Goal: Task Accomplishment & Management: Complete application form

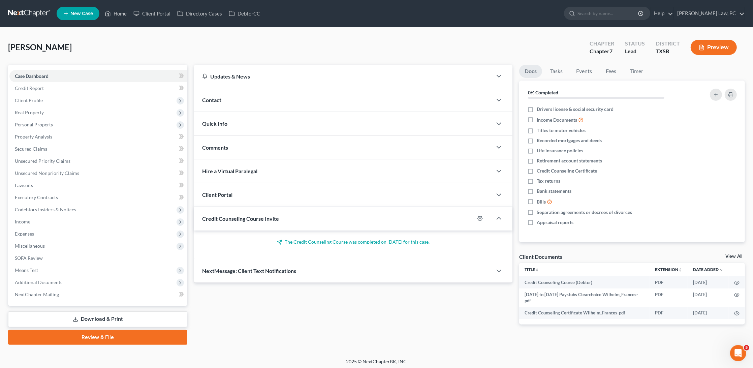
click at [23, 15] on link at bounding box center [29, 13] width 43 height 12
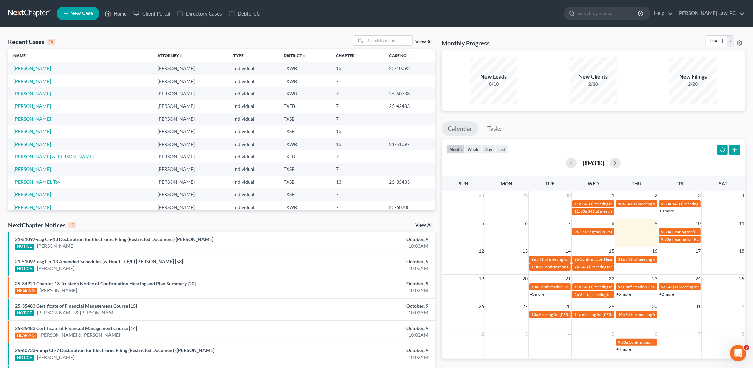
click at [33, 12] on link at bounding box center [29, 13] width 43 height 12
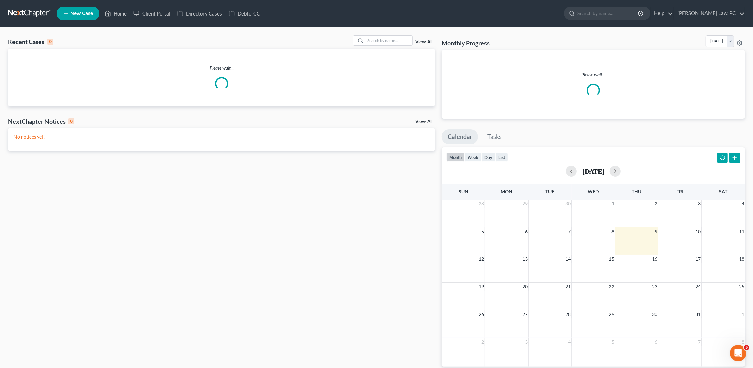
click at [84, 14] on span "New Case" at bounding box center [81, 13] width 23 height 5
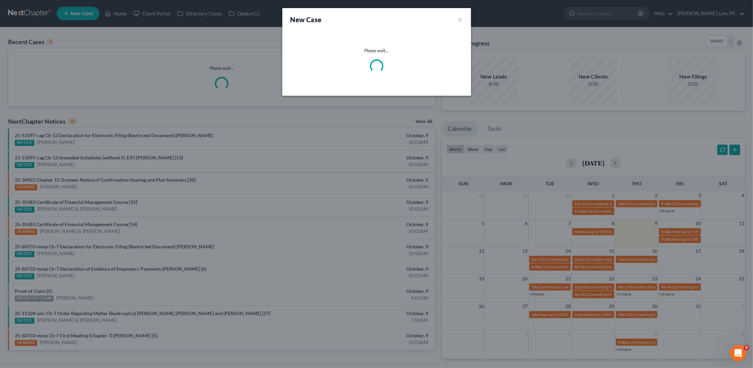
select select "79"
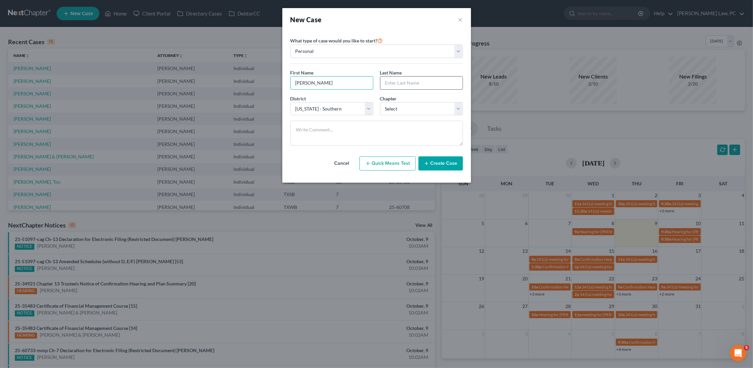
type input "Jose"
type input "Garcia"
select select "0"
select select "80"
click at [431, 161] on button "Create Case" at bounding box center [440, 163] width 44 height 14
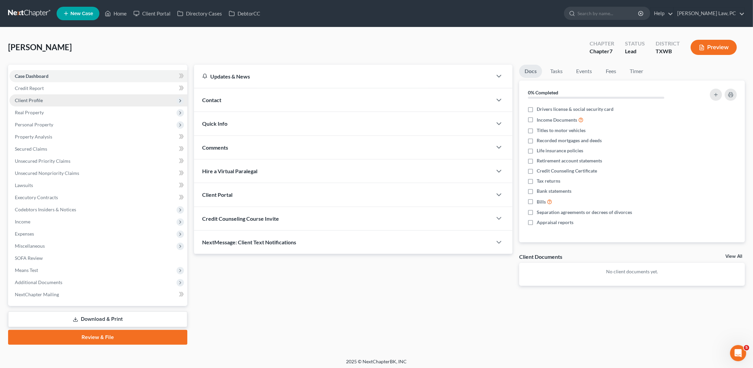
click at [47, 101] on span "Client Profile" at bounding box center [98, 100] width 178 height 12
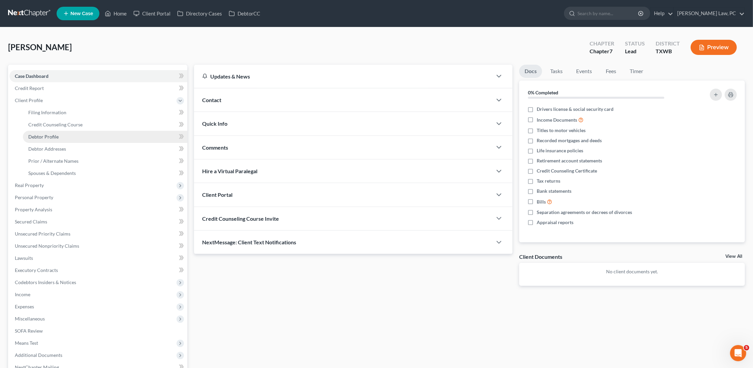
click at [62, 136] on link "Debtor Profile" at bounding box center [105, 137] width 164 height 12
select select "0"
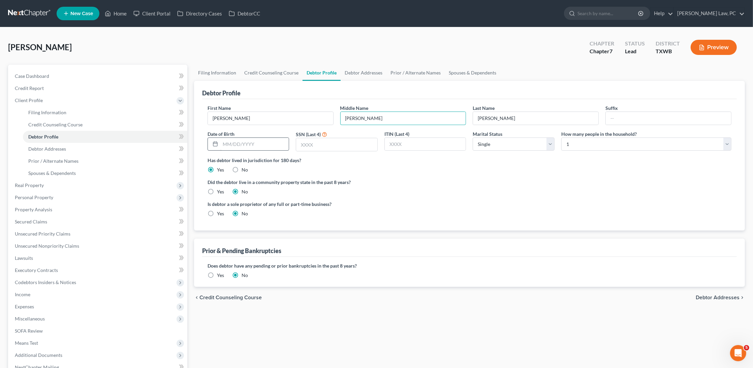
type input "Flores"
type input "02/27/1950"
click at [347, 147] on input "text" at bounding box center [336, 144] width 81 height 13
type input "1456"
click at [48, 147] on span "Debtor Addresses" at bounding box center [47, 149] width 38 height 6
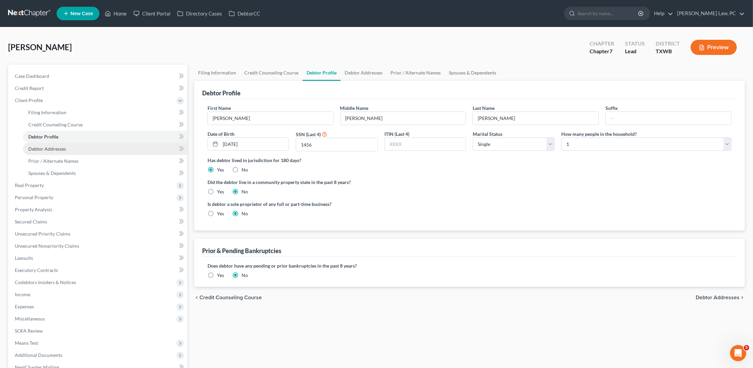
select select "0"
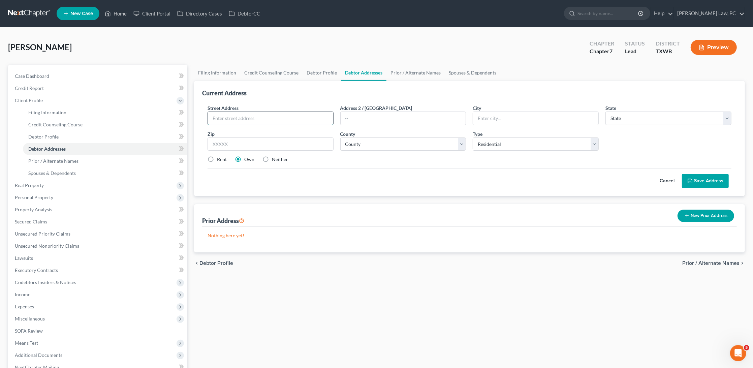
click at [256, 115] on input "text" at bounding box center [270, 118] width 125 height 13
type input "3109 Cobble Path"
click at [270, 135] on div "Zip *" at bounding box center [270, 140] width 133 height 21
type input "78660"
type input "Pflugerville"
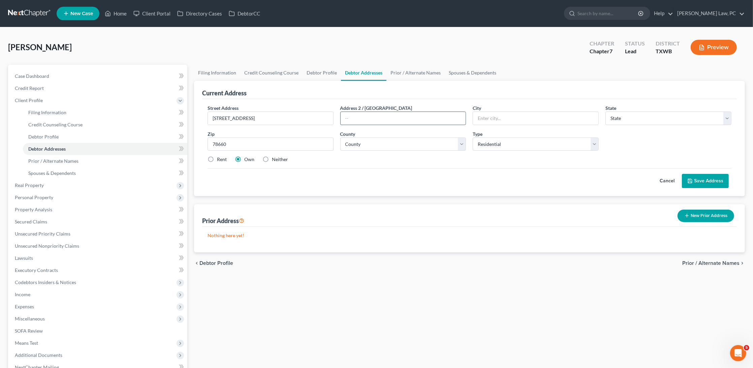
select select "45"
drag, startPoint x: 239, startPoint y: 140, endPoint x: 210, endPoint y: 140, distance: 29.0
click at [210, 140] on input "78660" at bounding box center [270, 143] width 126 height 13
select select "226"
click at [702, 178] on button "Save Address" at bounding box center [705, 181] width 47 height 14
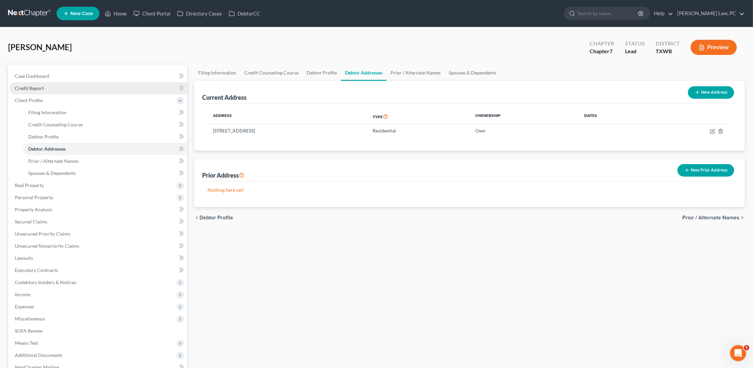
click at [45, 89] on link "Credit Report" at bounding box center [98, 88] width 178 height 12
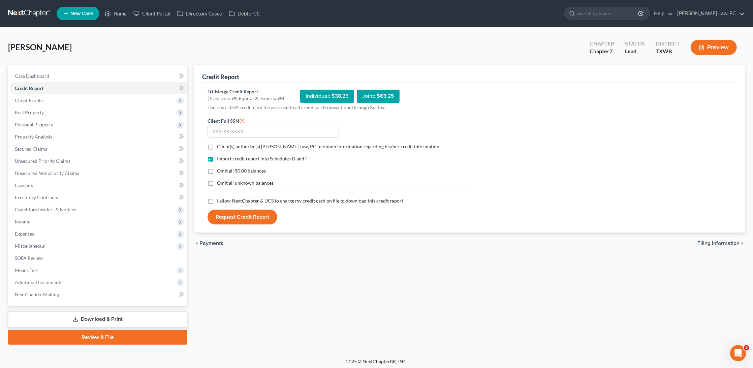
click at [217, 145] on label "Client(s) authorize(s) Hooman Khoshnood Law, PC to obtain information regarding…" at bounding box center [328, 146] width 223 height 7
click at [220, 145] on input "Client(s) authorize(s) Hooman Khoshnood Law, PC to obtain information regarding…" at bounding box center [222, 145] width 4 height 4
checkbox input "true"
click at [217, 200] on label "I allow NextChapter & UCS to charge my credit card on file to download this cre…" at bounding box center [310, 200] width 186 height 7
click at [220, 200] on input "I allow NextChapter & UCS to charge my credit card on file to download this cre…" at bounding box center [222, 199] width 4 height 4
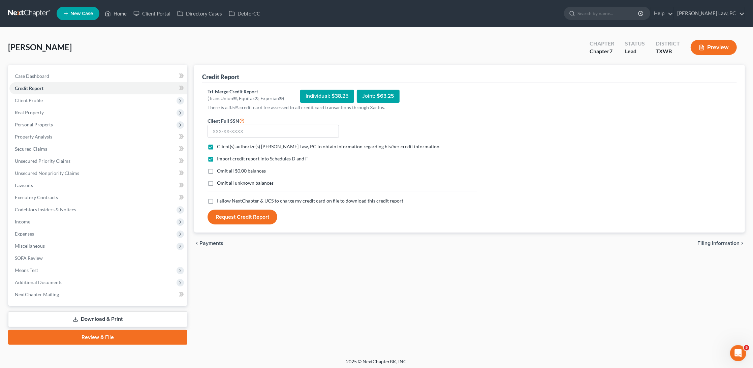
checkbox input "true"
click at [233, 130] on input "text" at bounding box center [272, 131] width 131 height 13
type input "452-84-1456"
click at [247, 213] on button "Request Credit Report" at bounding box center [242, 216] width 70 height 15
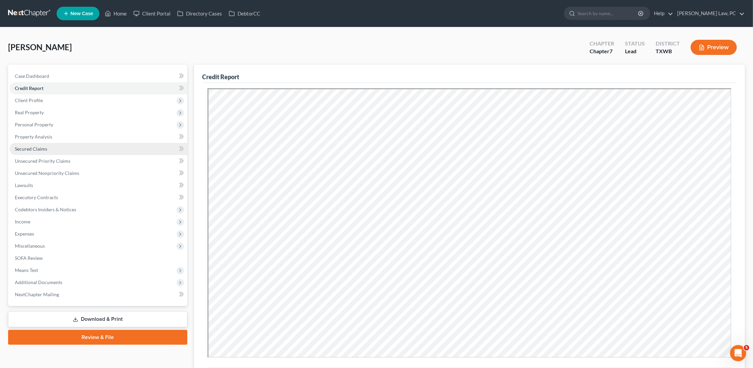
click at [38, 149] on link "Secured Claims" at bounding box center [98, 149] width 178 height 12
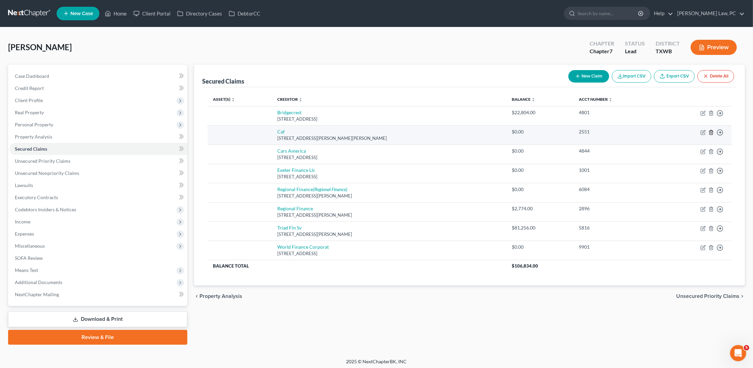
click at [711, 132] on icon "button" at bounding box center [710, 132] width 5 height 5
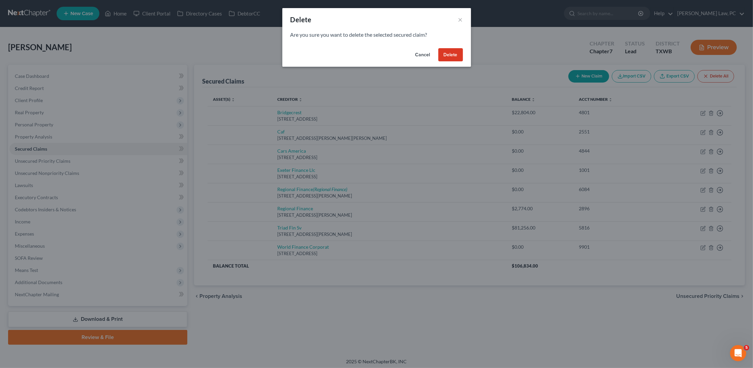
click at [455, 53] on button "Delete" at bounding box center [450, 54] width 25 height 13
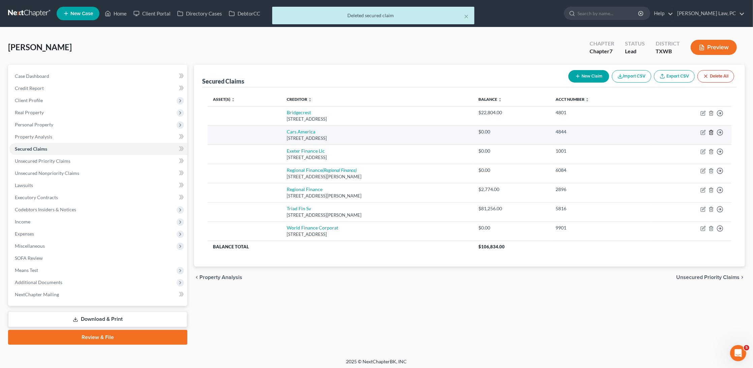
click at [711, 130] on icon "button" at bounding box center [710, 132] width 5 height 5
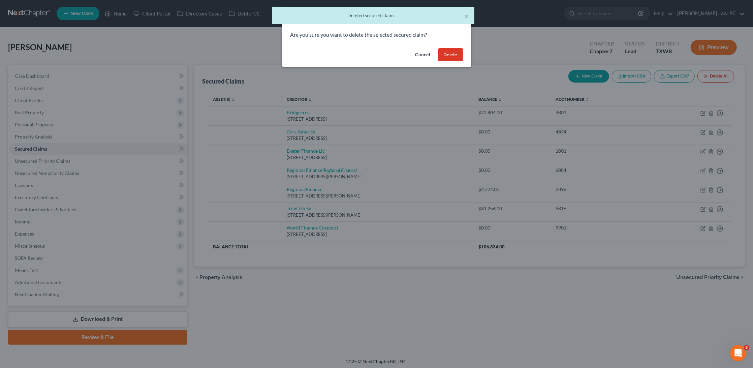
click at [454, 53] on button "Delete" at bounding box center [450, 54] width 25 height 13
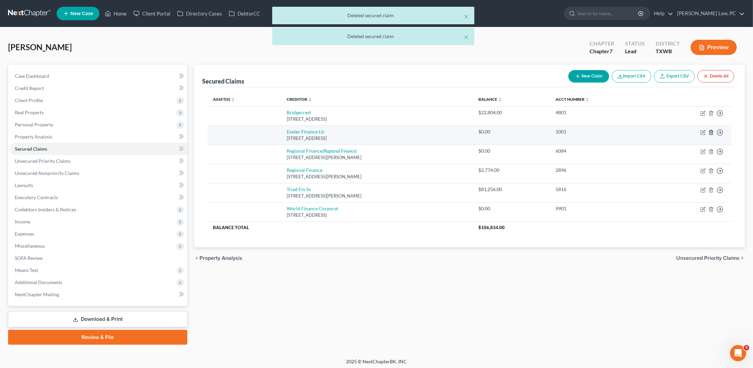
click at [712, 133] on icon "button" at bounding box center [710, 132] width 5 height 5
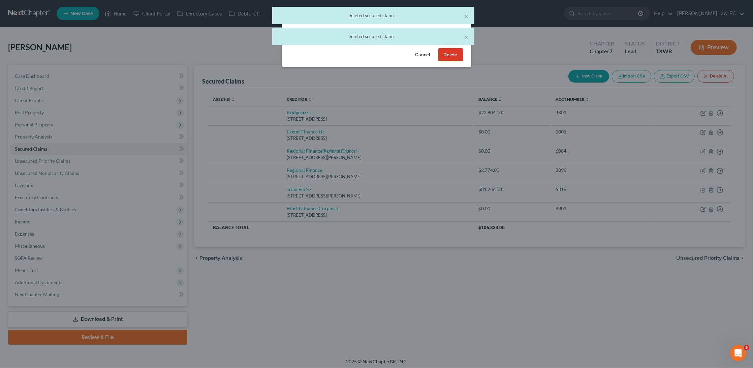
click at [456, 59] on button "Delete" at bounding box center [450, 54] width 25 height 13
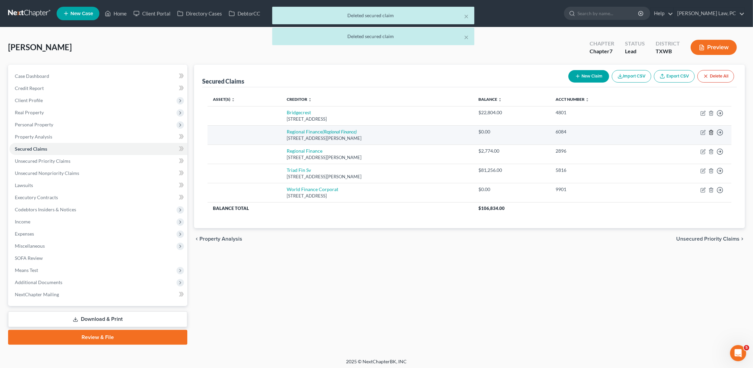
click at [713, 131] on icon "button" at bounding box center [710, 132] width 5 height 5
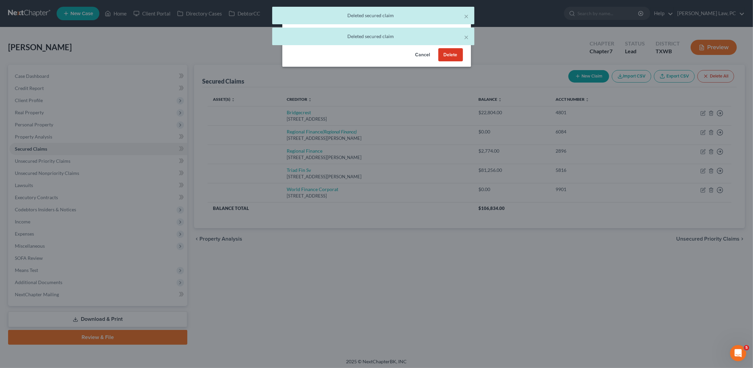
click at [456, 51] on button "Delete" at bounding box center [450, 54] width 25 height 13
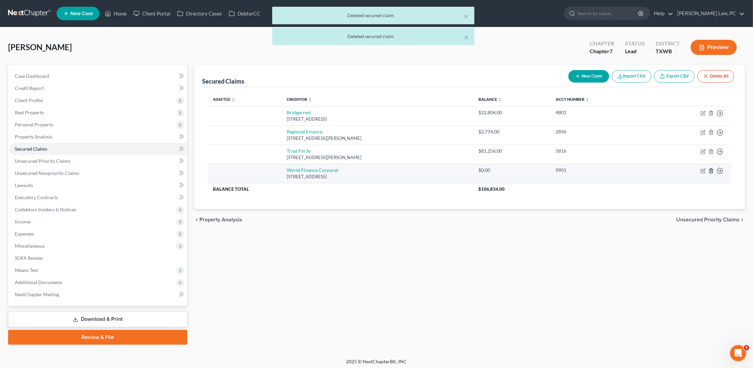
click at [712, 168] on icon "button" at bounding box center [710, 170] width 3 height 4
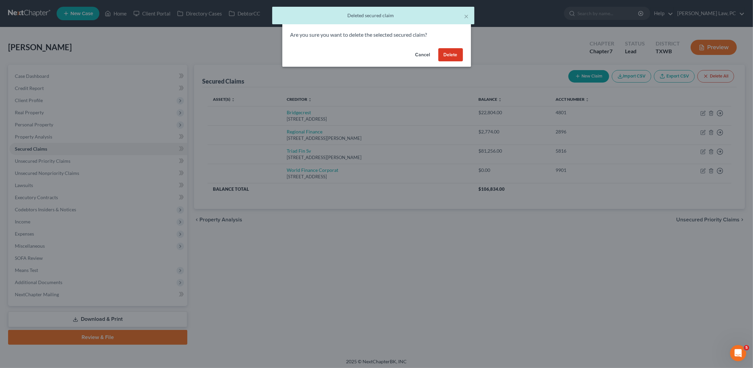
click at [457, 53] on button "Delete" at bounding box center [450, 54] width 25 height 13
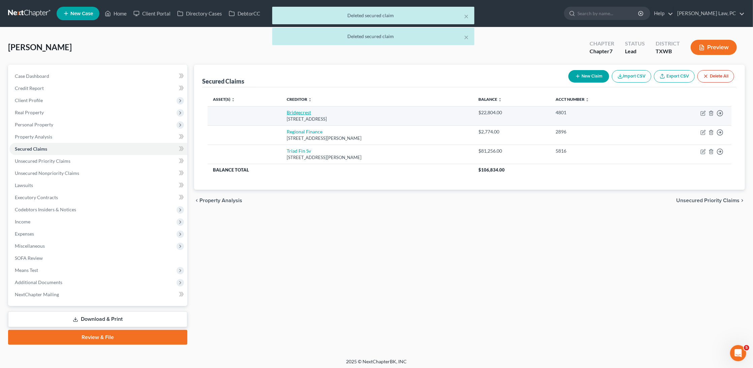
click at [293, 109] on link "Bridgecrest" at bounding box center [299, 112] width 24 height 6
select select "3"
select select "0"
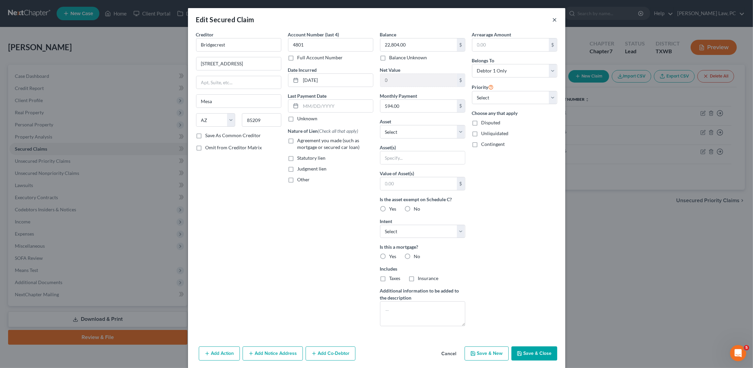
click at [555, 22] on button "×" at bounding box center [554, 19] width 5 height 8
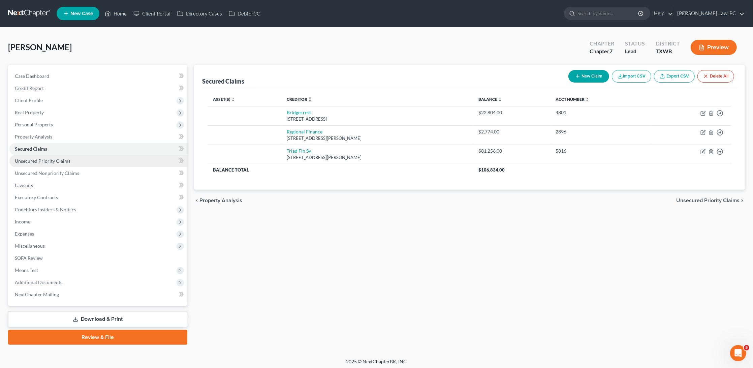
click at [104, 159] on link "Unsecured Priority Claims" at bounding box center [98, 161] width 178 height 12
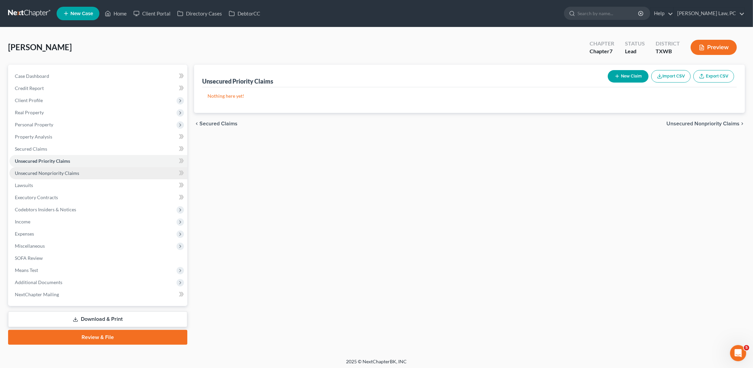
click at [93, 172] on link "Unsecured Nonpriority Claims" at bounding box center [98, 173] width 178 height 12
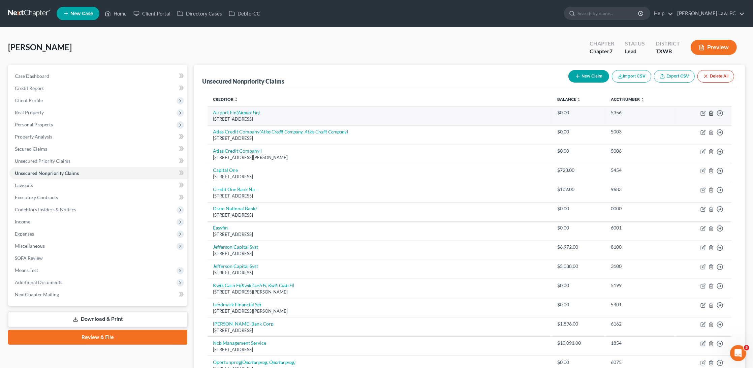
click at [710, 113] on icon "button" at bounding box center [710, 113] width 3 height 4
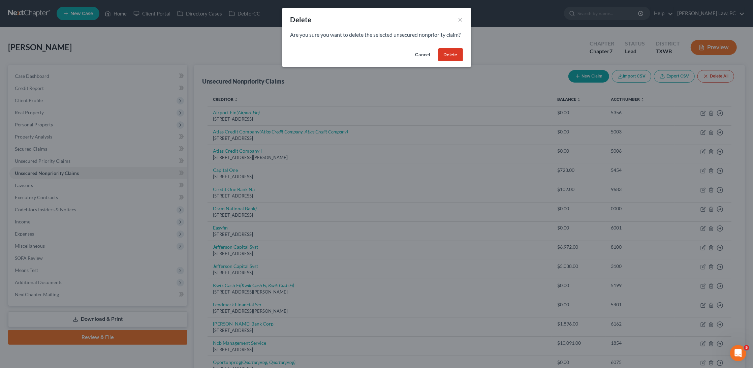
click at [454, 60] on button "Delete" at bounding box center [450, 54] width 25 height 13
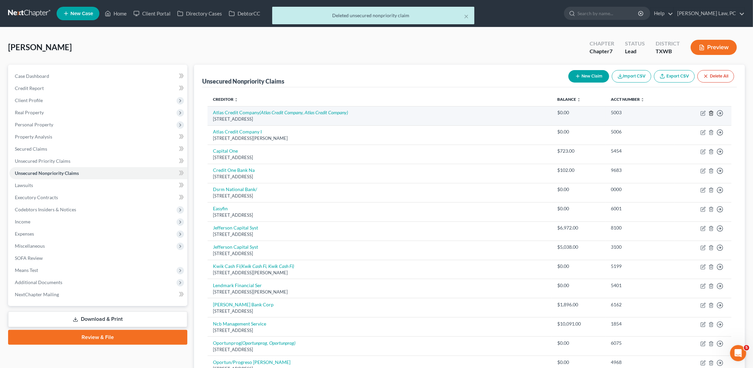
click at [712, 113] on icon "button" at bounding box center [710, 112] width 5 height 5
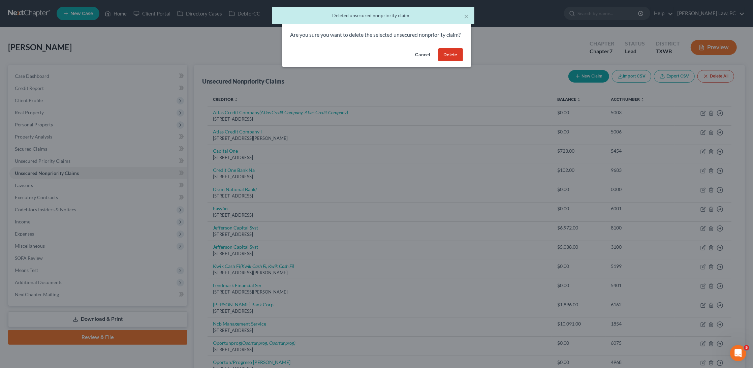
click at [456, 62] on button "Delete" at bounding box center [450, 54] width 25 height 13
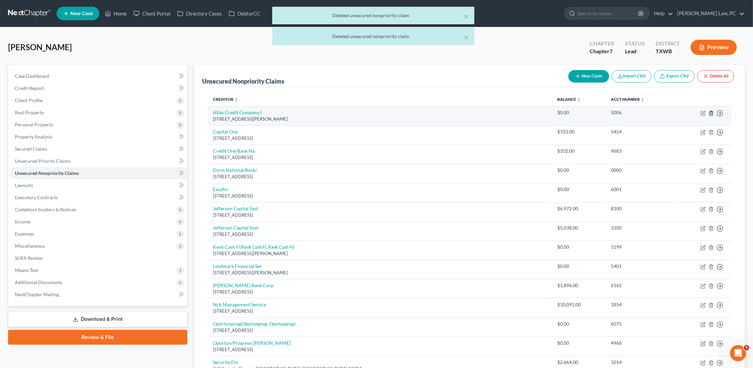
click at [711, 113] on line "button" at bounding box center [711, 113] width 0 height 1
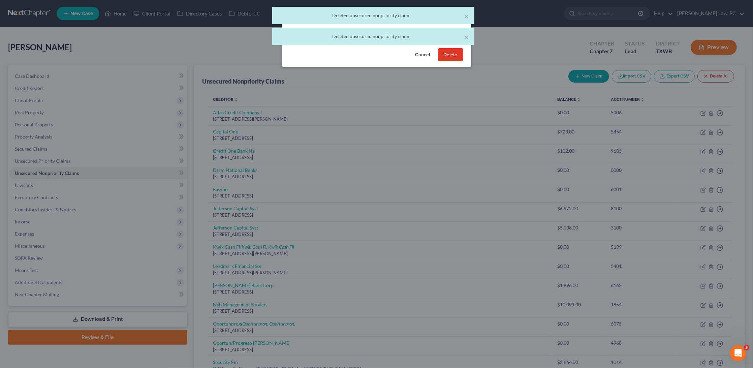
click at [458, 62] on button "Delete" at bounding box center [450, 54] width 25 height 13
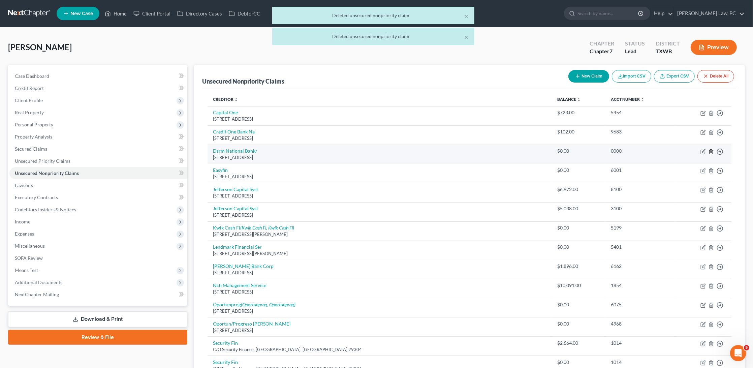
click at [711, 151] on line "button" at bounding box center [711, 151] width 0 height 1
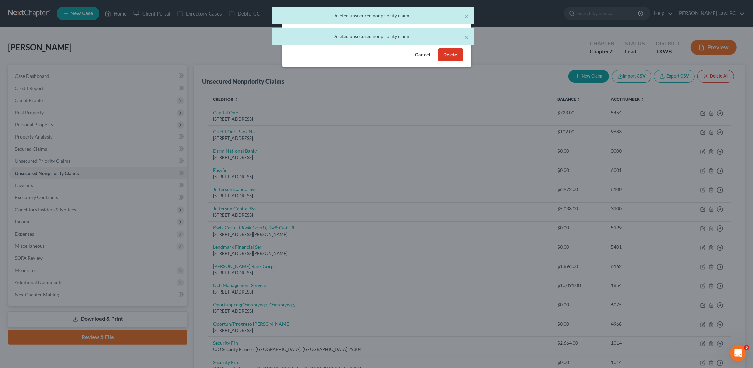
click at [446, 60] on button "Delete" at bounding box center [450, 54] width 25 height 13
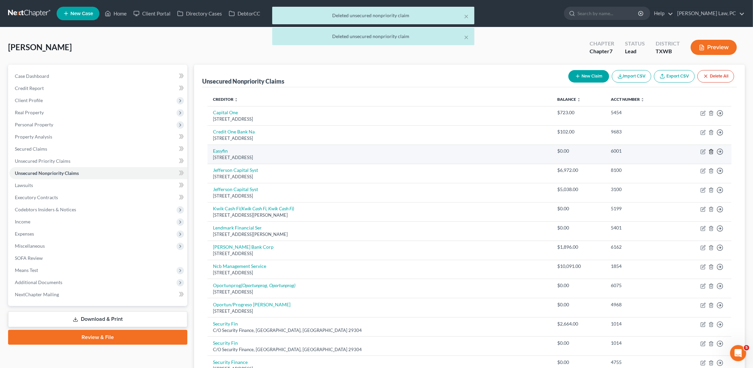
click at [710, 150] on icon "button" at bounding box center [710, 151] width 3 height 4
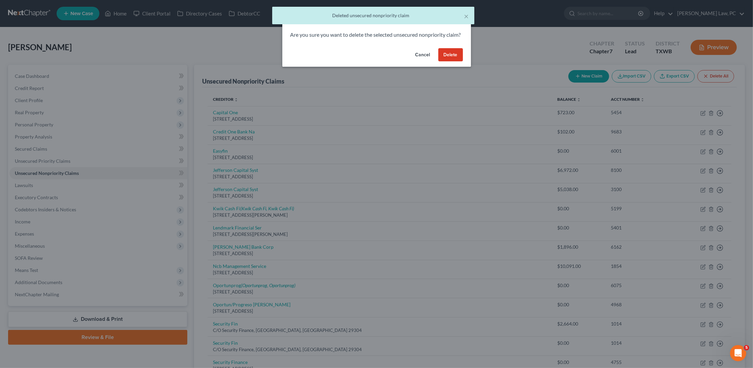
click at [457, 61] on button "Delete" at bounding box center [450, 54] width 25 height 13
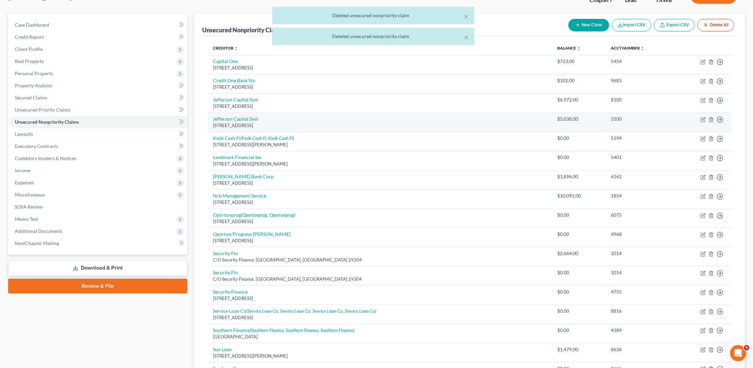
scroll to position [55, 0]
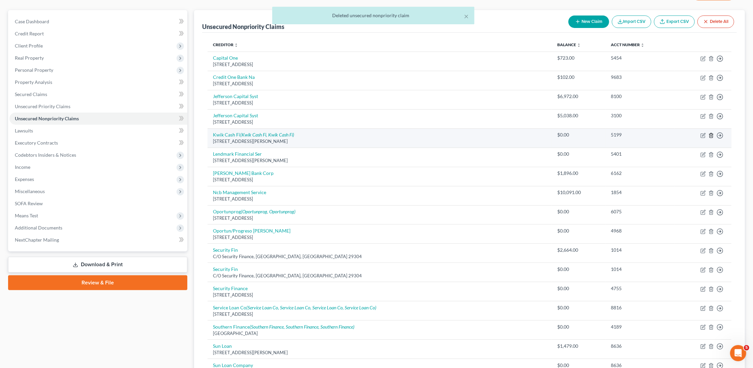
click at [712, 133] on icon "button" at bounding box center [710, 135] width 5 height 5
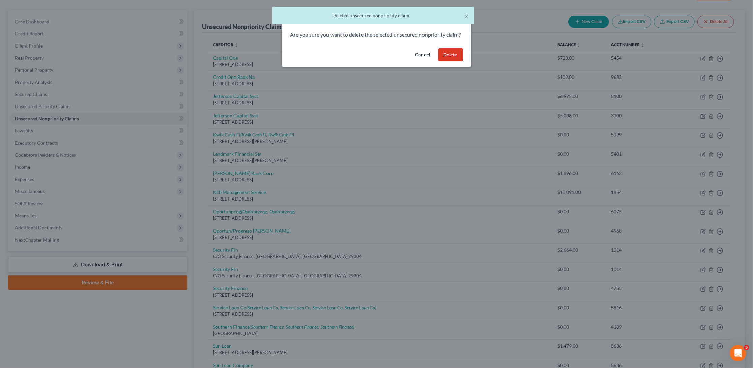
click at [457, 67] on div "Cancel Delete" at bounding box center [376, 56] width 189 height 22
click at [447, 60] on button "Delete" at bounding box center [450, 54] width 25 height 13
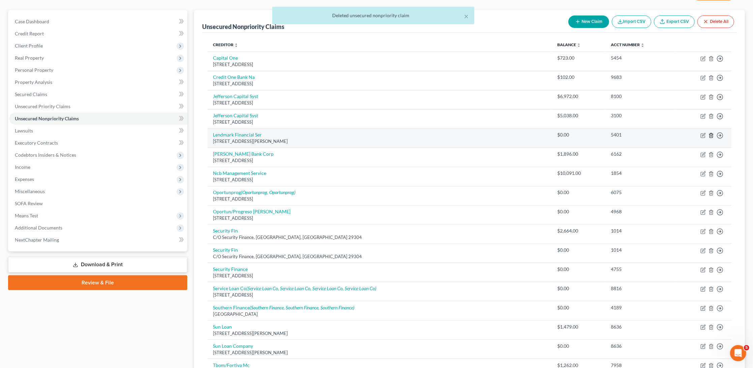
click at [713, 134] on icon "button" at bounding box center [710, 135] width 5 height 5
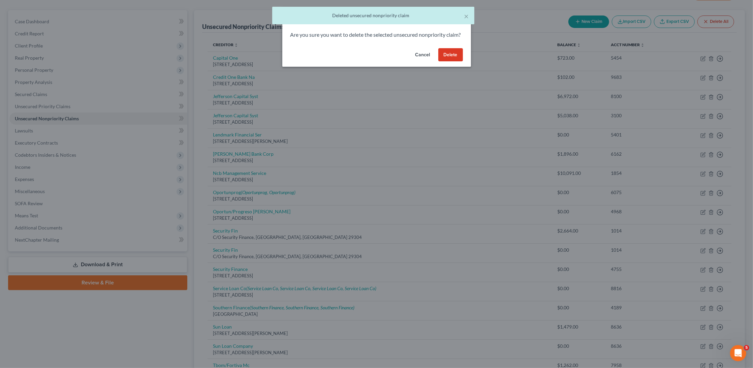
click at [456, 62] on button "Delete" at bounding box center [450, 54] width 25 height 13
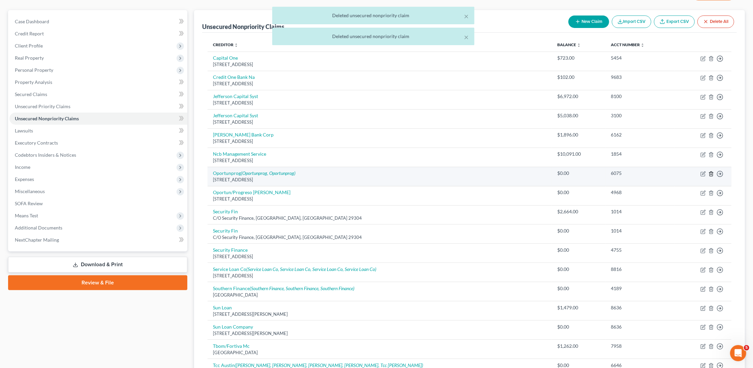
click at [713, 171] on icon "button" at bounding box center [710, 173] width 5 height 5
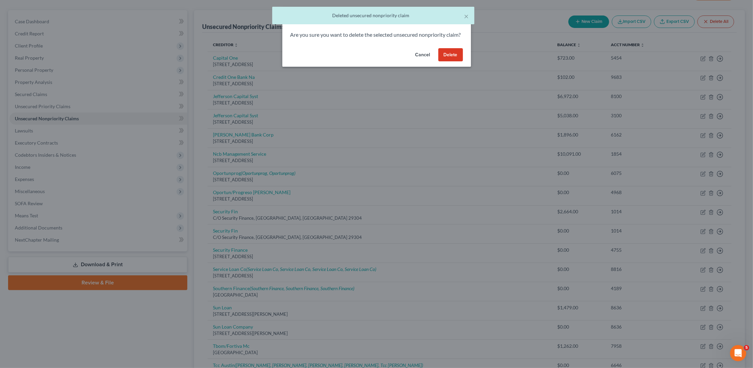
click at [452, 59] on button "Delete" at bounding box center [450, 54] width 25 height 13
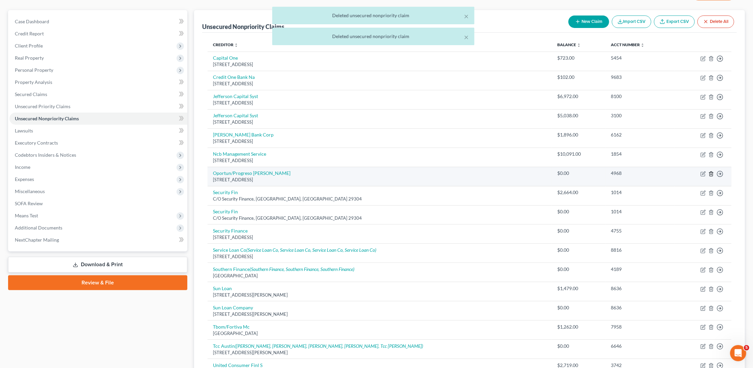
click at [711, 172] on polyline "button" at bounding box center [711, 172] width 4 height 0
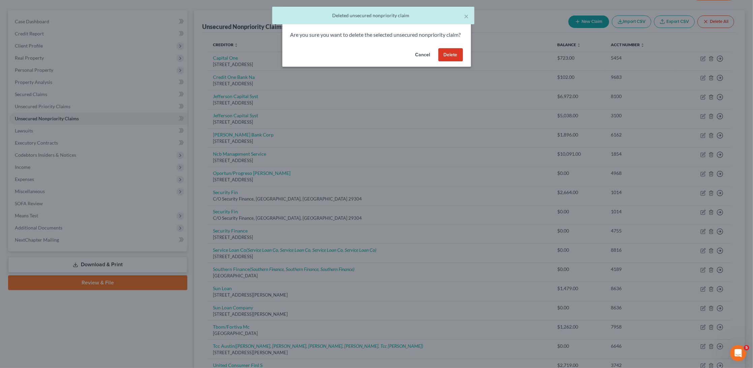
click at [453, 62] on button "Delete" at bounding box center [450, 54] width 25 height 13
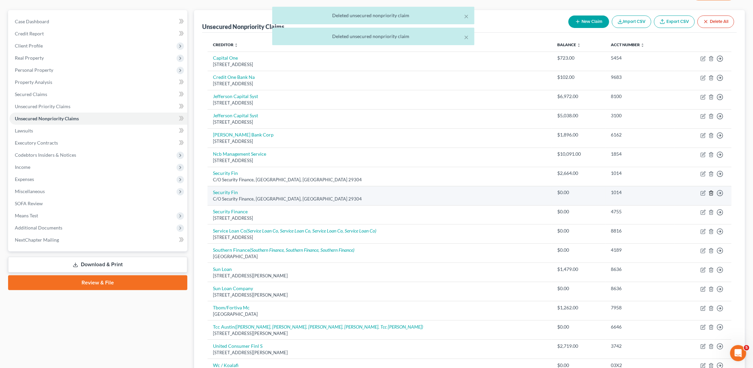
click at [710, 191] on icon "button" at bounding box center [710, 193] width 3 height 4
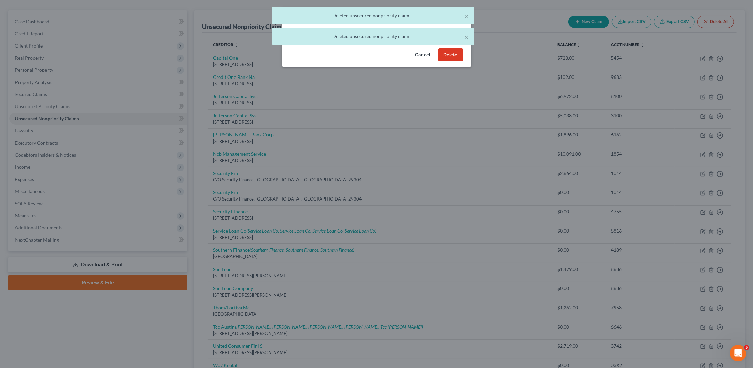
click at [450, 59] on button "Delete" at bounding box center [450, 54] width 25 height 13
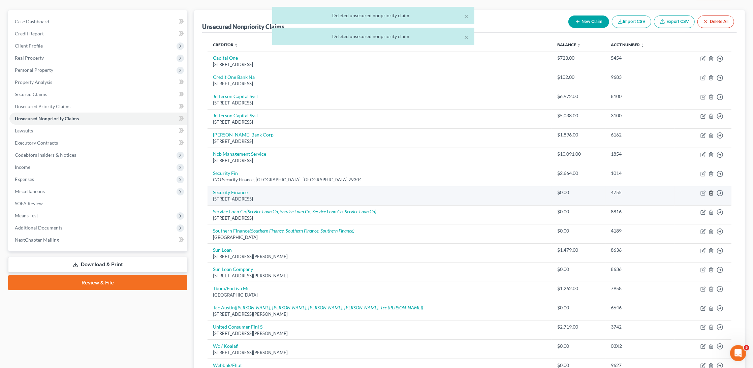
click at [710, 190] on icon "button" at bounding box center [710, 192] width 5 height 5
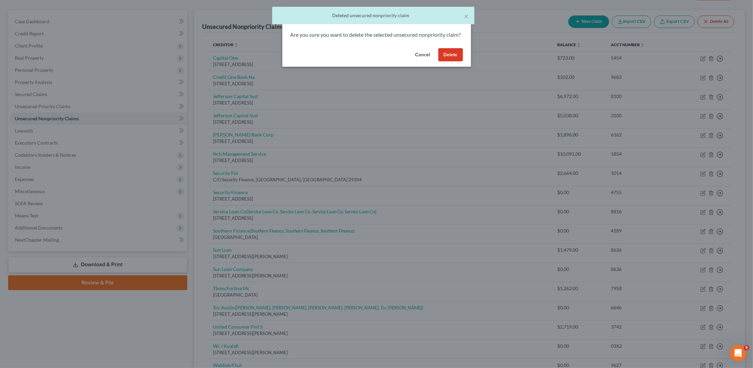
click at [459, 60] on button "Delete" at bounding box center [450, 54] width 25 height 13
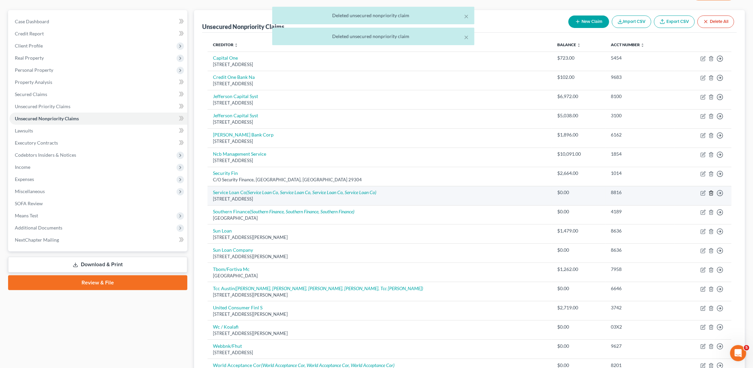
click at [710, 190] on icon "button" at bounding box center [710, 192] width 5 height 5
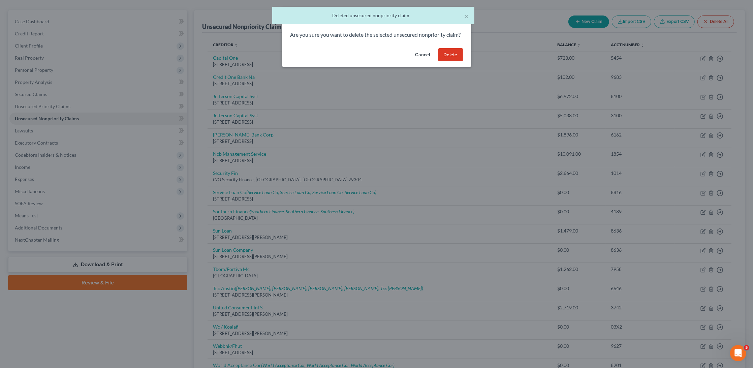
click at [450, 60] on button "Delete" at bounding box center [450, 54] width 25 height 13
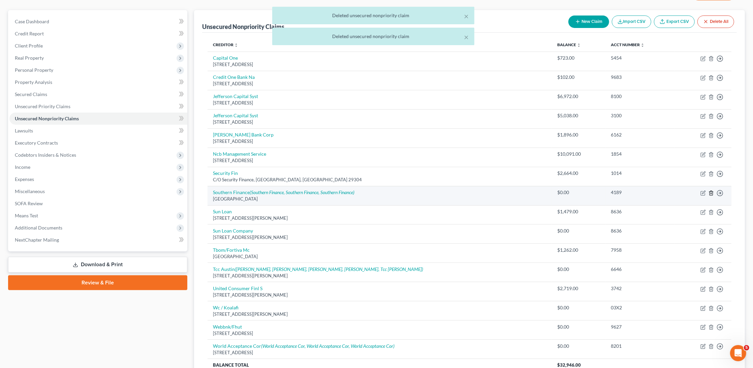
click at [712, 190] on icon "button" at bounding box center [710, 192] width 5 height 5
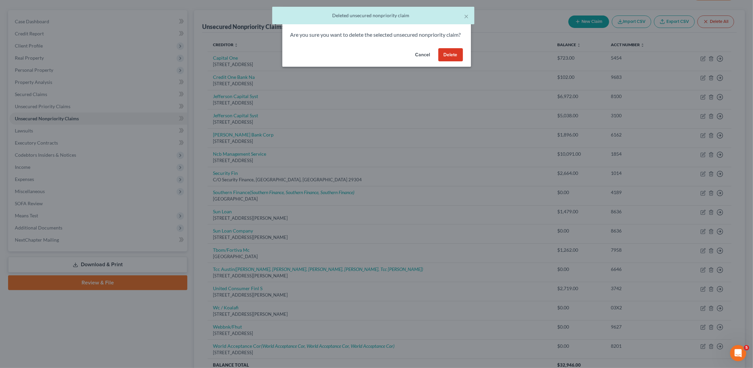
click at [455, 60] on button "Delete" at bounding box center [450, 54] width 25 height 13
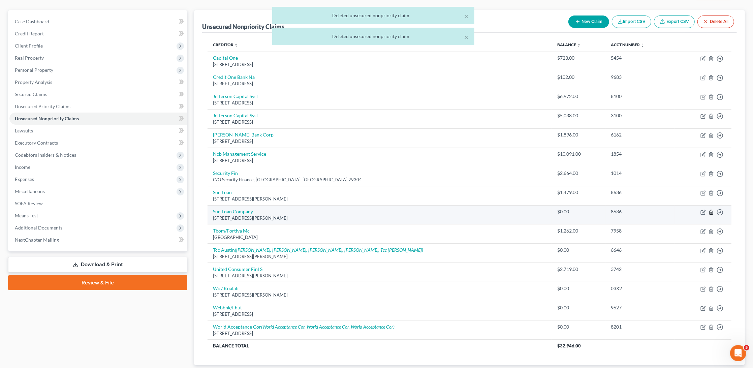
click at [711, 212] on line "button" at bounding box center [711, 212] width 0 height 1
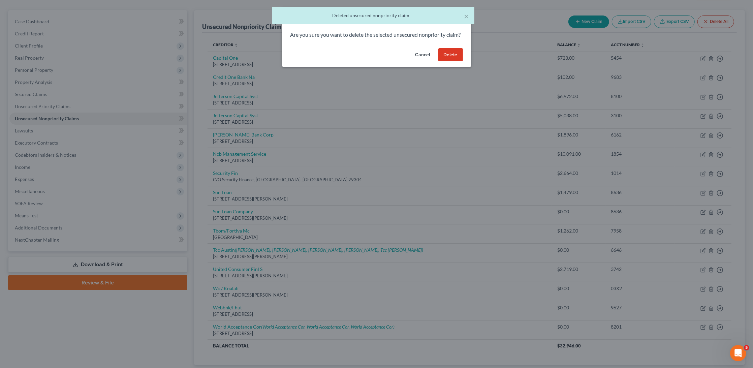
click at [455, 62] on button "Delete" at bounding box center [450, 54] width 25 height 13
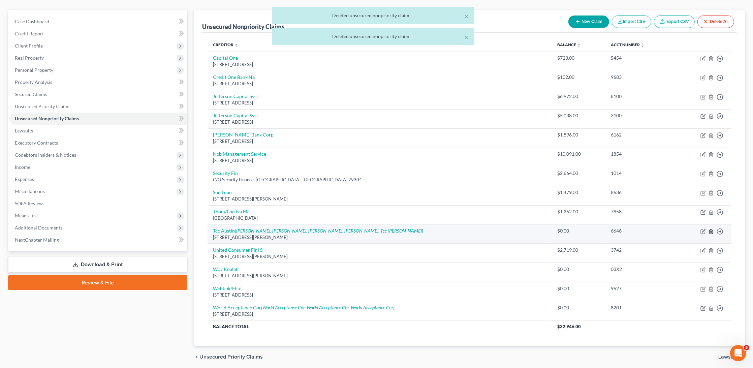
click at [710, 229] on icon "button" at bounding box center [710, 231] width 3 height 4
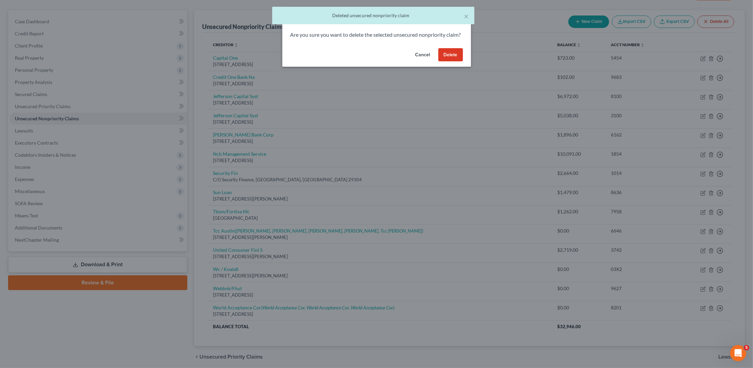
click at [457, 62] on button "Delete" at bounding box center [450, 54] width 25 height 13
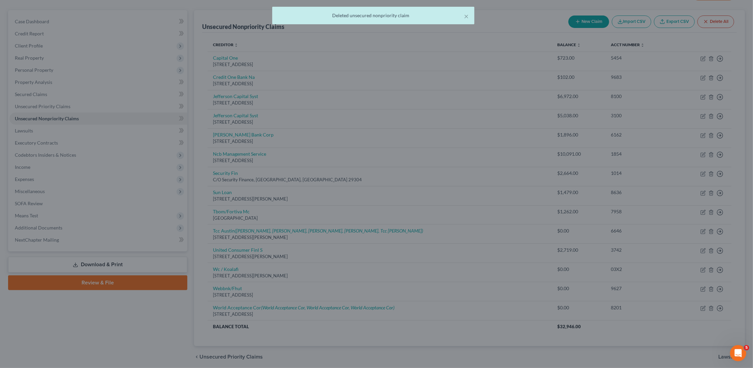
scroll to position [51, 0]
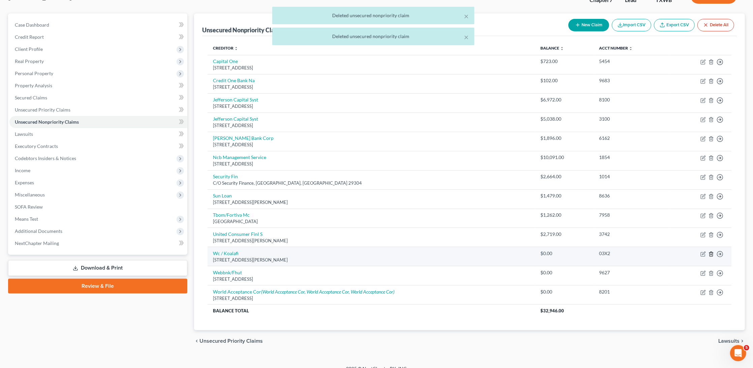
click at [712, 251] on icon "button" at bounding box center [710, 253] width 5 height 5
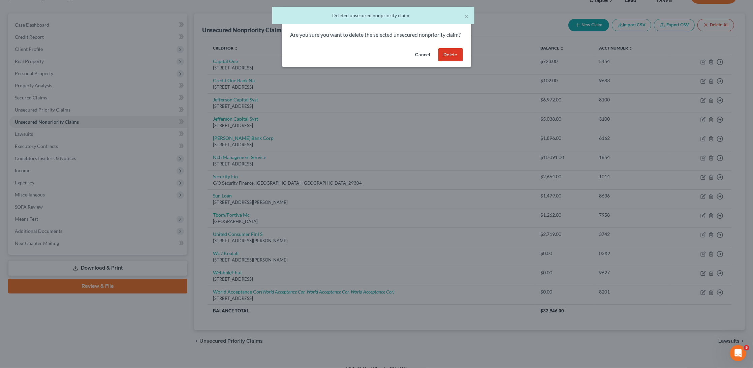
click at [454, 62] on button "Delete" at bounding box center [450, 54] width 25 height 13
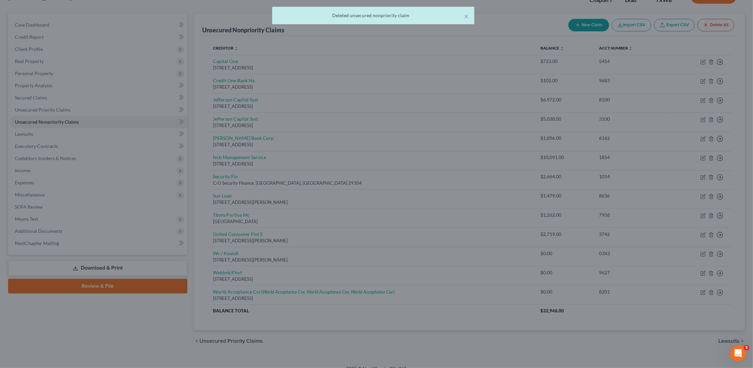
scroll to position [33, 0]
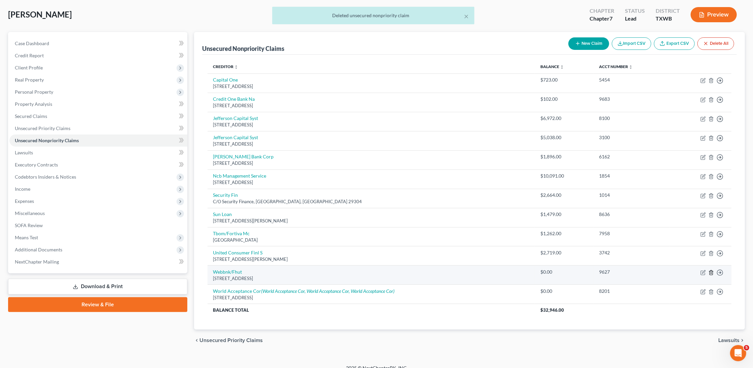
click at [711, 270] on icon "button" at bounding box center [710, 272] width 5 height 5
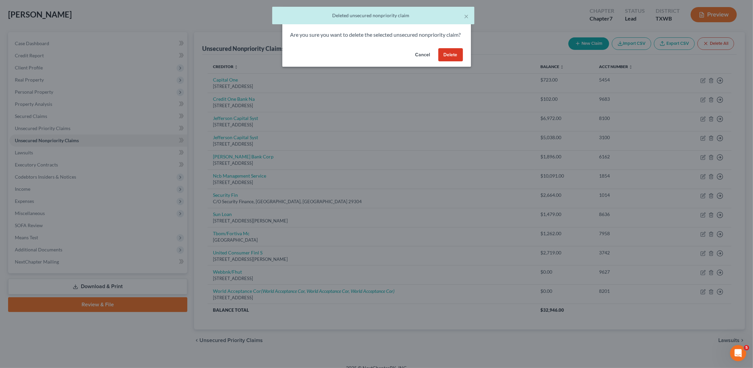
click at [455, 62] on button "Delete" at bounding box center [450, 54] width 25 height 13
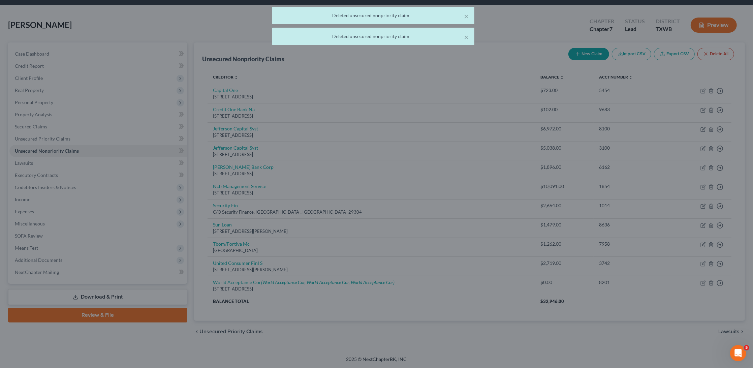
scroll to position [14, 0]
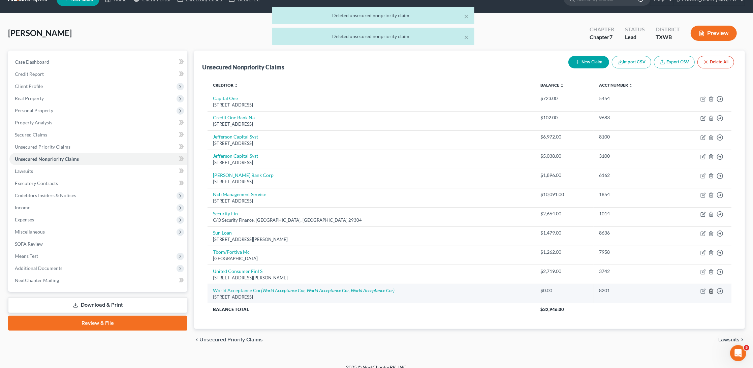
click at [712, 288] on icon "button" at bounding box center [710, 290] width 5 height 5
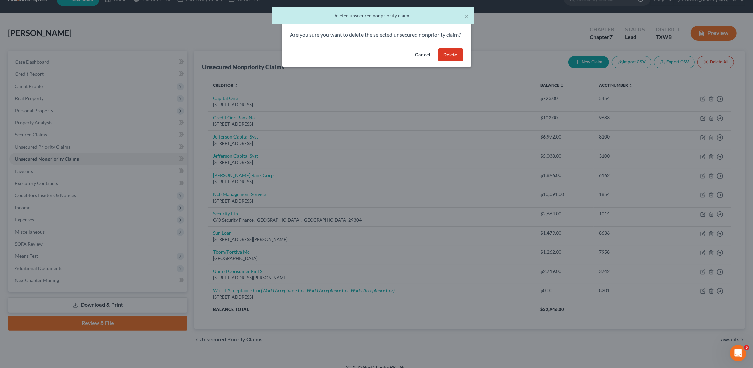
click at [452, 59] on button "Delete" at bounding box center [450, 54] width 25 height 13
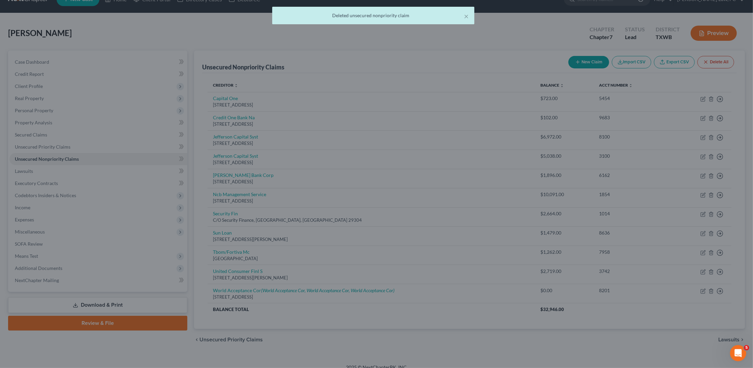
scroll to position [0, 0]
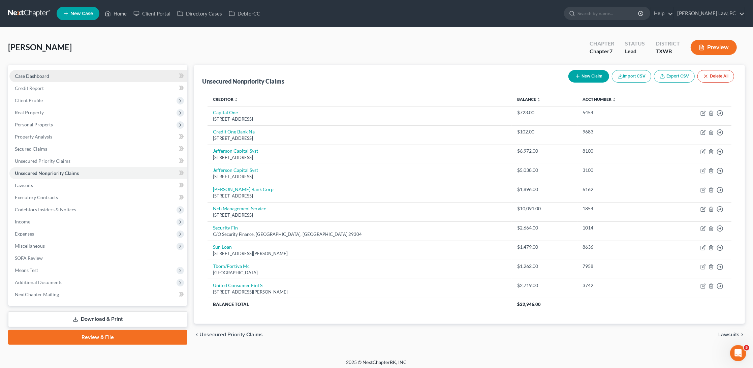
click at [40, 77] on span "Case Dashboard" at bounding box center [32, 76] width 34 height 6
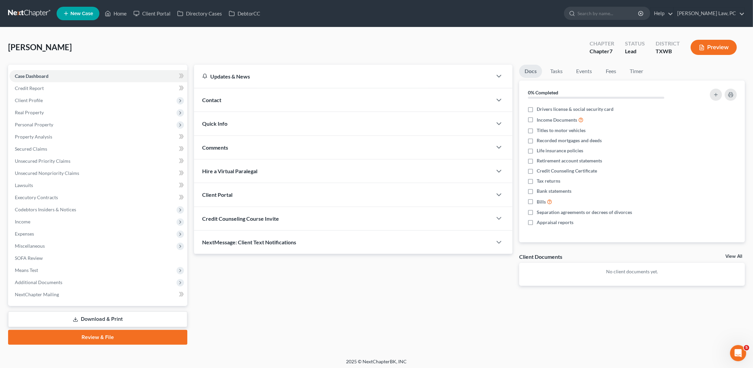
click at [246, 216] on span "Credit Counseling Course Invite" at bounding box center [240, 218] width 77 height 6
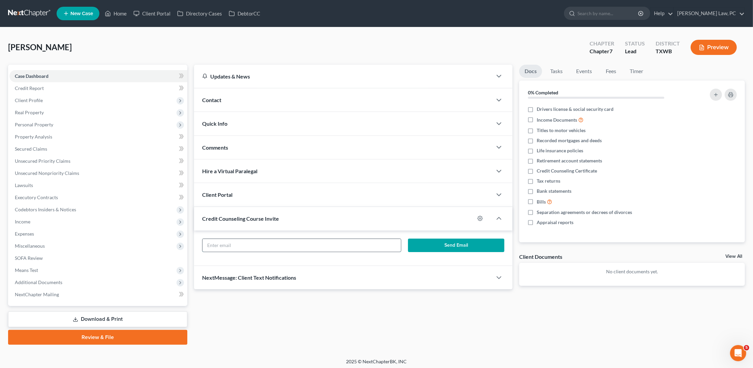
click at [240, 242] on input "text" at bounding box center [301, 245] width 199 height 13
paste input "babyj_77_31@yahoo.com"
type input "babyj_77_31@yahoo.com"
click at [417, 245] on button "Send Email" at bounding box center [456, 244] width 96 height 13
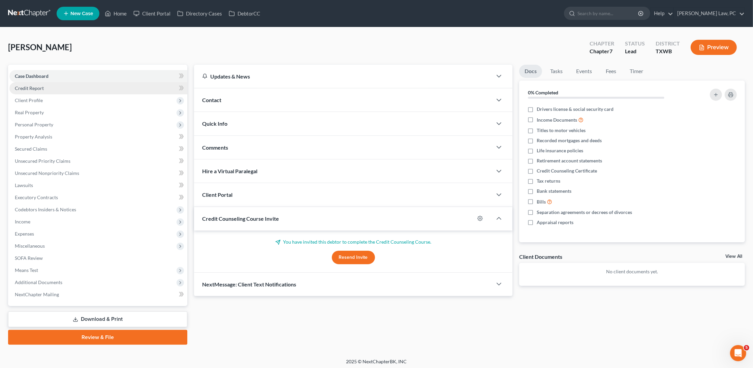
click at [48, 86] on link "Credit Report" at bounding box center [98, 88] width 178 height 12
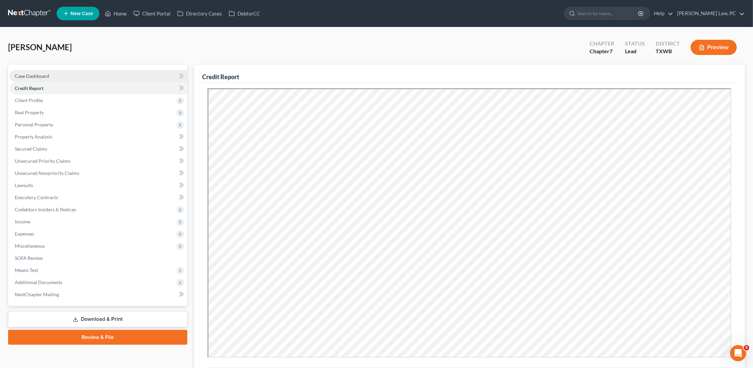
click at [49, 77] on link "Case Dashboard" at bounding box center [98, 76] width 178 height 12
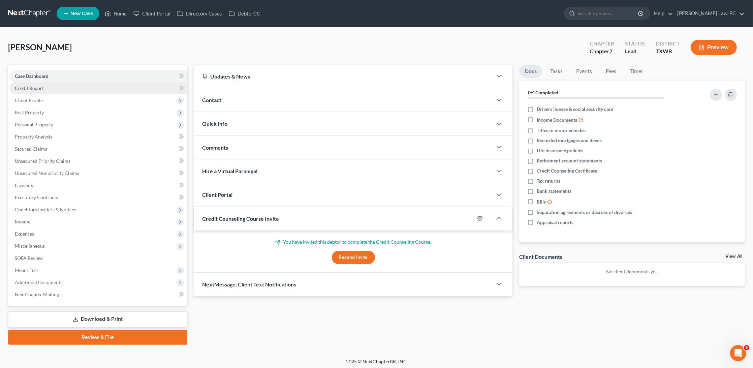
click at [76, 89] on link "Credit Report" at bounding box center [98, 88] width 178 height 12
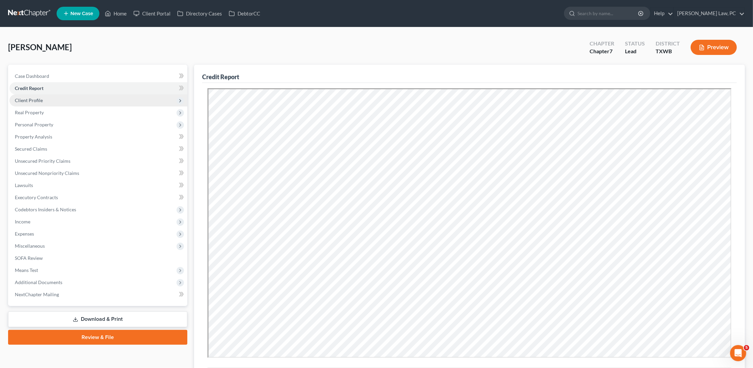
click at [63, 99] on span "Client Profile" at bounding box center [98, 100] width 178 height 12
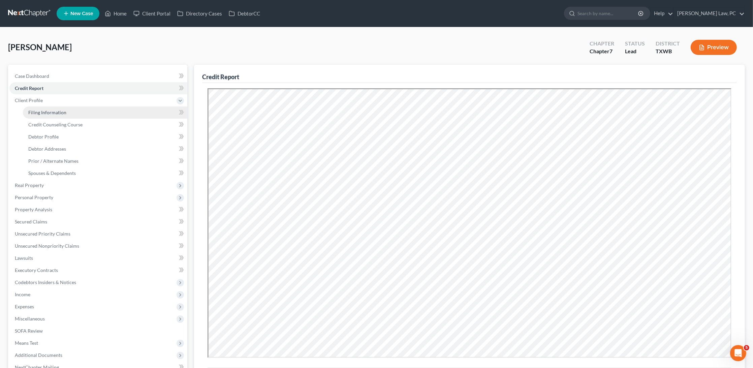
click at [60, 109] on span "Filing Information" at bounding box center [47, 112] width 38 height 6
select select "1"
select select "0"
select select "80"
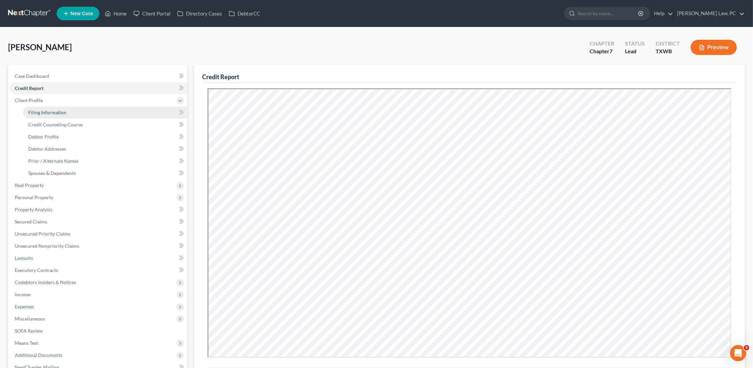
select select "45"
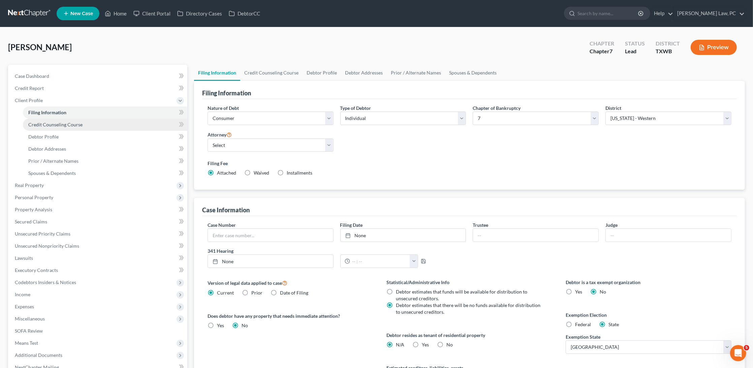
click at [71, 122] on span "Credit Counseling Course" at bounding box center [55, 125] width 54 height 6
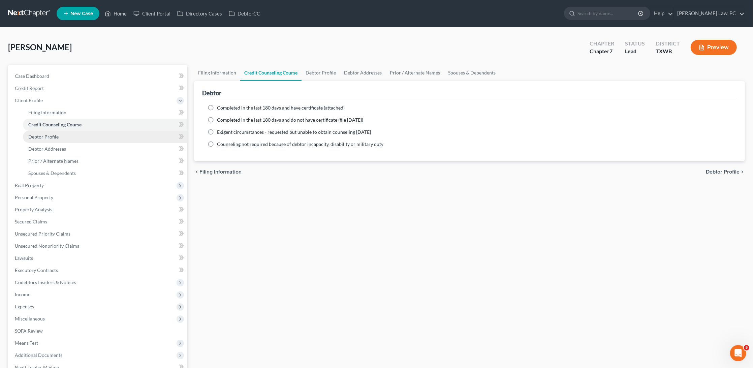
click at [61, 131] on link "Debtor Profile" at bounding box center [105, 137] width 164 height 12
select select "0"
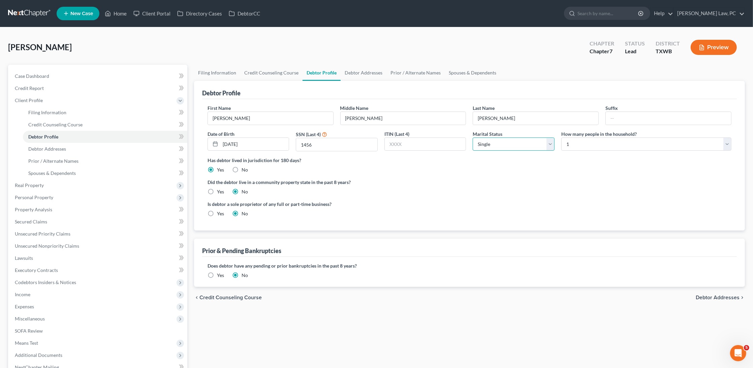
select select "1"
select select "4"
click at [217, 188] on label "Yes" at bounding box center [220, 191] width 7 height 7
click at [220, 188] on input "Yes" at bounding box center [222, 190] width 4 height 4
radio input "true"
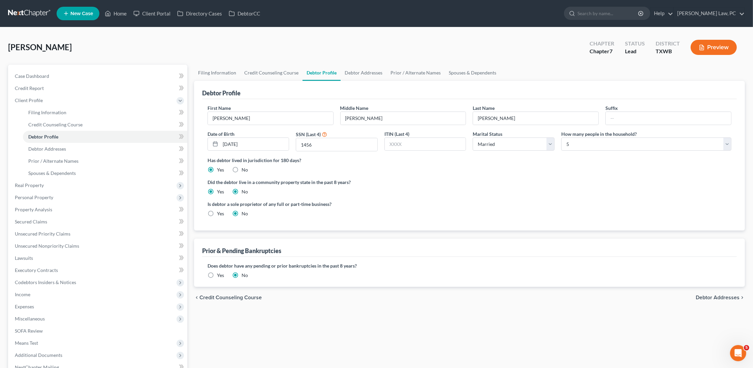
radio input "false"
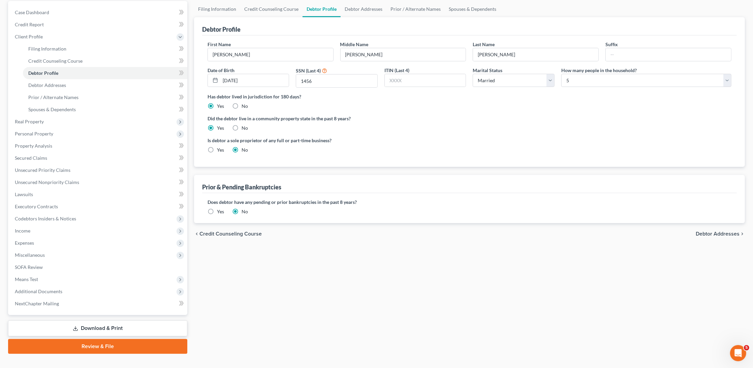
scroll to position [64, 0]
click at [217, 149] on label "Yes" at bounding box center [220, 150] width 7 height 7
click at [220, 149] on input "Yes" at bounding box center [222, 149] width 4 height 4
radio input "true"
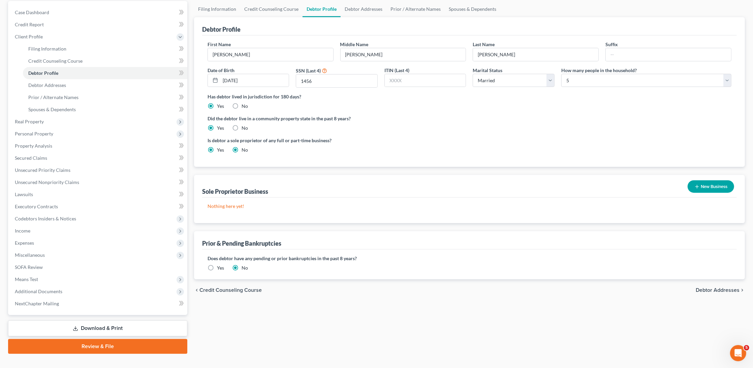
radio input "false"
click at [98, 83] on link "Debtor Addresses" at bounding box center [105, 85] width 164 height 12
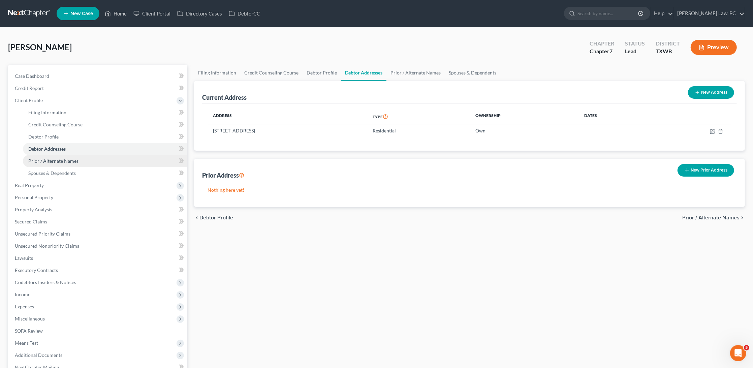
click at [53, 158] on span "Prior / Alternate Names" at bounding box center [53, 161] width 50 height 6
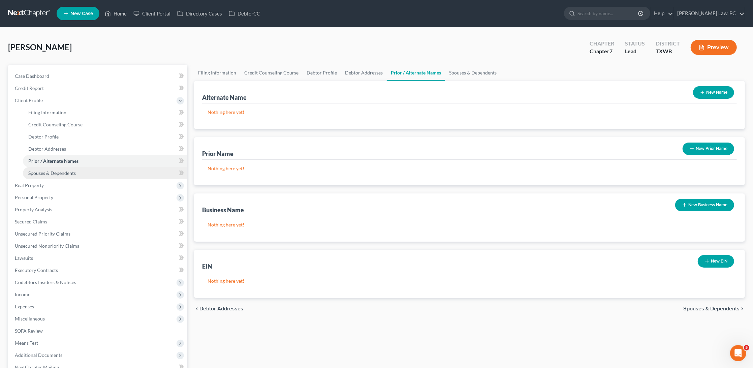
click at [61, 170] on span "Spouses & Dependents" at bounding box center [51, 173] width 47 height 6
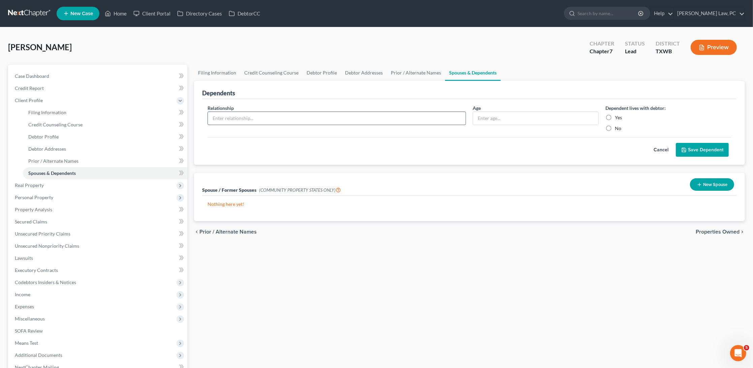
click at [249, 117] on input "text" at bounding box center [337, 118] width 258 height 13
type input "Grandchild"
click at [498, 117] on input "text" at bounding box center [535, 118] width 125 height 13
type input "19"
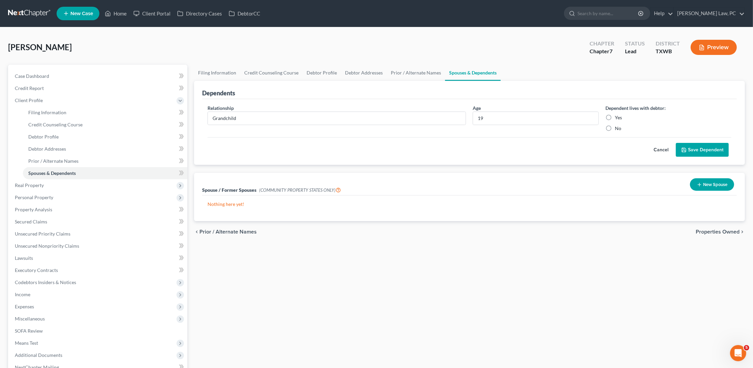
click at [615, 116] on label "Yes" at bounding box center [618, 117] width 7 height 7
click at [617, 116] on input "Yes" at bounding box center [619, 116] width 4 height 4
radio input "true"
click at [697, 148] on button "Save Dependent" at bounding box center [702, 150] width 53 height 14
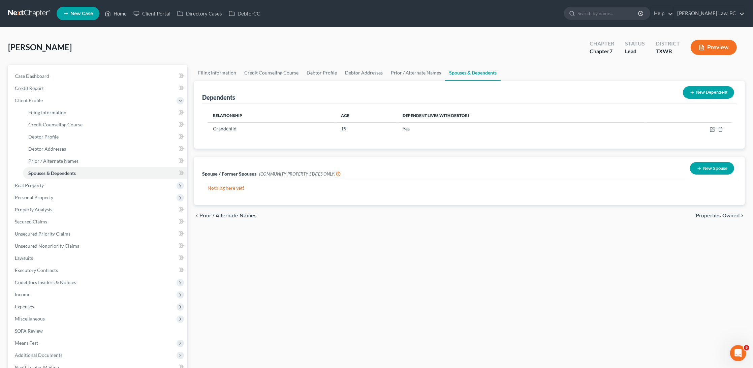
click at [707, 169] on button "New Spouse" at bounding box center [712, 168] width 44 height 12
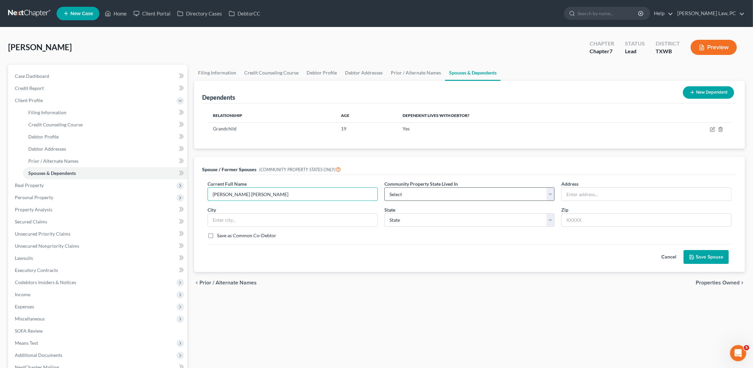
type input "Jane Haros Garcias"
select select "8"
select select "45"
type input "3109 Cobble Path Dr"
type input "78660"
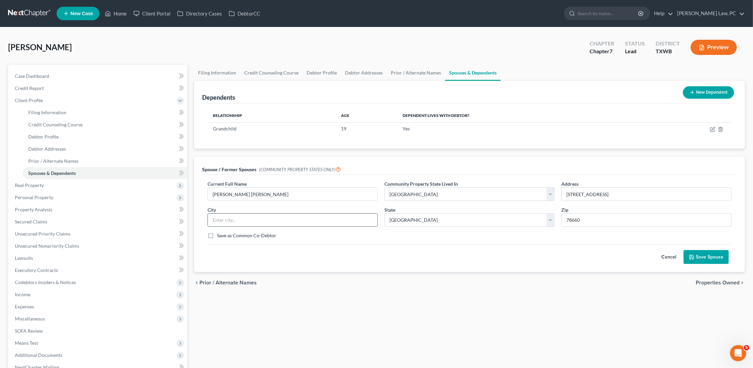
click at [341, 222] on input "text" at bounding box center [292, 220] width 169 height 13
type input "Pflugerville"
click at [708, 257] on button "Save Spouse" at bounding box center [705, 257] width 45 height 14
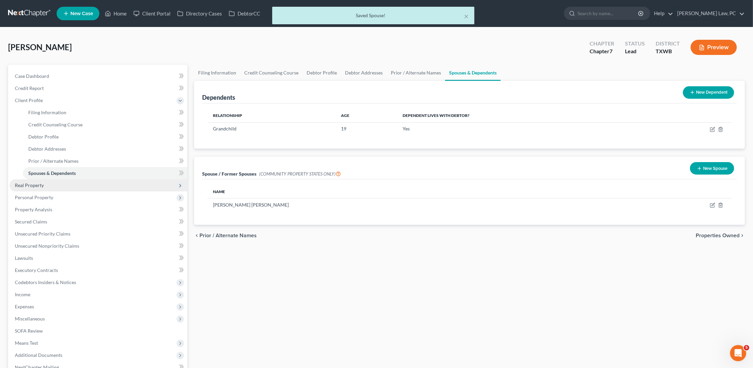
click at [71, 179] on span "Real Property" at bounding box center [98, 185] width 178 height 12
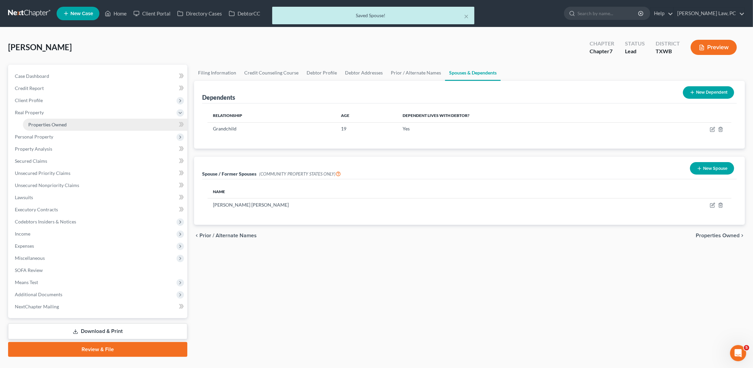
click at [68, 120] on link "Properties Owned" at bounding box center [105, 125] width 164 height 12
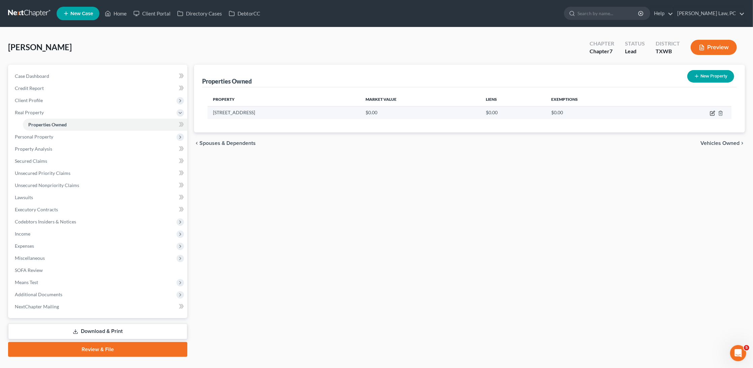
click at [711, 113] on icon "button" at bounding box center [712, 112] width 5 height 5
select select "45"
select select "226"
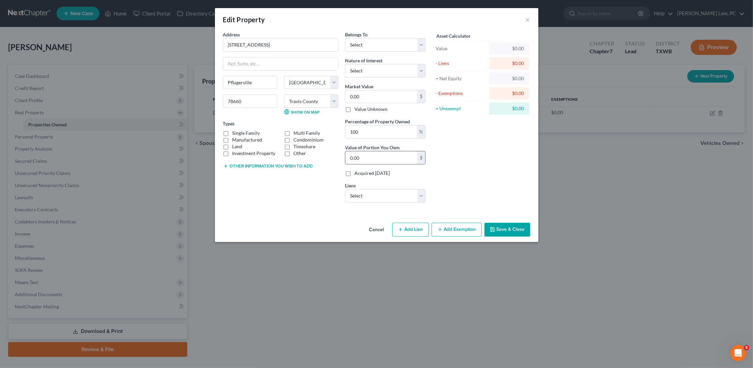
click at [381, 156] on input "0.00" at bounding box center [381, 157] width 72 height 13
select select "0"
select select
select select "9"
select select "0"
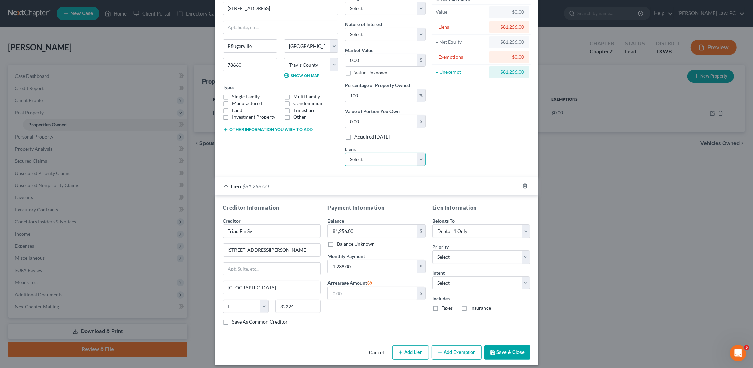
scroll to position [36, 0]
select select "0"
select select "2"
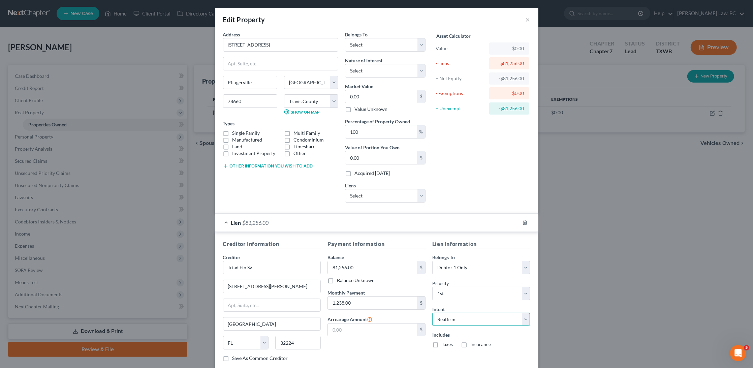
scroll to position [0, 0]
select select "0"
click at [380, 95] on input "0.00" at bounding box center [381, 96] width 72 height 13
paste input "155,9"
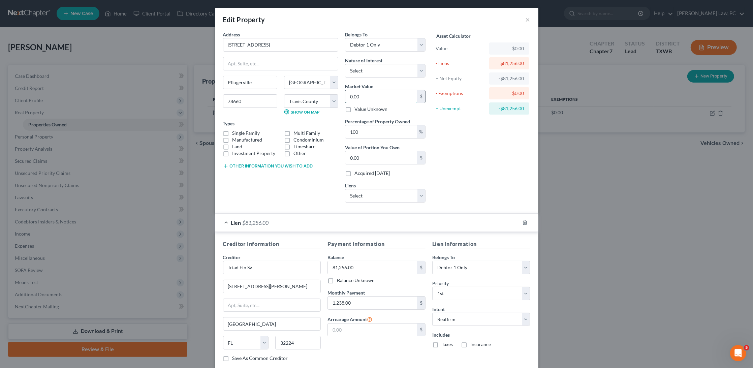
type input "155,900"
type input "155,900.00"
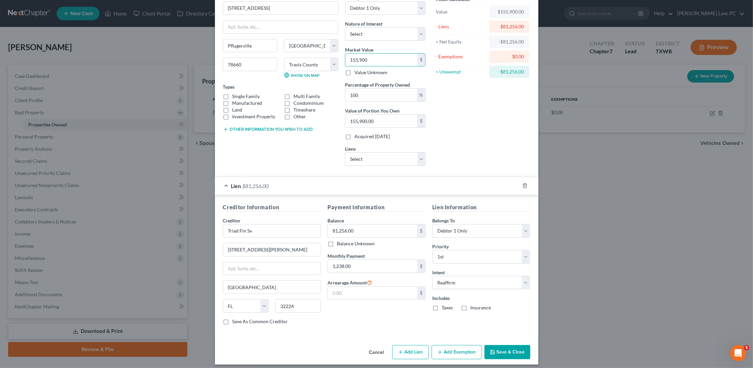
scroll to position [36, 0]
type input "155,900"
click at [507, 346] on button "Save & Close" at bounding box center [507, 353] width 46 height 14
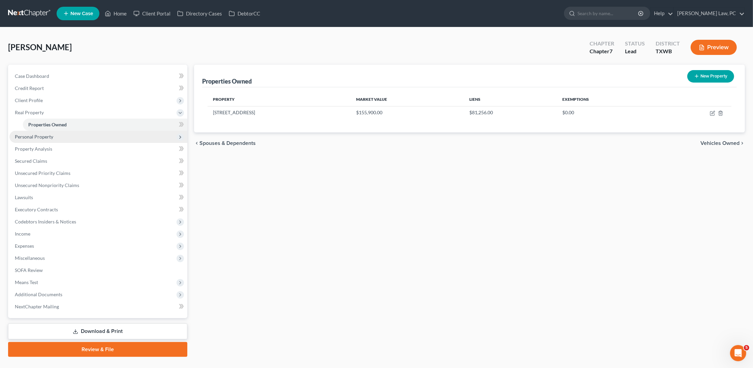
click at [60, 135] on span "Personal Property" at bounding box center [98, 137] width 178 height 12
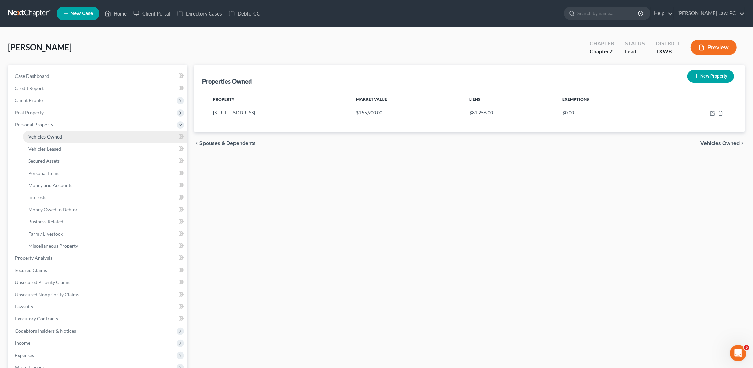
click at [60, 134] on span "Vehicles Owned" at bounding box center [45, 137] width 34 height 6
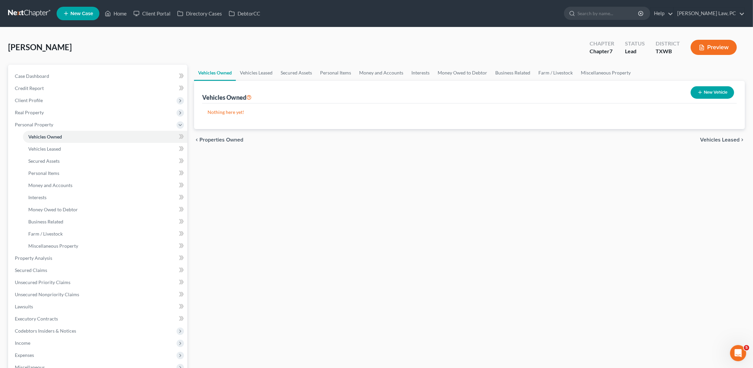
click at [706, 100] on div "New Vehicle" at bounding box center [712, 93] width 49 height 18
click at [706, 95] on button "New Vehicle" at bounding box center [711, 92] width 43 height 12
select select "0"
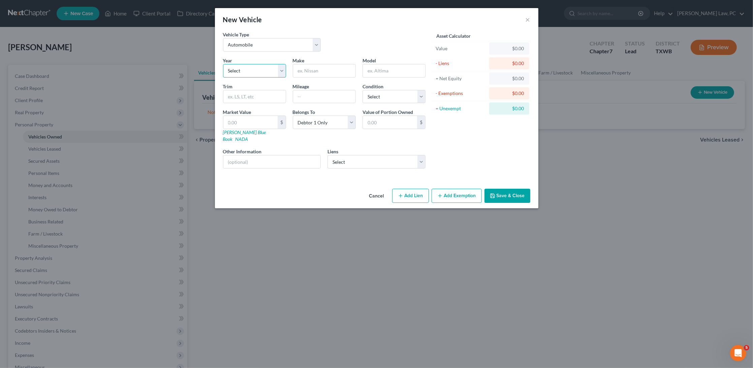
select select "6"
click at [309, 71] on input "text" at bounding box center [324, 70] width 62 height 13
type input "Mitsubishi"
drag, startPoint x: 392, startPoint y: 46, endPoint x: 389, endPoint y: 67, distance: 21.3
click at [389, 67] on input "text" at bounding box center [394, 70] width 62 height 13
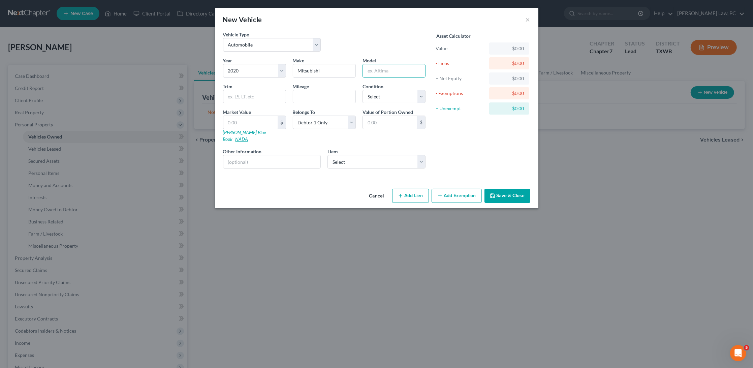
click at [248, 136] on link "NADA" at bounding box center [241, 139] width 13 height 6
click at [392, 67] on input "text" at bounding box center [394, 70] width 62 height 13
type input "Mirage"
click at [250, 95] on input "text" at bounding box center [254, 96] width 62 height 13
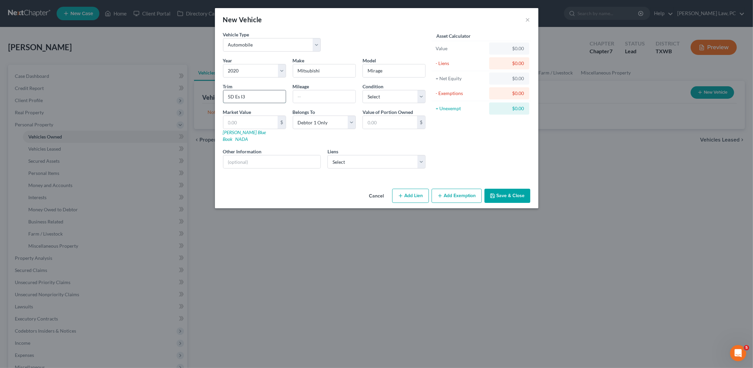
click at [239, 97] on input "5D Es I3" at bounding box center [254, 96] width 62 height 13
type input "5D ES I3"
select select "1"
click at [258, 120] on input "text" at bounding box center [250, 122] width 54 height 13
paste input "4,000"
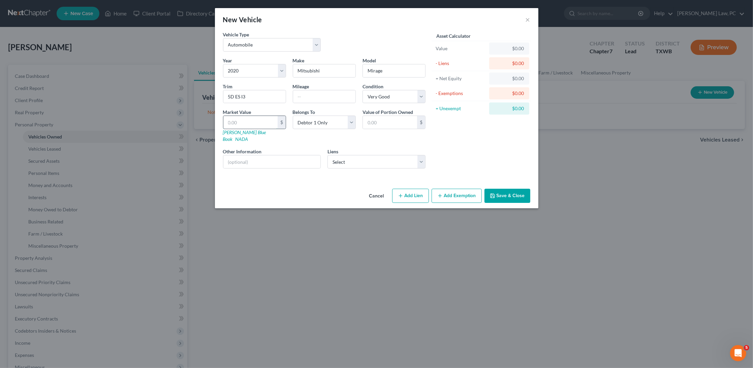
type input "4,000"
type input "4,000.00"
type input "4,000"
select select "0"
select select
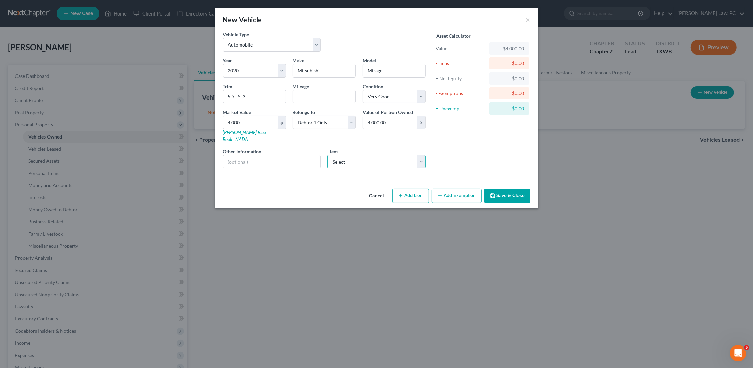
select select "3"
select select "0"
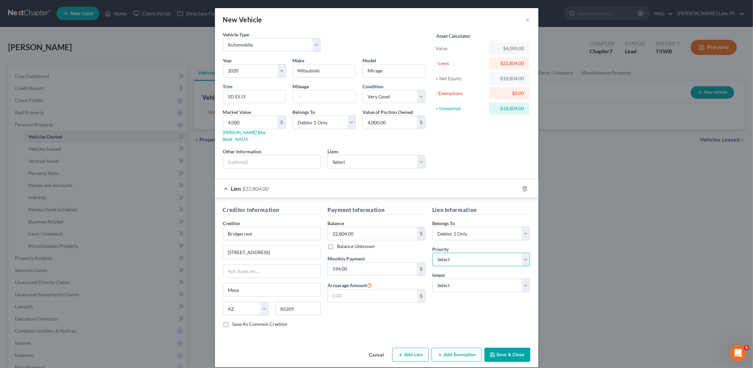
select select "1"
select select "2"
click at [505, 348] on button "Save & Close" at bounding box center [507, 355] width 46 height 14
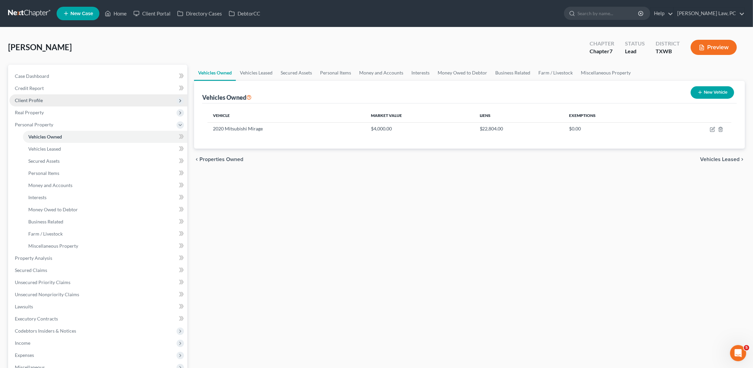
click at [43, 97] on span "Client Profile" at bounding box center [98, 100] width 178 height 12
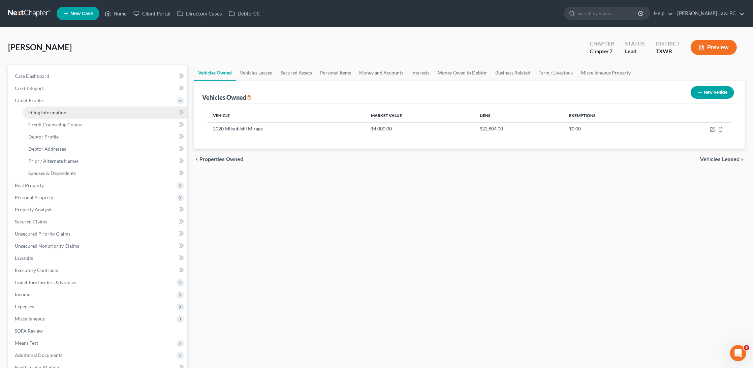
click at [61, 109] on span "Filing Information" at bounding box center [47, 112] width 38 height 6
select select "1"
select select "0"
select select "80"
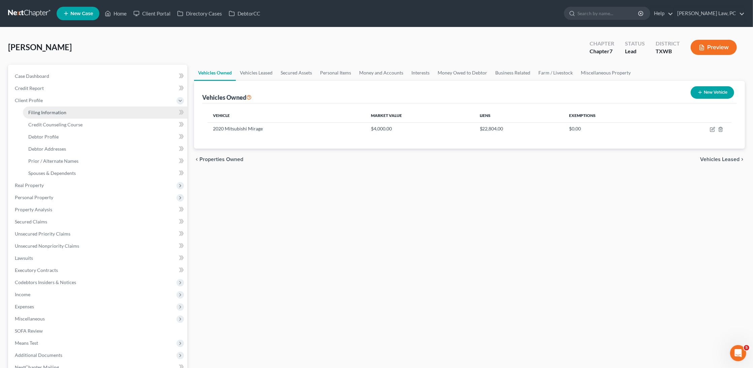
select select "0"
select select "45"
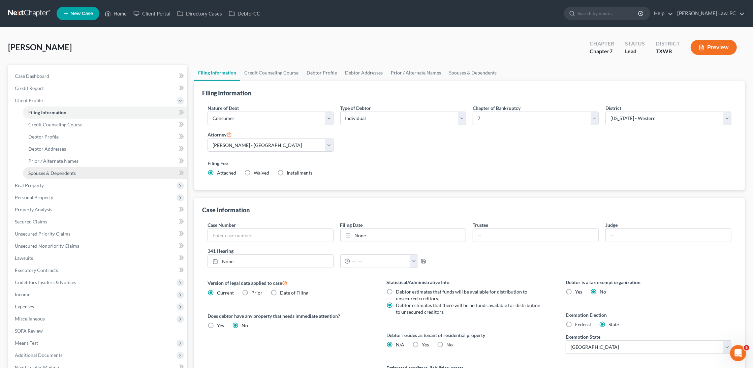
click at [49, 170] on span "Spouses & Dependents" at bounding box center [51, 173] width 47 height 6
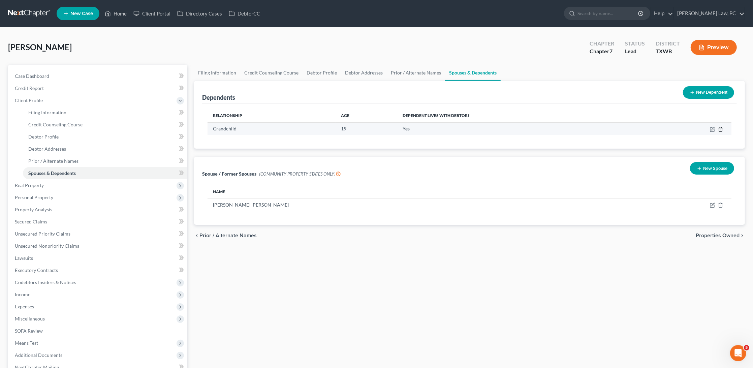
click at [718, 131] on icon "button" at bounding box center [720, 129] width 5 height 5
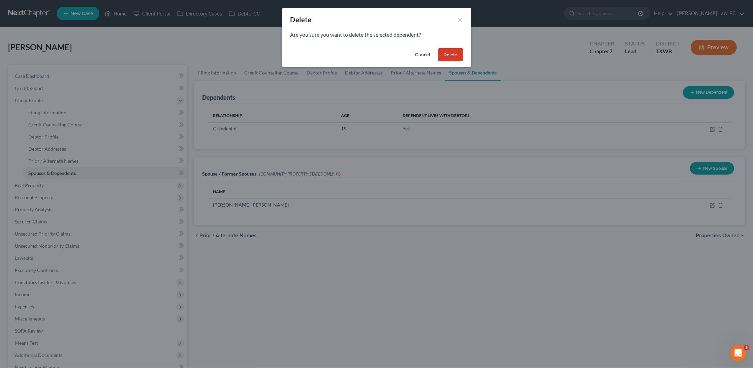
click at [450, 50] on button "Delete" at bounding box center [450, 54] width 25 height 13
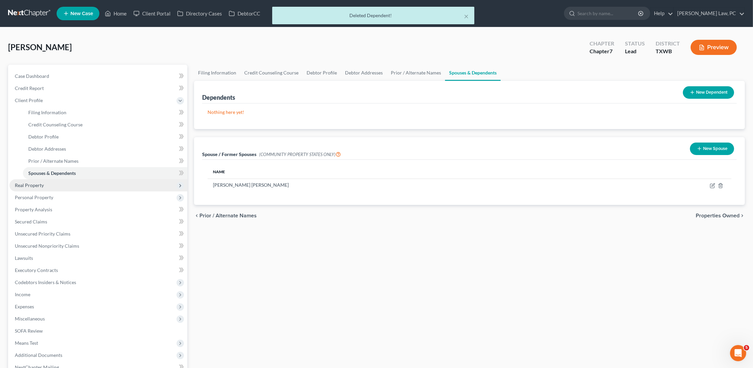
click at [38, 182] on span "Real Property" at bounding box center [29, 185] width 29 height 6
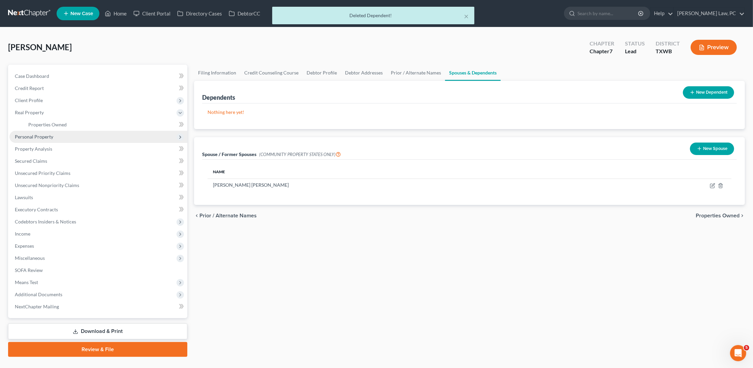
click at [48, 134] on span "Personal Property" at bounding box center [34, 137] width 38 height 6
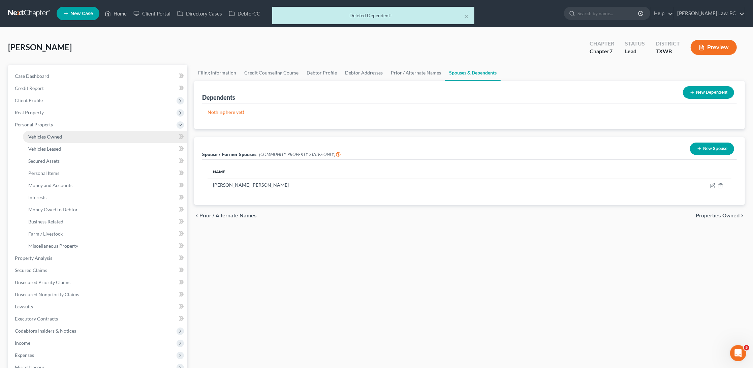
click at [49, 137] on link "Vehicles Owned" at bounding box center [105, 137] width 164 height 12
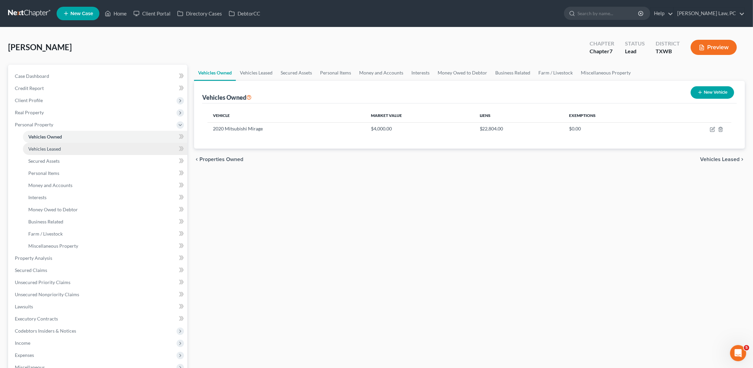
click at [47, 149] on span "Vehicles Leased" at bounding box center [44, 149] width 33 height 6
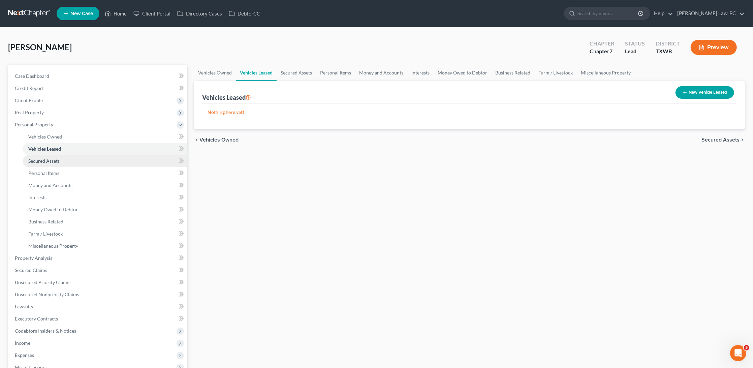
click at [47, 158] on span "Secured Assets" at bounding box center [43, 161] width 31 height 6
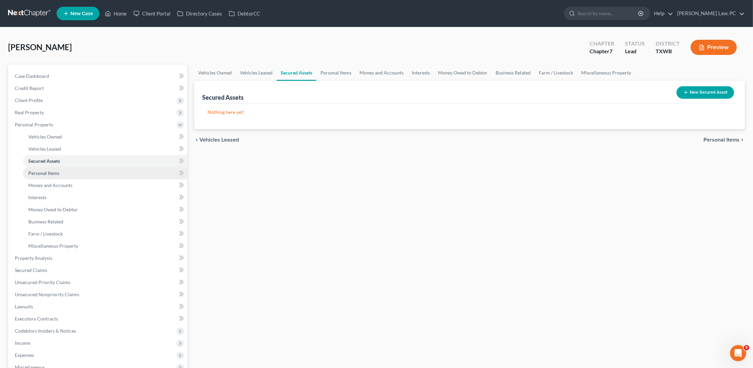
click at [55, 170] on span "Personal Items" at bounding box center [43, 173] width 31 height 6
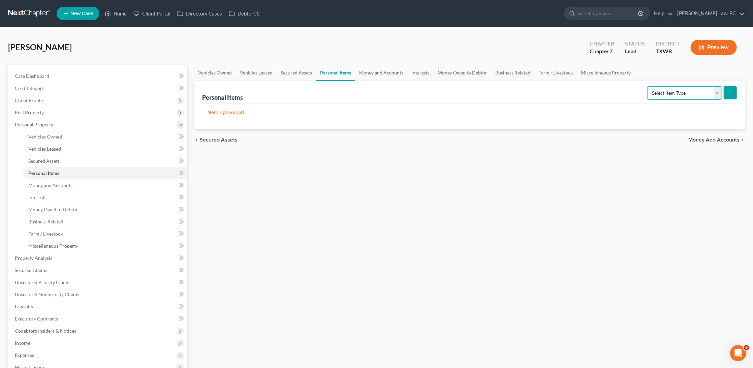
select select "clothing"
click at [729, 89] on button "submit" at bounding box center [729, 92] width 13 height 13
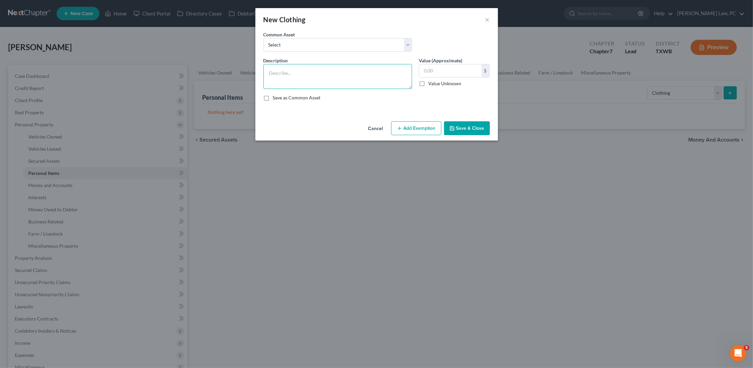
click at [333, 72] on textarea at bounding box center [337, 76] width 149 height 25
type textarea "General Clothes"
click at [452, 65] on input "text" at bounding box center [450, 70] width 62 height 13
type input "1,500"
click at [467, 125] on button "Save & Close" at bounding box center [467, 128] width 46 height 14
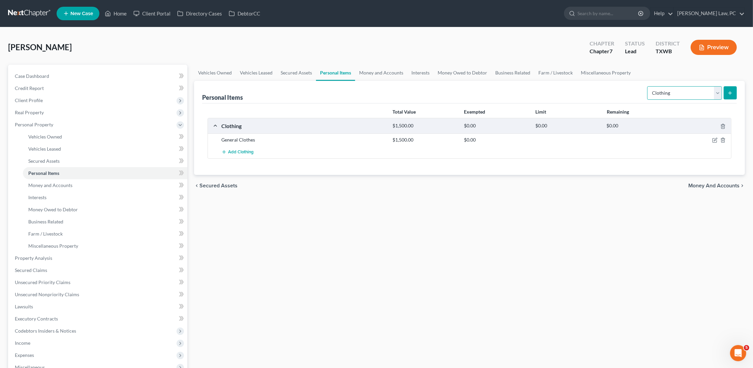
select select "electronics"
click at [733, 95] on button "submit" at bounding box center [729, 92] width 13 height 13
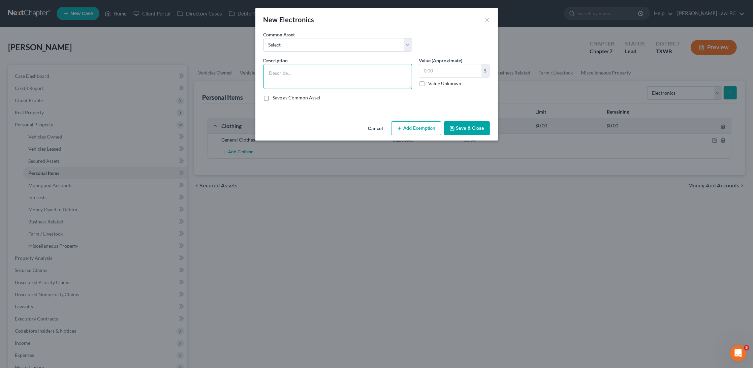
click at [322, 82] on textarea at bounding box center [337, 76] width 149 height 25
type textarea "1 cellphone $50, 1 tablet $50, 1 TV $200, 1 Microwave $40,"
click at [438, 71] on input "text" at bounding box center [450, 70] width 62 height 13
type input "340"
click at [471, 124] on button "Save & Close" at bounding box center [467, 128] width 46 height 14
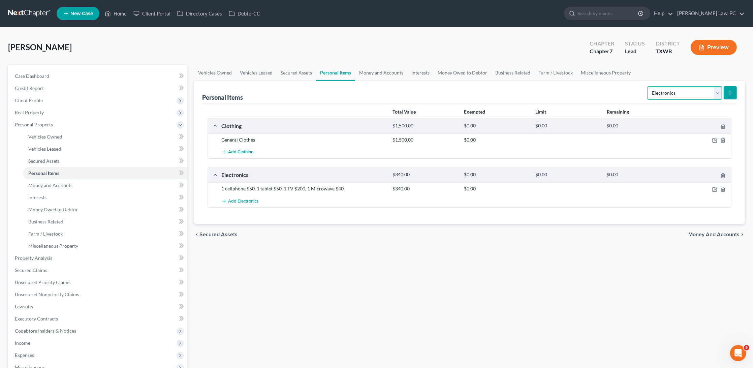
select select "household_goods"
click at [729, 92] on icon "submit" at bounding box center [729, 92] width 5 height 5
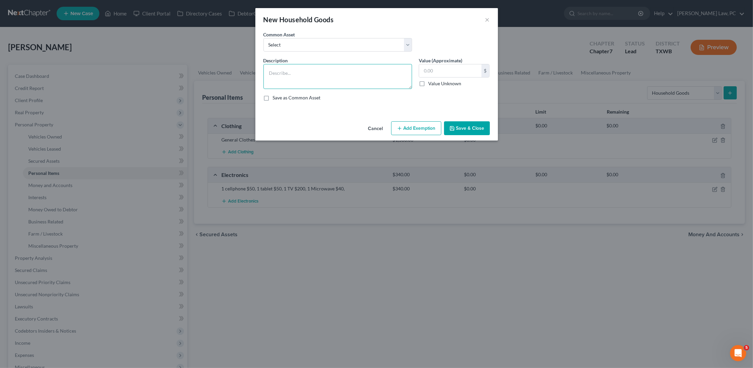
click at [325, 74] on textarea at bounding box center [337, 76] width 149 height 25
type textarea "General Household Goods"
click at [429, 72] on input "text" at bounding box center [450, 70] width 62 height 13
type input "4,000"
click at [465, 125] on button "Save & Close" at bounding box center [467, 128] width 46 height 14
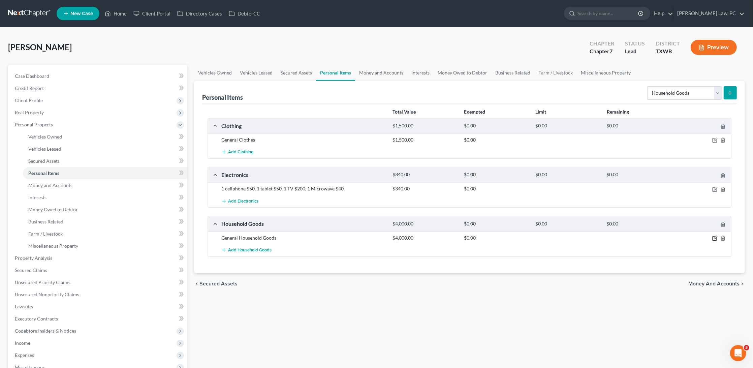
click at [714, 235] on icon "button" at bounding box center [714, 237] width 5 height 5
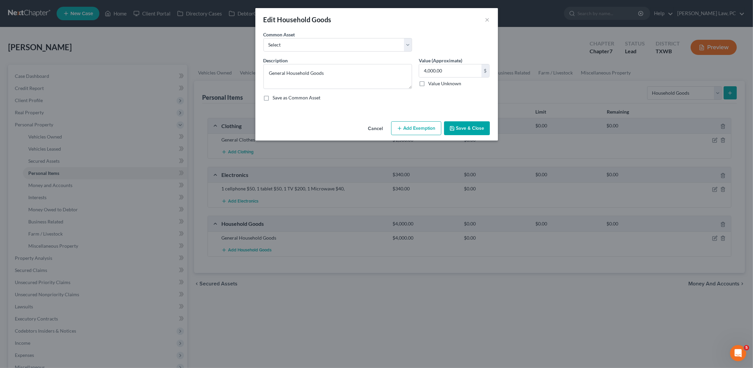
click at [423, 129] on button "Add Exemption" at bounding box center [416, 128] width 50 height 14
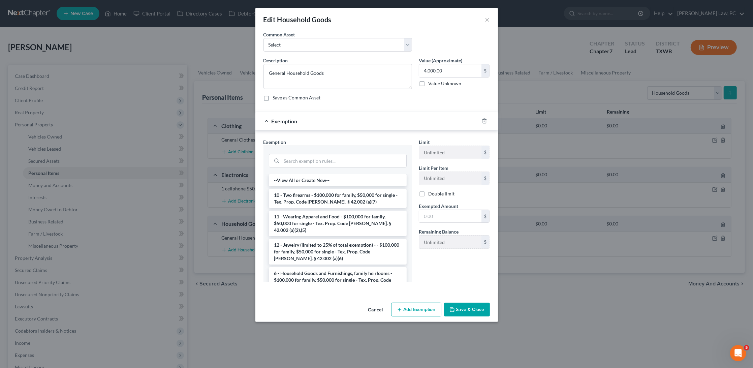
click at [471, 302] on button "Save & Close" at bounding box center [467, 309] width 46 height 14
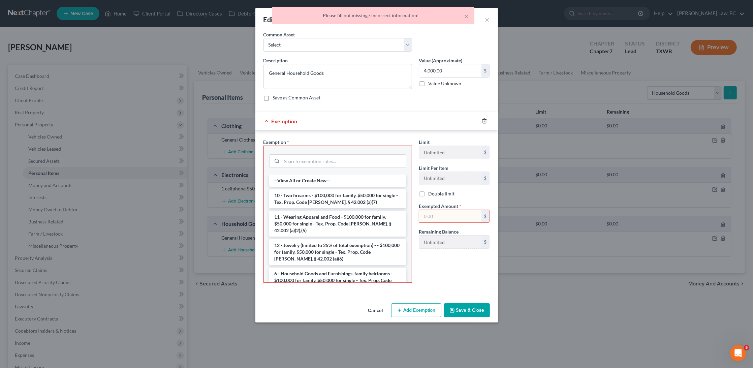
click at [482, 118] on icon "button" at bounding box center [484, 120] width 5 height 5
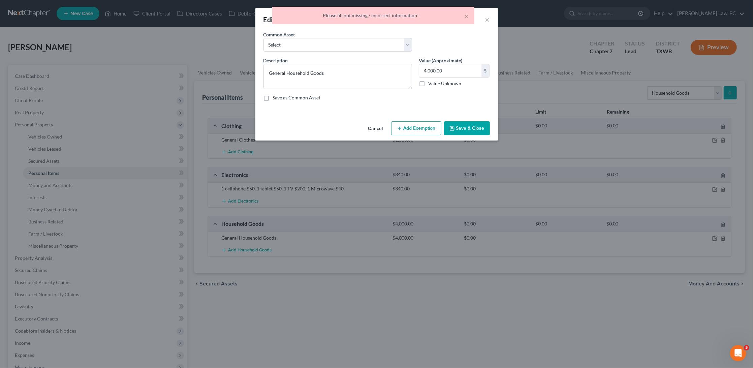
click at [484, 17] on div "× Please fill out missing / incorrect information!" at bounding box center [373, 17] width 753 height 21
click at [488, 20] on div "× Please fill out missing / incorrect information!" at bounding box center [373, 17] width 753 height 21
click at [485, 20] on div "× Please fill out missing / incorrect information!" at bounding box center [373, 17] width 753 height 21
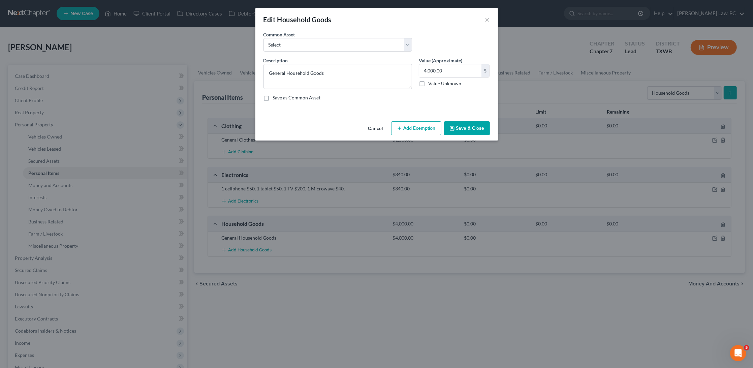
click at [476, 133] on button "Save & Close" at bounding box center [467, 128] width 46 height 14
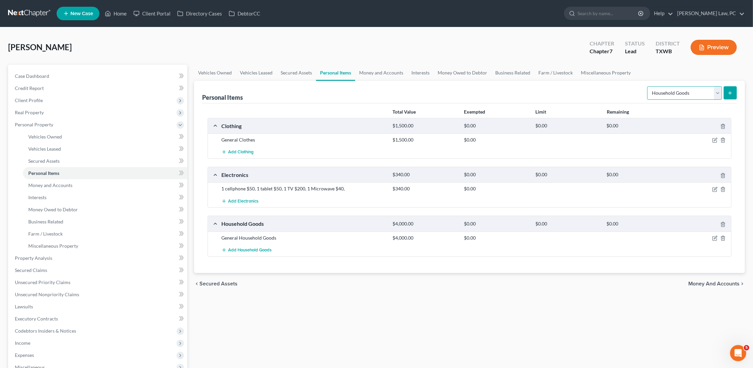
select select "jewelry"
click at [730, 94] on icon "submit" at bounding box center [729, 92] width 5 height 5
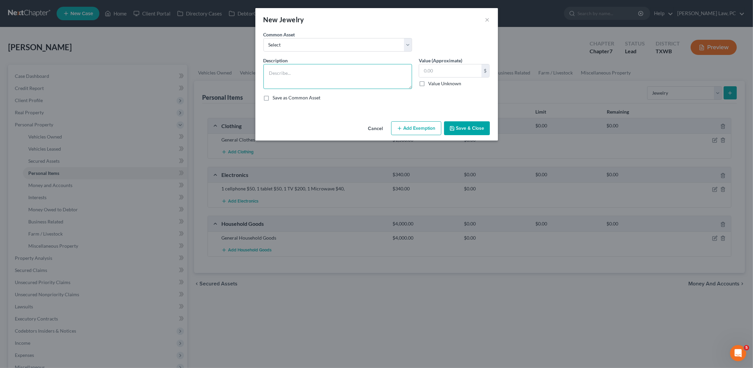
click at [385, 71] on textarea at bounding box center [337, 76] width 149 height 25
type textarea "1 Watch"
click at [450, 70] on input "text" at bounding box center [450, 70] width 62 height 13
type input "30"
click at [466, 122] on button "Save & Close" at bounding box center [467, 128] width 46 height 14
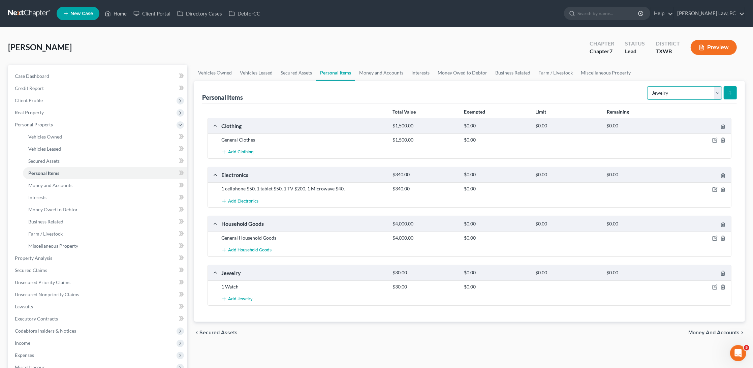
select select "pets"
click at [730, 91] on icon "submit" at bounding box center [729, 92] width 5 height 5
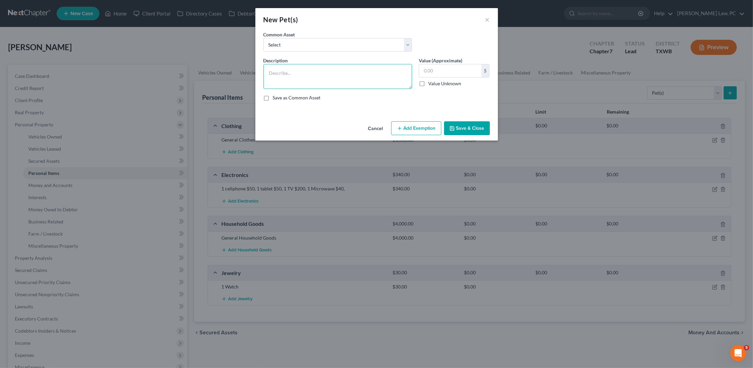
click at [361, 76] on textarea at bounding box center [337, 76] width 149 height 25
type textarea "1"
type textarea "2 Dogs (no economical value)"
click at [471, 122] on button "Save & Close" at bounding box center [467, 128] width 46 height 14
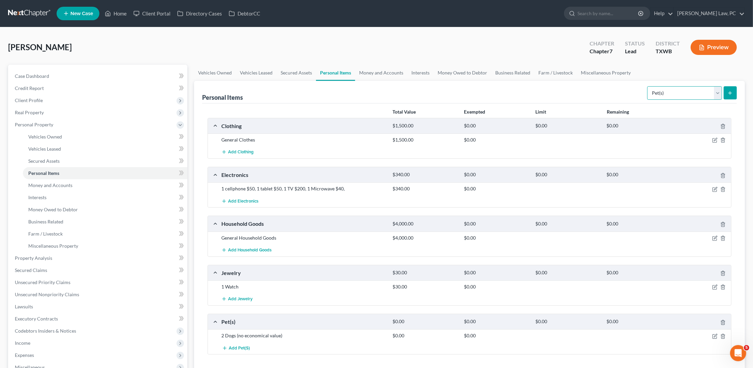
select select "sports_and_hobby_equipment"
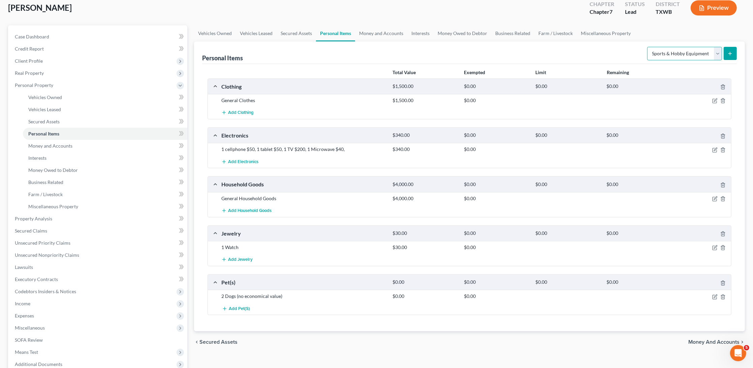
scroll to position [44, 0]
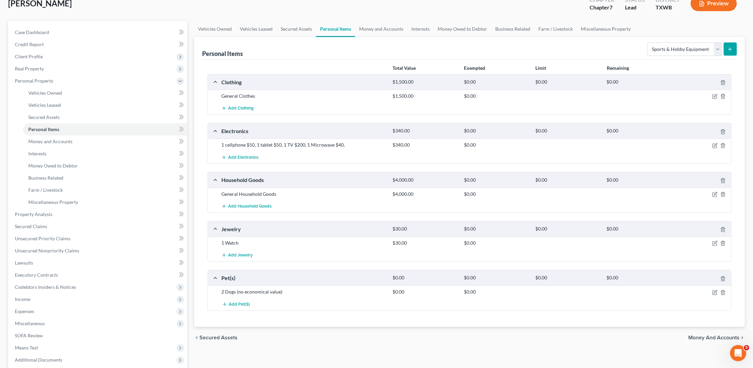
click at [730, 46] on icon "submit" at bounding box center [729, 48] width 5 height 5
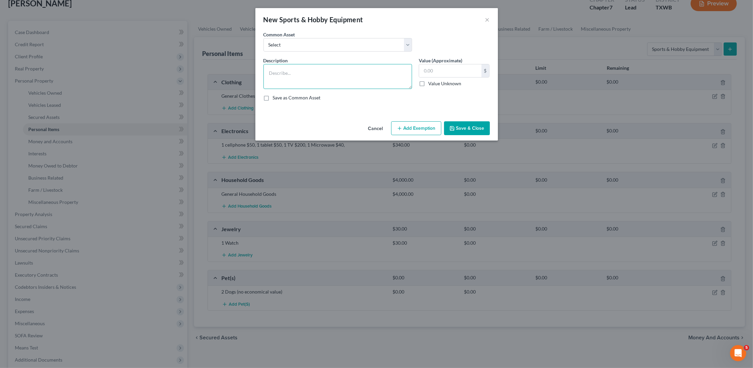
click at [300, 76] on textarea at bounding box center [337, 76] width 149 height 25
click at [434, 64] on input "text" at bounding box center [450, 70] width 62 height 13
type input "25"
click at [349, 76] on textarea at bounding box center [337, 76] width 149 height 25
click at [272, 73] on textarea "1 Fishing Rod" at bounding box center [337, 76] width 149 height 25
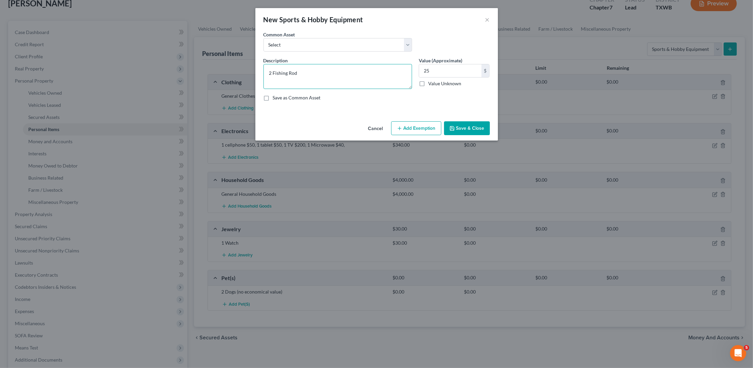
type textarea "2 Fishing Rod"
click at [472, 127] on button "Save & Close" at bounding box center [467, 128] width 46 height 14
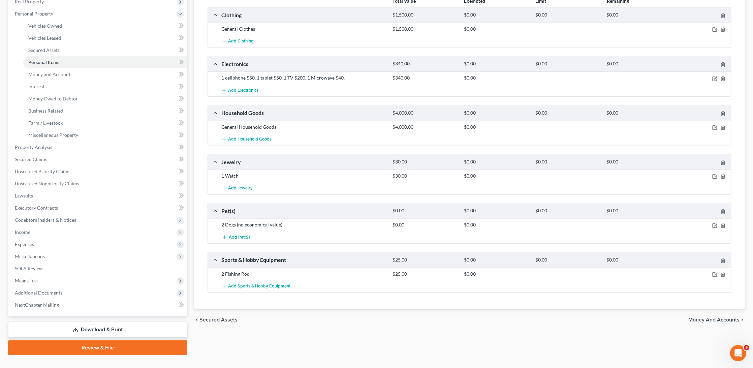
scroll to position [110, 0]
click at [94, 69] on link "Money and Accounts" at bounding box center [105, 75] width 164 height 12
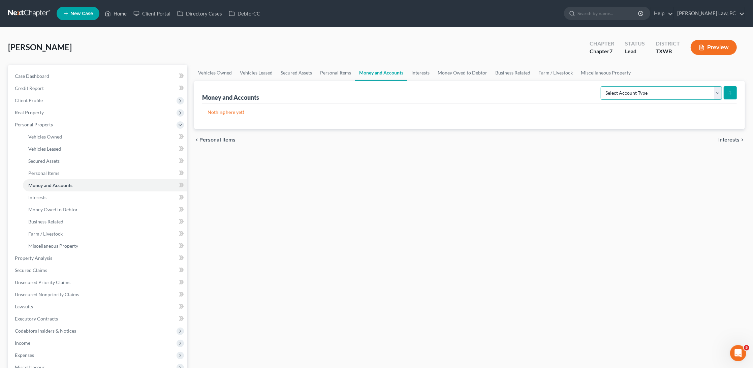
select select "checking"
click at [729, 91] on icon "submit" at bounding box center [729, 92] width 5 height 5
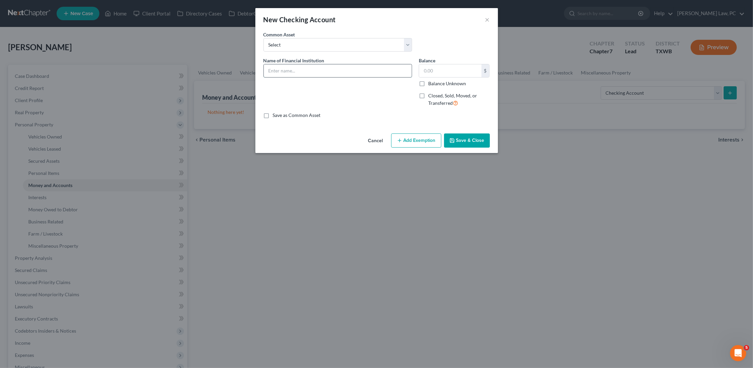
click at [319, 72] on input "text" at bounding box center [338, 70] width 148 height 13
type input "WoodForest Acct 8404"
click at [463, 142] on button "Save & Close" at bounding box center [467, 140] width 46 height 14
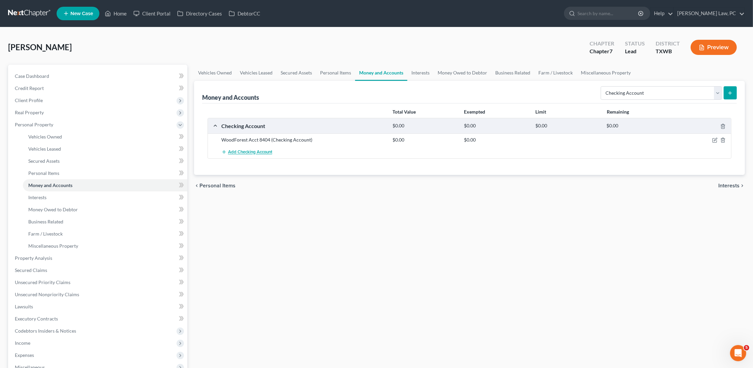
click at [245, 151] on span "Add Checking Account" at bounding box center [250, 152] width 44 height 5
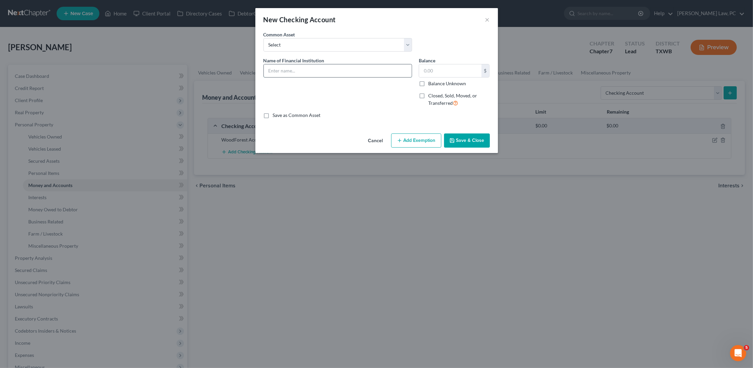
click at [292, 68] on input "text" at bounding box center [338, 70] width 148 height 13
type input "WoodForest Acct 9301"
click at [469, 140] on button "Save & Close" at bounding box center [467, 140] width 46 height 14
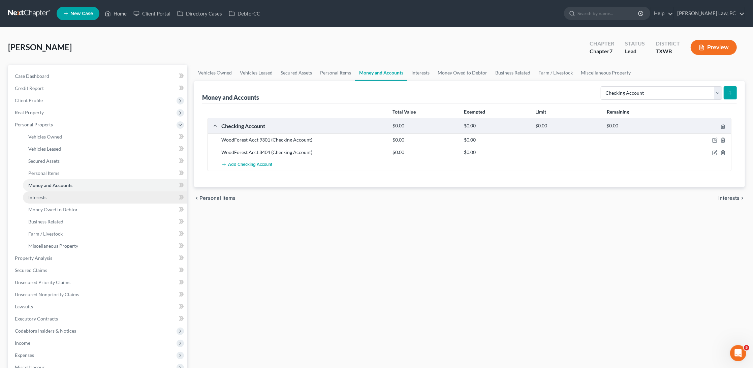
click at [41, 194] on span "Interests" at bounding box center [37, 197] width 18 height 6
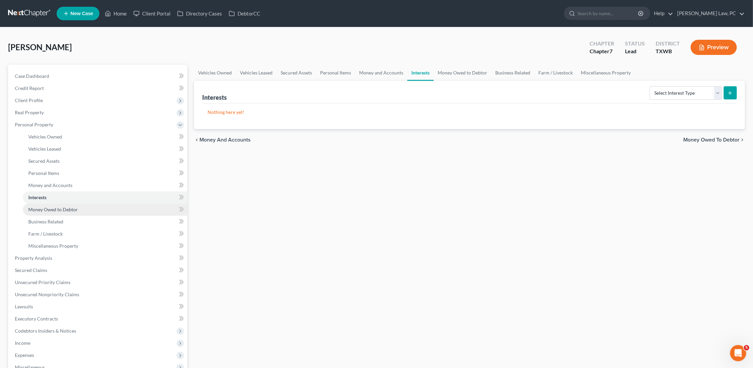
click at [70, 206] on span "Money Owed to Debtor" at bounding box center [53, 209] width 50 height 6
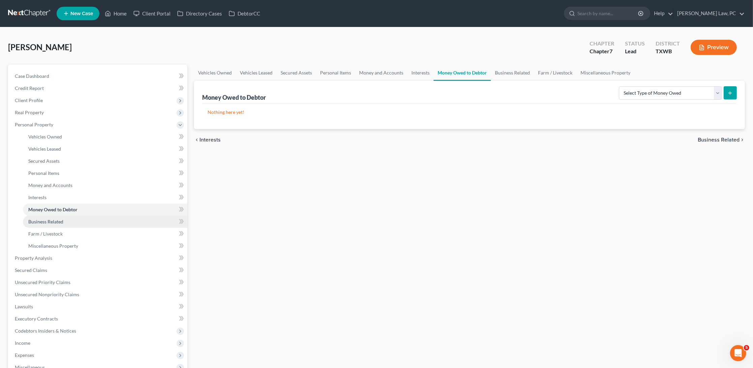
click at [87, 219] on link "Business Related" at bounding box center [105, 222] width 164 height 12
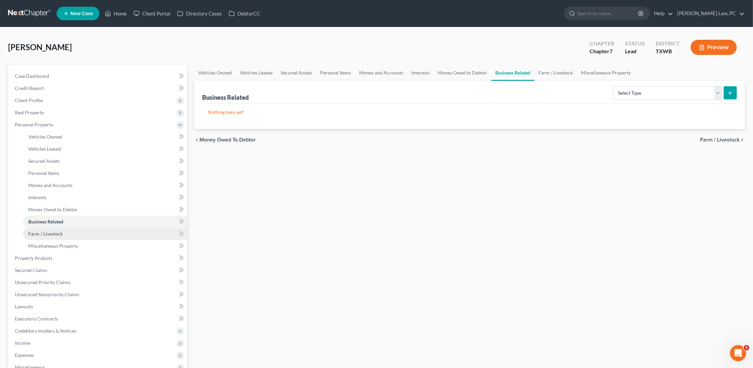
click at [69, 228] on link "Farm / Livestock" at bounding box center [105, 234] width 164 height 12
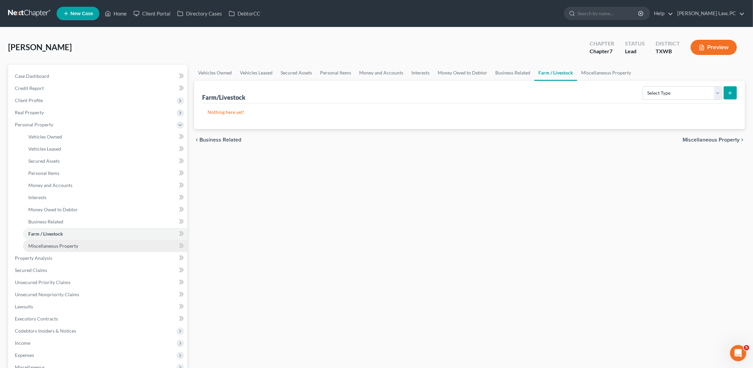
click at [97, 240] on link "Miscellaneous Property" at bounding box center [105, 246] width 164 height 12
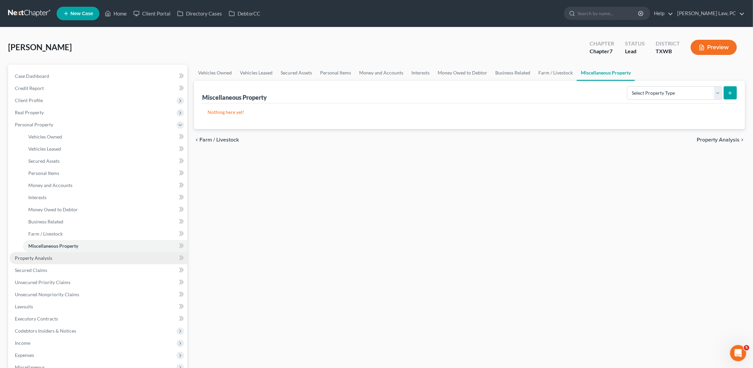
click at [53, 254] on link "Property Analysis" at bounding box center [98, 258] width 178 height 12
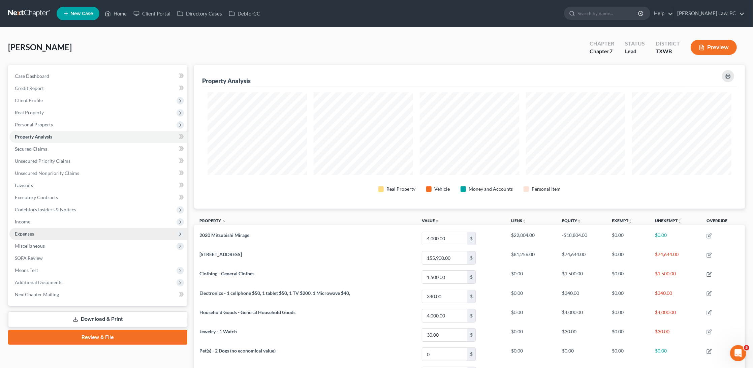
scroll to position [143, 551]
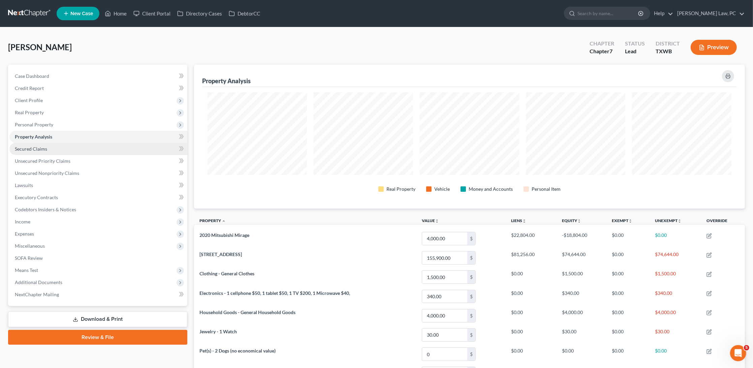
click at [38, 146] on span "Secured Claims" at bounding box center [31, 149] width 32 height 6
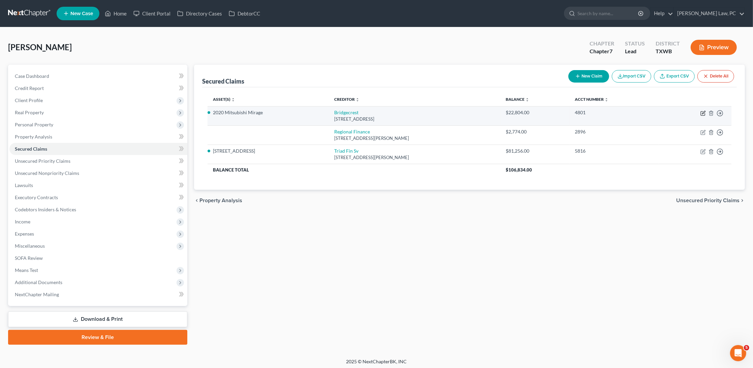
click at [704, 111] on icon "button" at bounding box center [703, 112] width 3 height 3
select select "3"
select select "2"
select select "0"
select select "1"
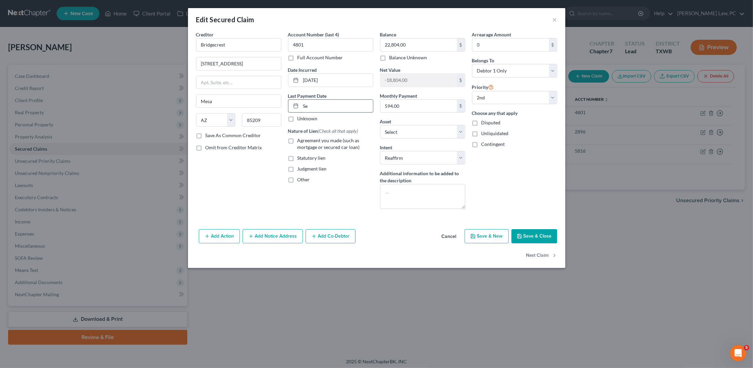
type input "S"
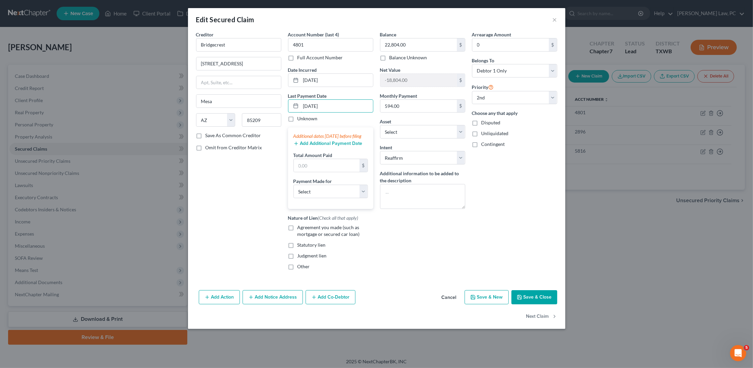
type input "09/26/2025"
click at [317, 146] on button "Add Additional Payment Date" at bounding box center [327, 143] width 69 height 5
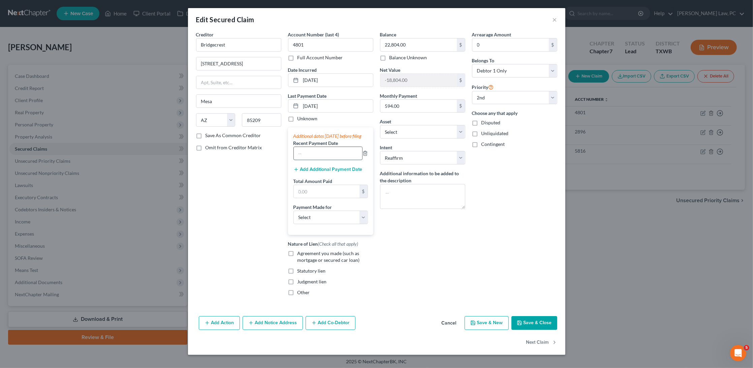
click at [318, 158] on input "text" at bounding box center [328, 153] width 68 height 13
type input "09/12/2025"
click at [347, 172] on button "Add Additional Payment Date" at bounding box center [327, 169] width 69 height 5
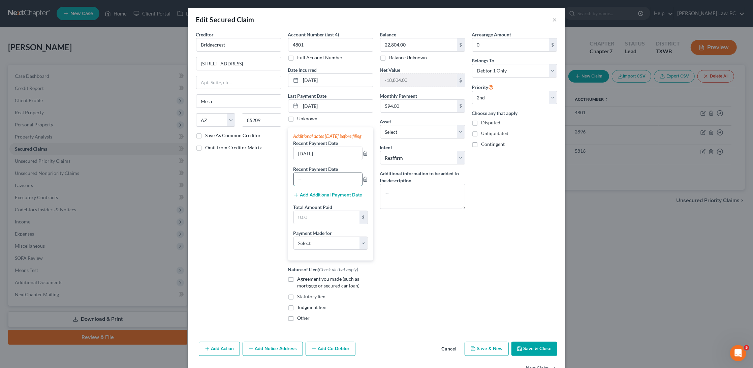
click at [331, 181] on input "text" at bounding box center [328, 179] width 68 height 13
type input "08/29/2025"
select select "0"
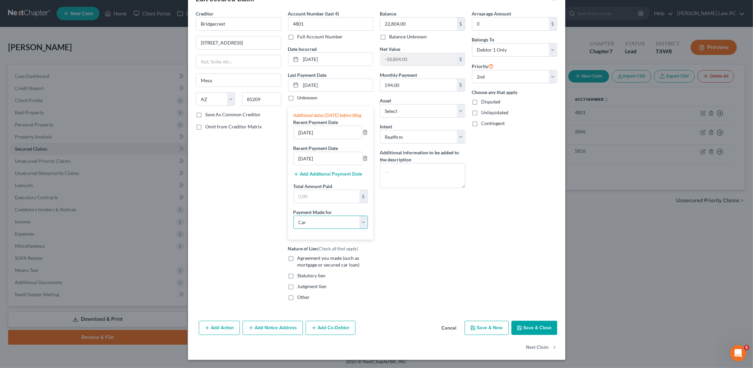
scroll to position [21, 0]
click at [297, 260] on label "Agreement you made (such as mortgage or secured car loan)" at bounding box center [335, 261] width 76 height 13
click at [300, 259] on input "Agreement you made (such as mortgage or secured car loan)" at bounding box center [302, 257] width 4 height 4
checkbox input "true"
click at [544, 326] on button "Save & Close" at bounding box center [534, 328] width 46 height 14
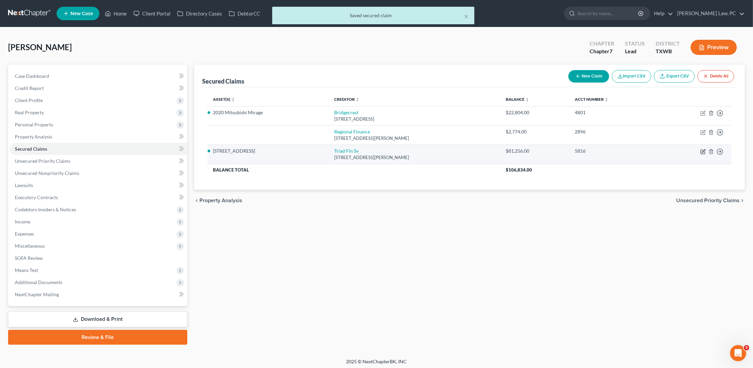
click at [700, 150] on icon "button" at bounding box center [702, 151] width 5 height 5
select select "9"
select select "2"
select select "0"
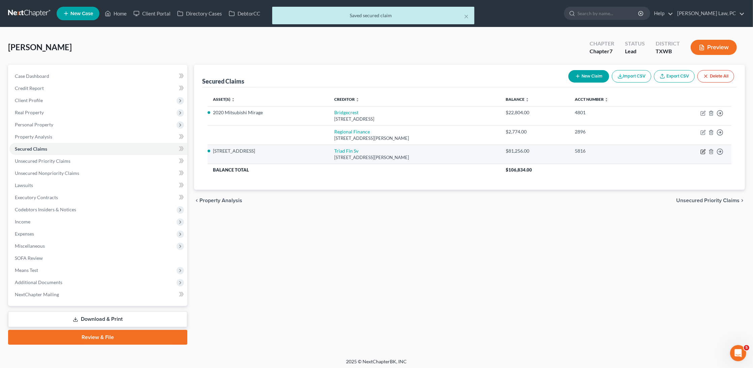
select select "0"
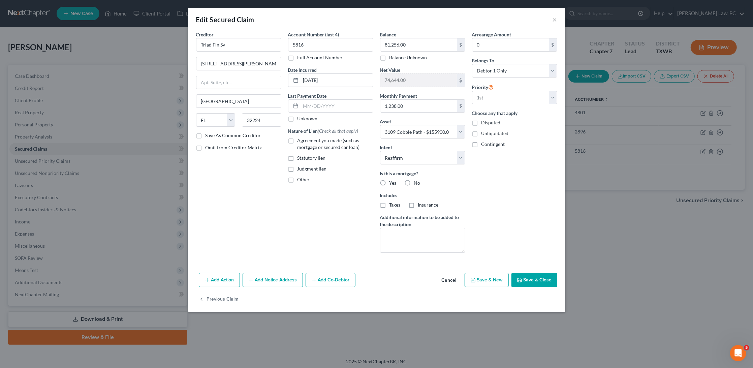
click at [297, 137] on label "Agreement you made (such as mortgage or secured car loan)" at bounding box center [335, 143] width 76 height 13
click at [300, 137] on input "Agreement you made (such as mortgage or secured car loan)" at bounding box center [302, 139] width 4 height 4
checkbox input "true"
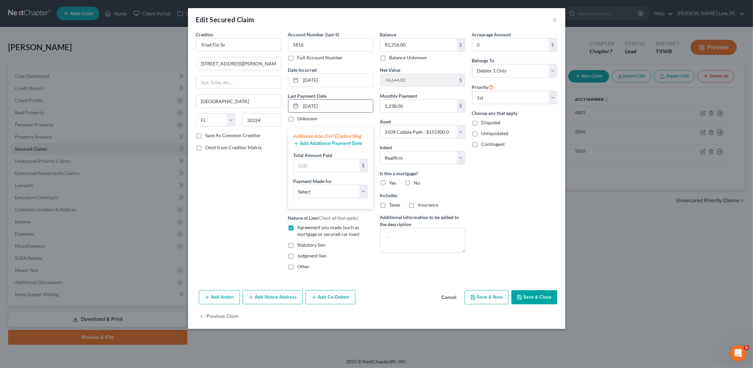
click at [311, 104] on input "10/6/2025" at bounding box center [337, 106] width 72 height 13
type input "10/06/2025"
click at [313, 146] on button "Add Additional Payment Date" at bounding box center [327, 143] width 69 height 5
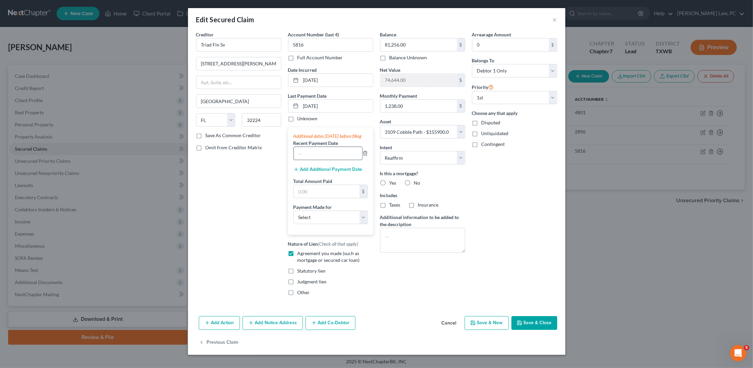
click at [320, 160] on input "text" at bounding box center [328, 153] width 68 height 13
type input "1"
type input "9/06/2025"
click at [327, 172] on button "Add Additional Payment Date" at bounding box center [327, 169] width 69 height 5
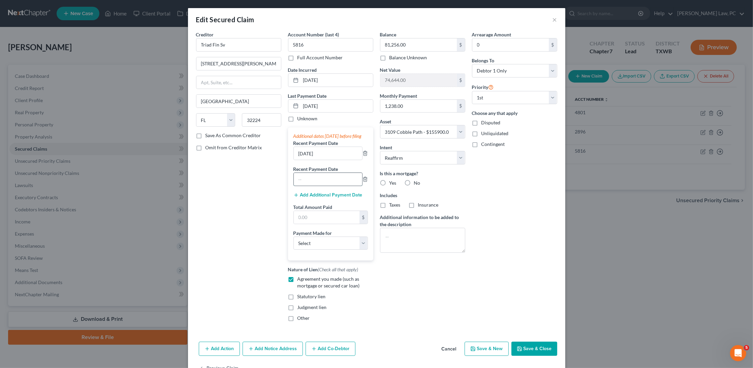
click at [318, 183] on input "text" at bounding box center [328, 179] width 68 height 13
type input "08"
click at [298, 156] on input "9/06/2025" at bounding box center [328, 153] width 68 height 13
type input "09/06/2025"
click at [307, 182] on input "08" at bounding box center [328, 179] width 68 height 13
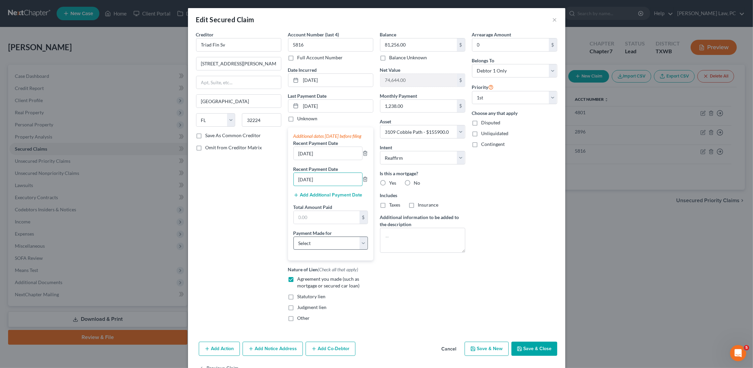
type input "08/06/2025"
select select "3"
click at [389, 180] on label "Yes" at bounding box center [392, 183] width 7 height 7
click at [392, 180] on input "Yes" at bounding box center [394, 182] width 4 height 4
radio input "true"
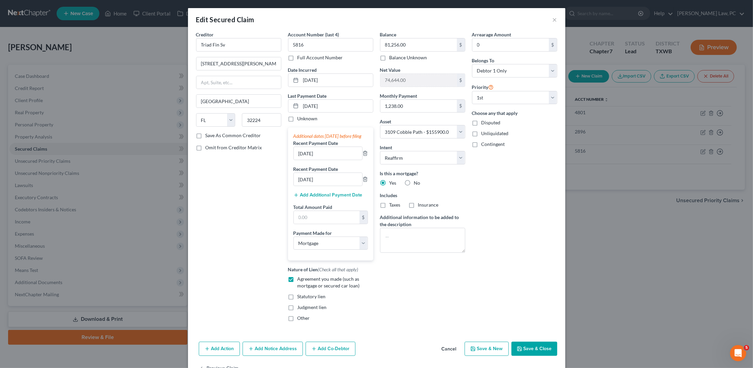
click at [418, 202] on label "Insurance" at bounding box center [428, 204] width 21 height 7
click at [421, 202] on input "Insurance" at bounding box center [423, 203] width 4 height 4
checkbox input "true"
click at [389, 203] on label "Taxes" at bounding box center [394, 204] width 11 height 7
click at [392, 203] on input "Taxes" at bounding box center [394, 203] width 4 height 4
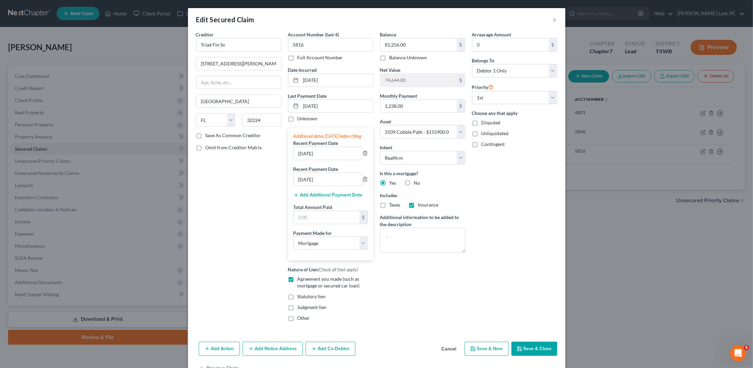
checkbox input "true"
click at [545, 351] on button "Save & Close" at bounding box center [534, 348] width 46 height 14
select select
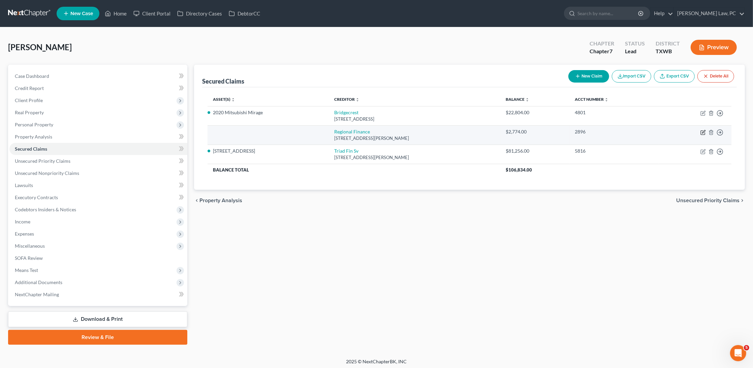
click at [703, 133] on icon "button" at bounding box center [702, 132] width 5 height 5
select select "42"
select select "0"
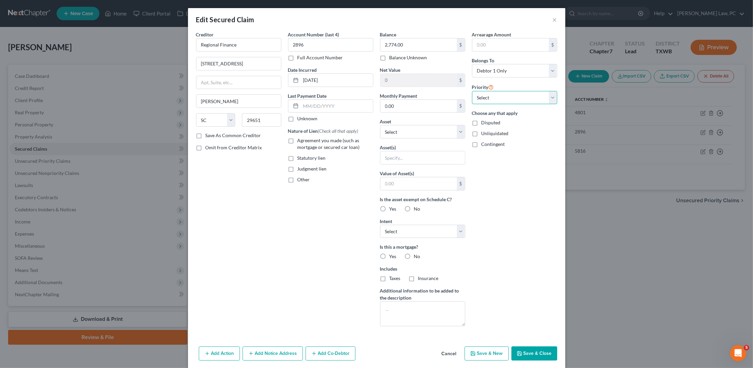
select select "2"
click at [404, 104] on input "0.00" at bounding box center [418, 106] width 76 height 13
drag, startPoint x: 428, startPoint y: 103, endPoint x: 375, endPoint y: 102, distance: 53.2
click at [375, 102] on div "Creditor * Regional Finance 979 Batesville Rd Ste B Greer State AL AK AR AZ CA …" at bounding box center [377, 181] width 368 height 300
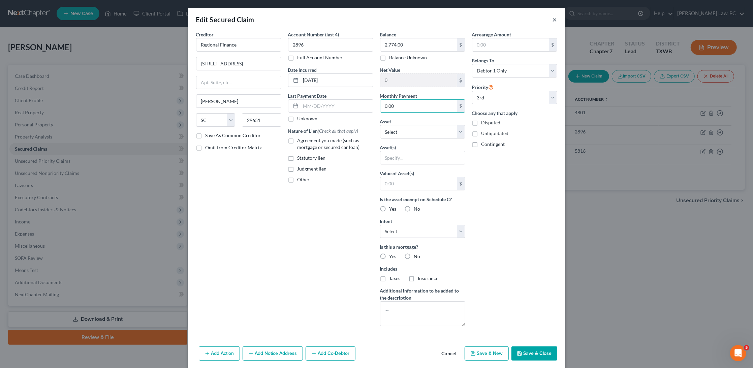
click at [553, 18] on button "×" at bounding box center [554, 19] width 5 height 8
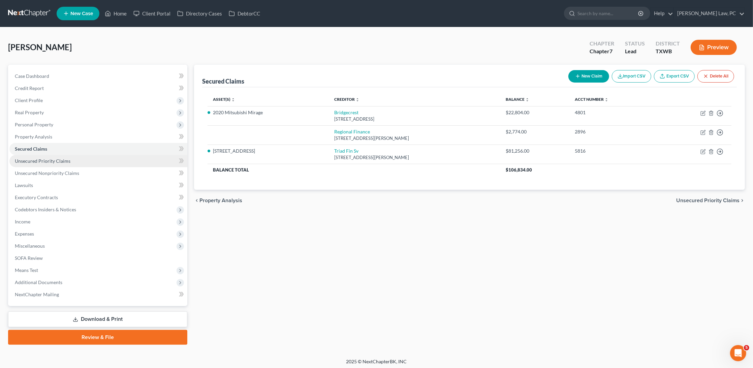
click at [59, 158] on span "Unsecured Priority Claims" at bounding box center [43, 161] width 56 height 6
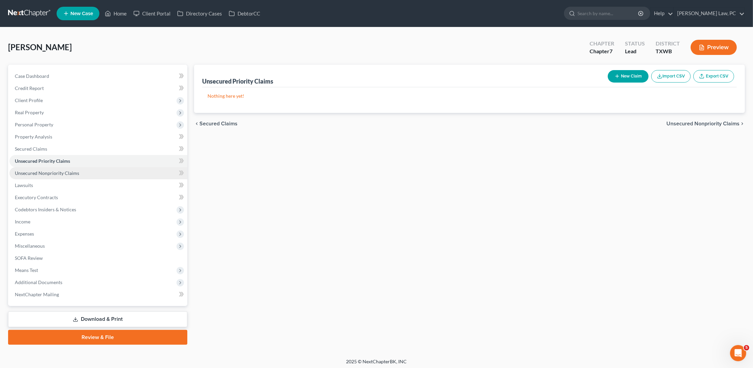
click at [43, 170] on span "Unsecured Nonpriority Claims" at bounding box center [47, 173] width 64 height 6
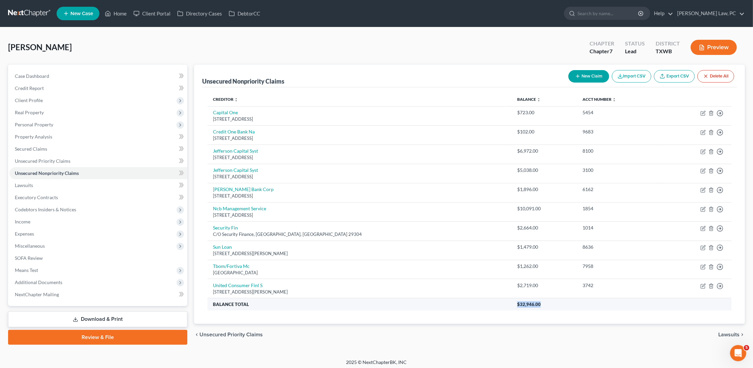
drag, startPoint x: 488, startPoint y: 297, endPoint x: 450, endPoint y: 299, distance: 38.1
click at [512, 299] on th "$32,946.00" at bounding box center [622, 304] width 220 height 12
click at [512, 301] on th "$32,946.00" at bounding box center [622, 304] width 220 height 12
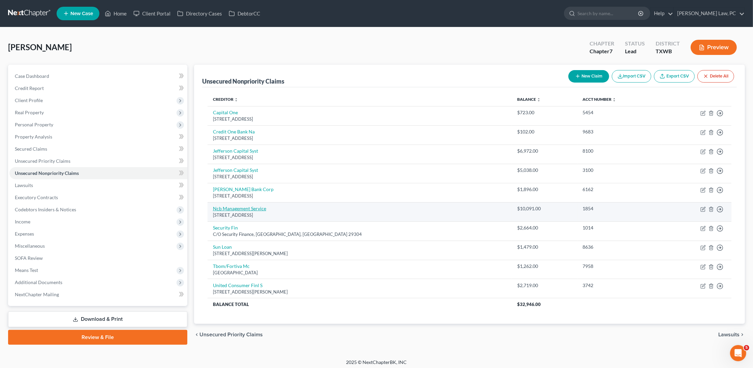
click at [254, 205] on link "Ncb Management Service" at bounding box center [239, 208] width 53 height 6
select select "39"
select select "0"
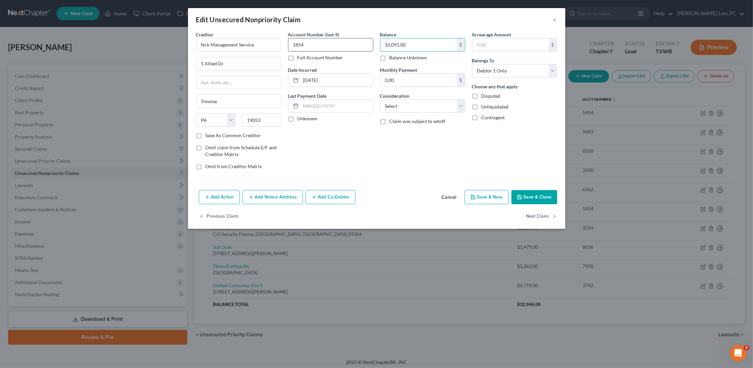
drag, startPoint x: 411, startPoint y: 43, endPoint x: 369, endPoint y: 43, distance: 41.8
click at [369, 43] on div "Creditor * Ncb Management Service 1 Allied Dr Trevose State AL AK AR AZ CA CO C…" at bounding box center [377, 103] width 368 height 144
click at [555, 21] on button "×" at bounding box center [554, 19] width 5 height 8
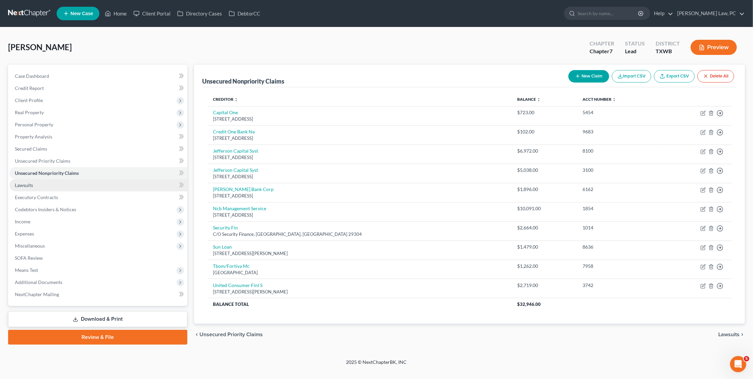
click at [27, 179] on link "Lawsuits" at bounding box center [98, 185] width 178 height 12
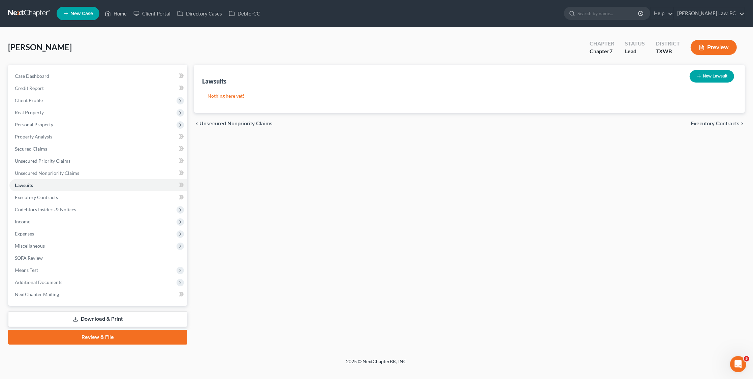
click at [702, 77] on button "New Lawsuit" at bounding box center [711, 76] width 44 height 12
select select "0"
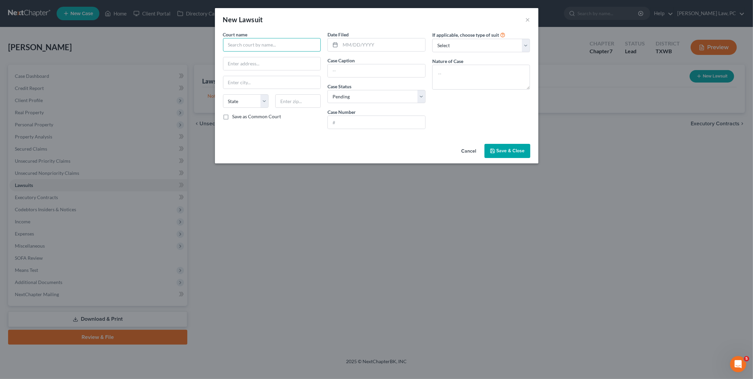
click at [285, 46] on input "text" at bounding box center [272, 44] width 98 height 13
click at [353, 44] on input "text" at bounding box center [382, 44] width 85 height 13
type input "08/25/2025"
select select "4"
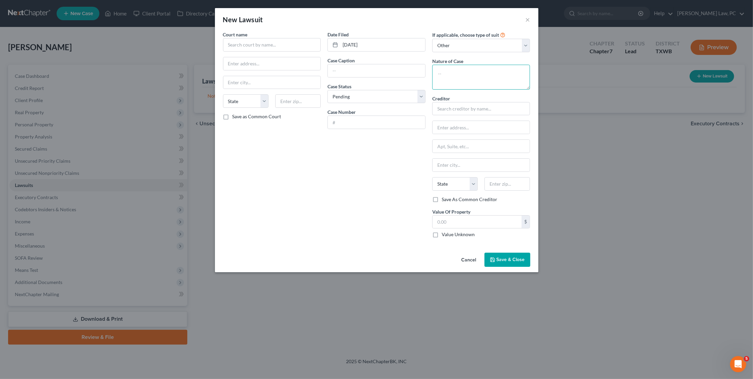
click at [452, 75] on textarea at bounding box center [481, 77] width 98 height 25
type textarea "Debt Claim"
click at [458, 110] on input "text" at bounding box center [481, 108] width 98 height 13
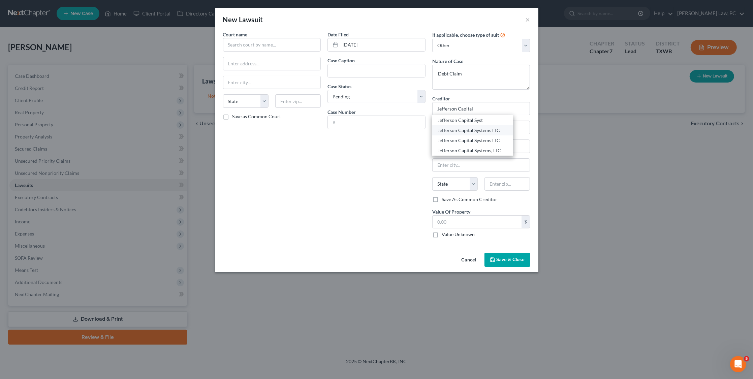
click at [499, 128] on div "Jefferson Capital Systems LLC" at bounding box center [472, 130] width 70 height 7
type input "Jefferson Capital Systems LLC"
type input "16 McLeland Road"
type input "Saint Cloud"
select select "24"
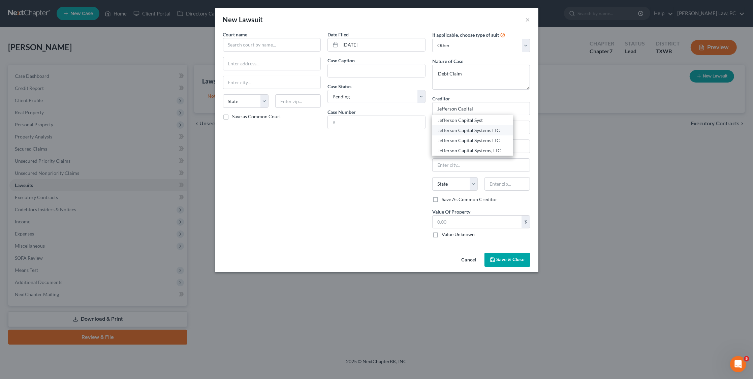
type input "56303"
click at [508, 107] on input "Jefferson Capital Systems LLC" at bounding box center [481, 108] width 98 height 13
click at [504, 120] on div "Jefferson Capital Systems LLC" at bounding box center [472, 120] width 70 height 7
type input "Jefferson Capital Systems LLC"
drag, startPoint x: 481, startPoint y: 124, endPoint x: 421, endPoint y: 124, distance: 60.6
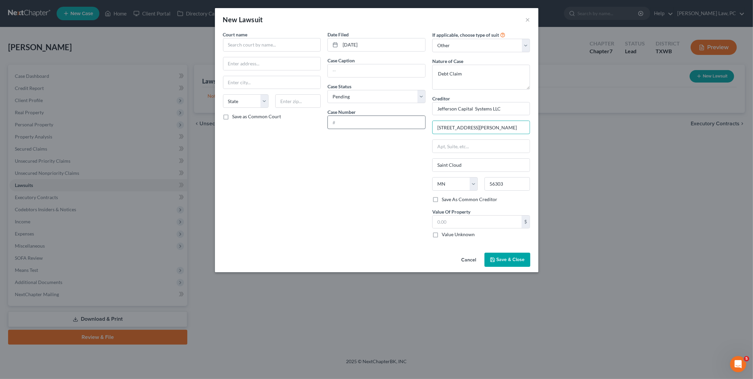
type input "p"
click at [440, 125] on input "po Box 115220" at bounding box center [480, 127] width 97 height 13
type input "Po Box 115220"
drag, startPoint x: 517, startPoint y: 183, endPoint x: 479, endPoint y: 183, distance: 38.7
type input "75011"
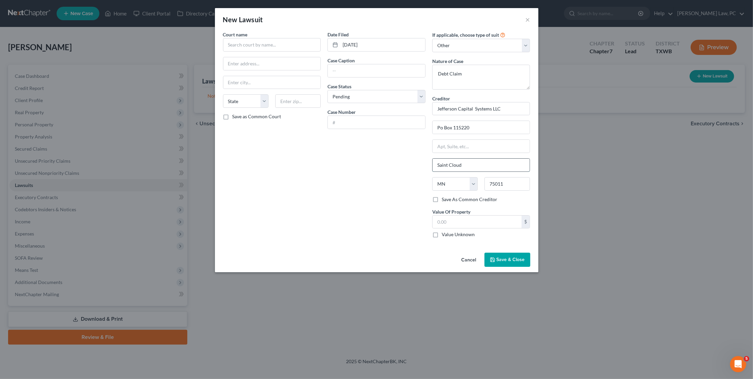
type input "Carrollton"
select select "45"
click at [472, 218] on input "text" at bounding box center [476, 222] width 89 height 13
type input "5,038.19"
click at [347, 68] on input "text" at bounding box center [376, 70] width 97 height 13
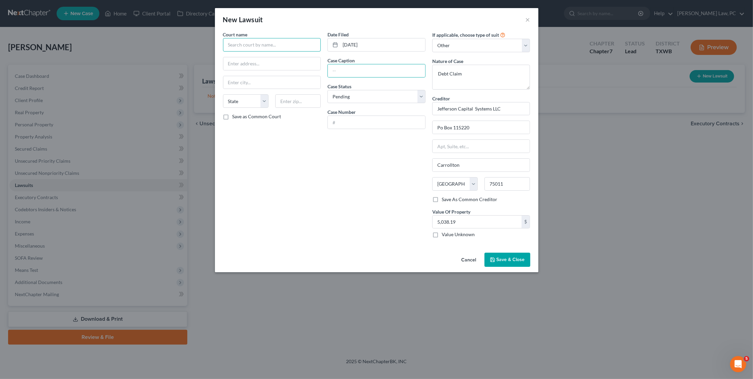
click at [273, 46] on input "text" at bounding box center [272, 44] width 98 height 13
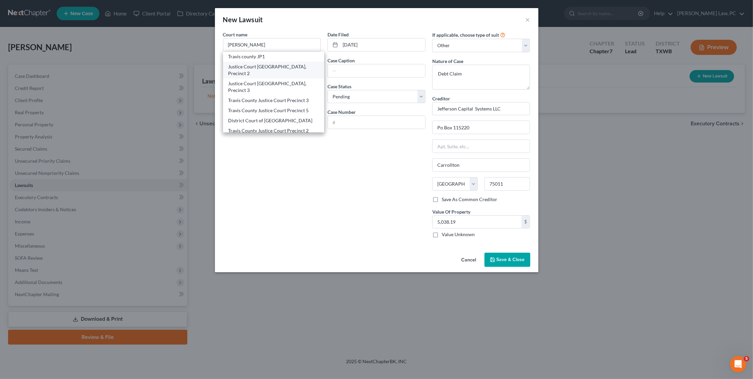
click at [292, 66] on div "Justice Court Travis County, Precinct 2" at bounding box center [273, 69] width 91 height 13
type input "Justice Court Travis County, Precinct 2"
type input "10409 Burnet Road, Suite 180"
type input "Austin"
select select "45"
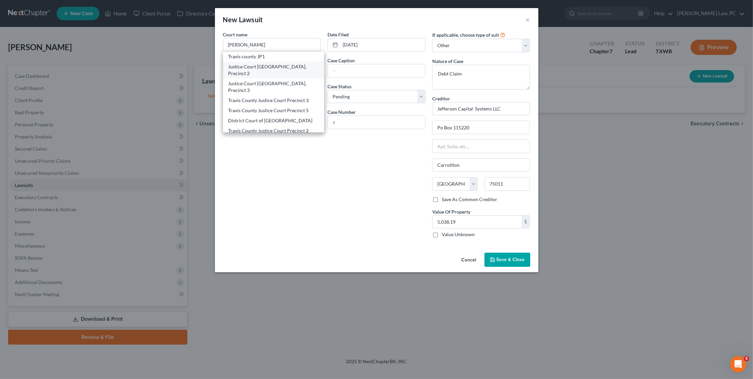
type input "78758"
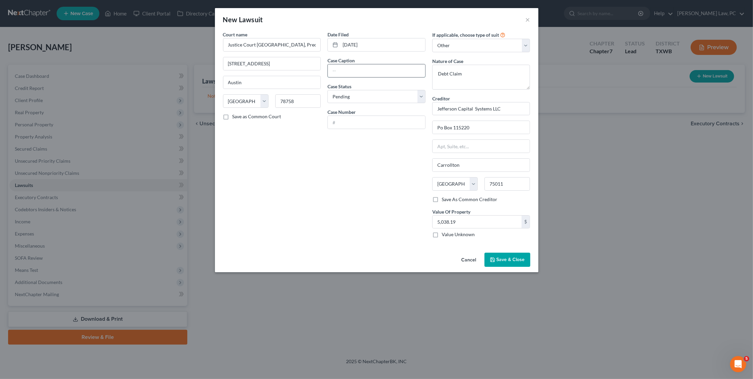
click at [379, 71] on input "text" at bounding box center [376, 70] width 97 height 13
type input "Jefferson Capital Systems, LLC vs. Jose Flores Garcia"
click at [375, 121] on input "text" at bounding box center [376, 122] width 97 height 13
type input "J2-CV-25-006085"
click at [519, 253] on button "Save & Close" at bounding box center [507, 260] width 46 height 14
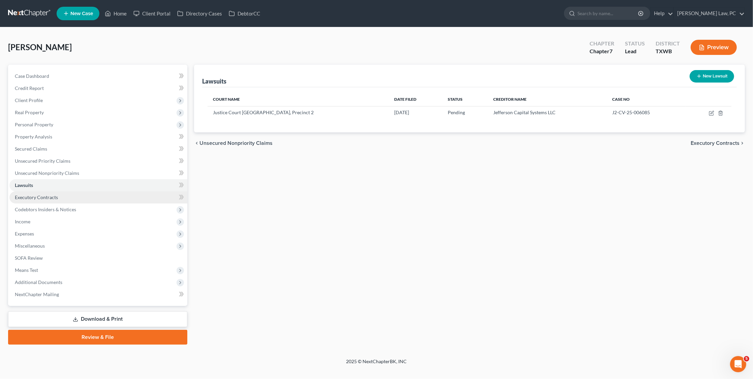
click at [82, 191] on link "Executory Contracts" at bounding box center [98, 197] width 178 height 12
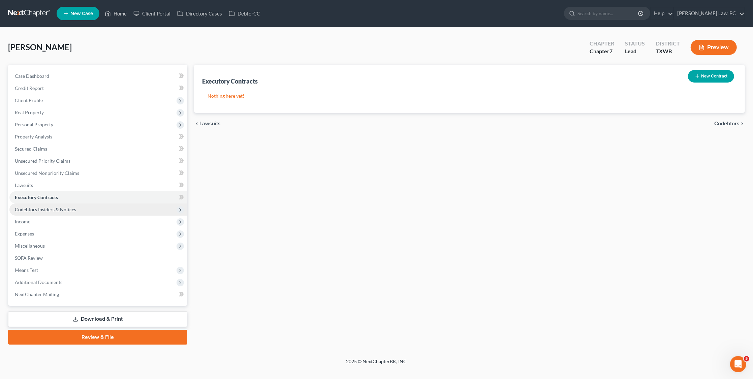
click at [78, 203] on span "Codebtors Insiders & Notices" at bounding box center [98, 209] width 178 height 12
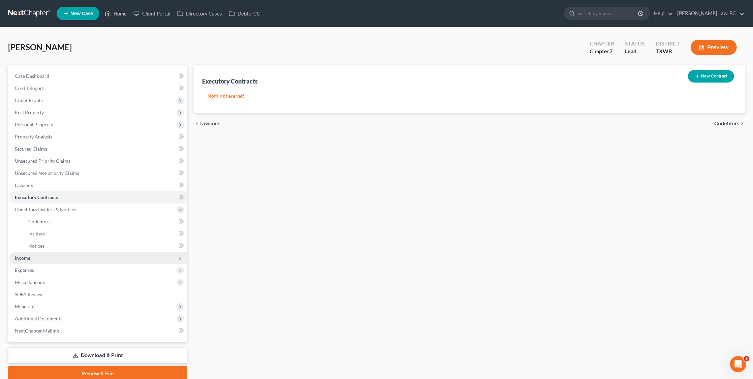
click at [40, 252] on span "Income" at bounding box center [98, 258] width 178 height 12
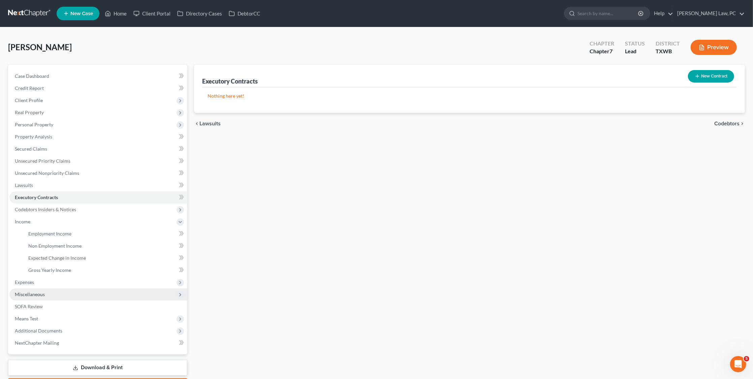
click at [36, 291] on span "Miscellaneous" at bounding box center [30, 294] width 30 height 6
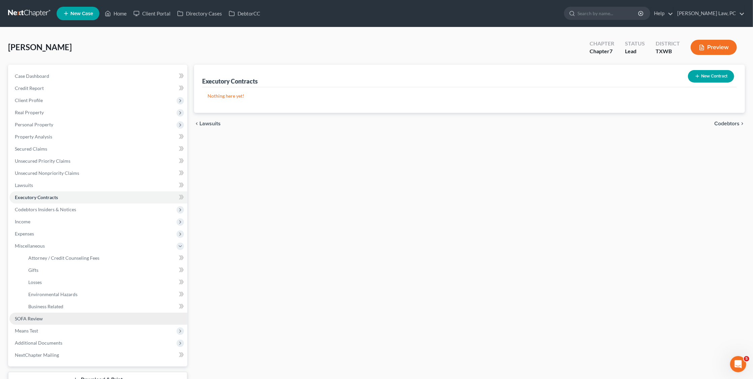
click at [29, 316] on span "SOFA Review" at bounding box center [29, 319] width 28 height 6
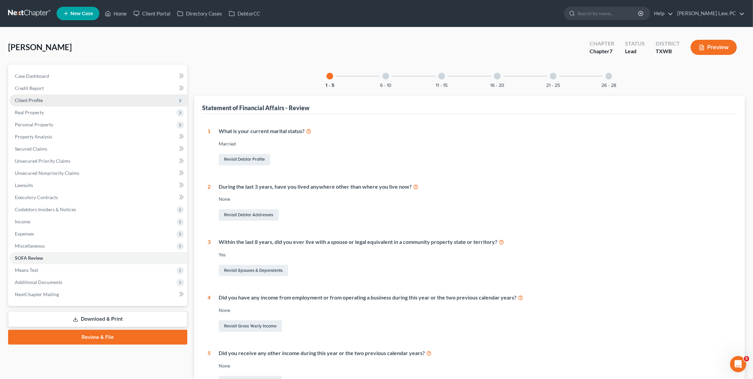
click at [43, 100] on span "Client Profile" at bounding box center [98, 100] width 178 height 12
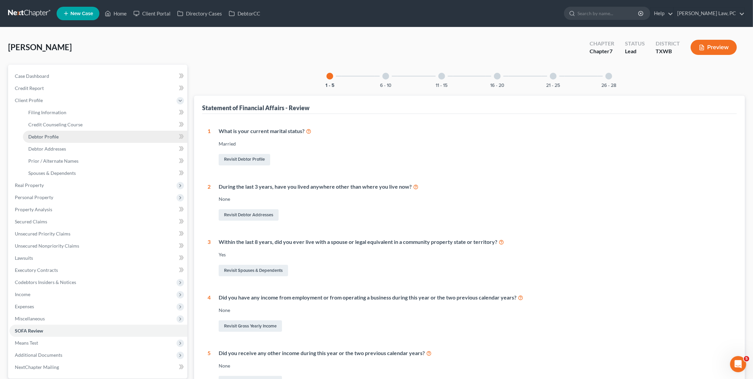
click at [54, 134] on span "Debtor Profile" at bounding box center [43, 137] width 30 height 6
select select "1"
select select "4"
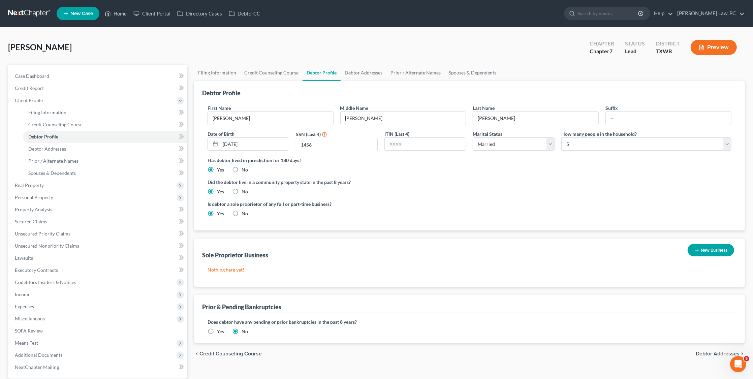
click at [720, 247] on button "New Business" at bounding box center [710, 250] width 46 height 12
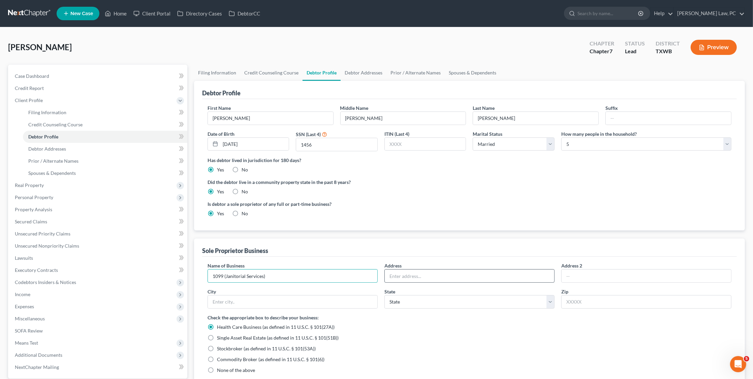
type input "1099 (Janitorial Services)"
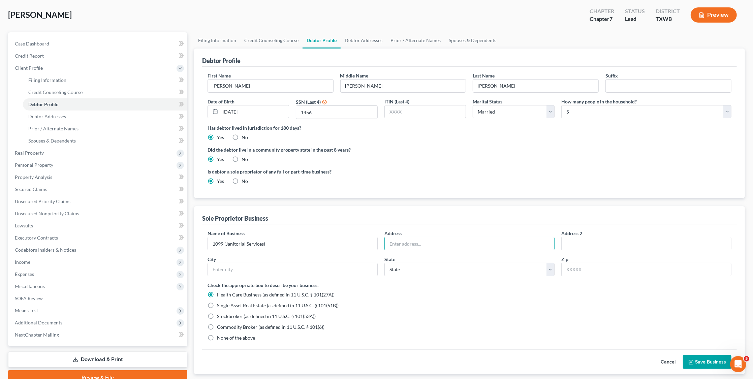
scroll to position [34, 0]
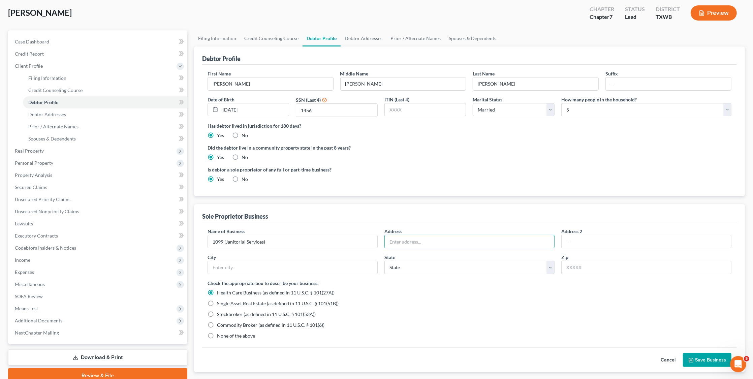
click at [217, 332] on label "None of the above" at bounding box center [236, 335] width 38 height 7
click at [220, 332] on input "None of the above" at bounding box center [222, 334] width 4 height 4
radio input "true"
radio input "false"
click at [441, 237] on input "text" at bounding box center [469, 241] width 169 height 13
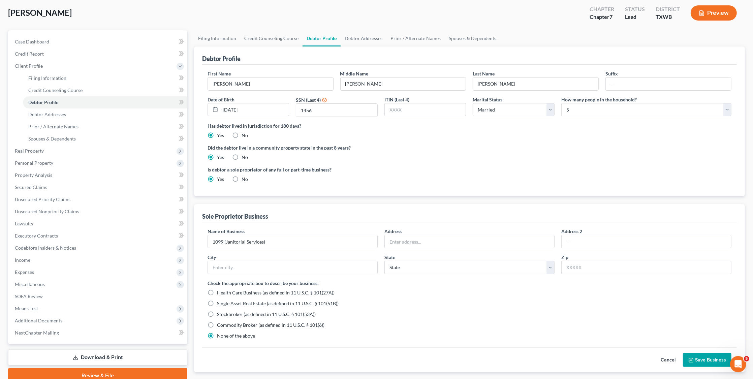
click at [698, 356] on button "Save Business" at bounding box center [707, 360] width 48 height 14
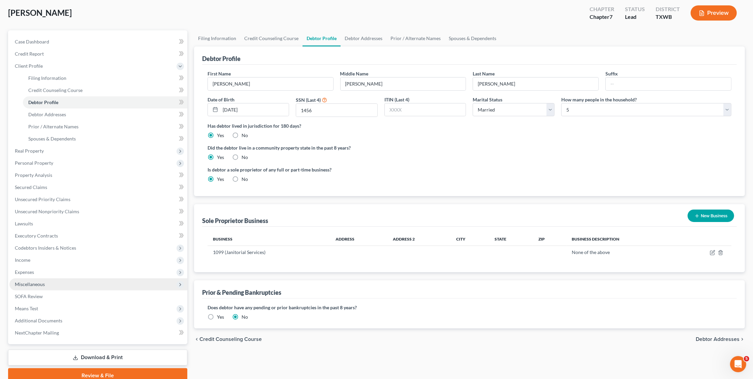
click at [41, 281] on span "Miscellaneous" at bounding box center [30, 284] width 30 height 6
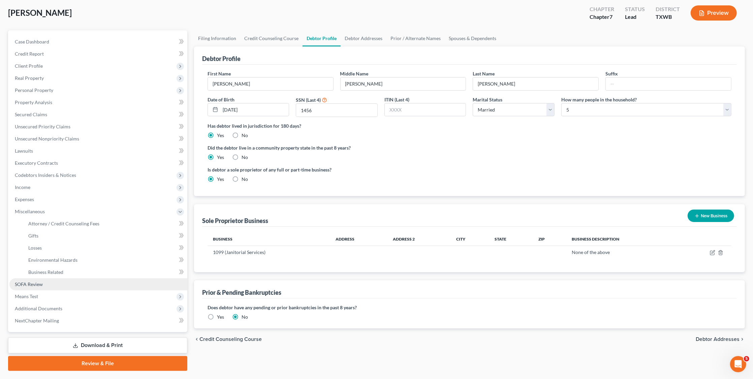
click at [38, 281] on span "SOFA Review" at bounding box center [29, 284] width 28 height 6
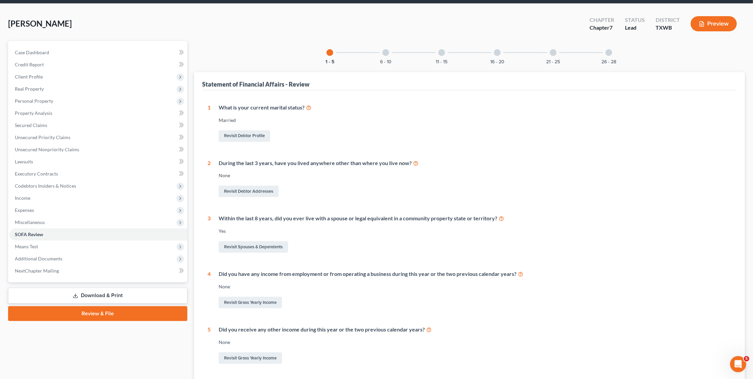
scroll to position [19, 0]
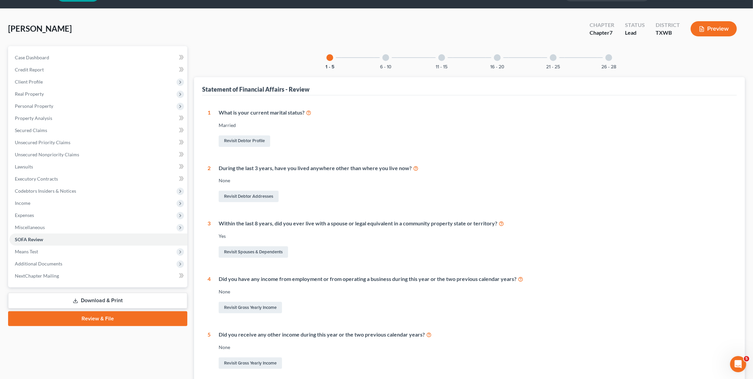
click at [384, 58] on div at bounding box center [385, 57] width 7 height 7
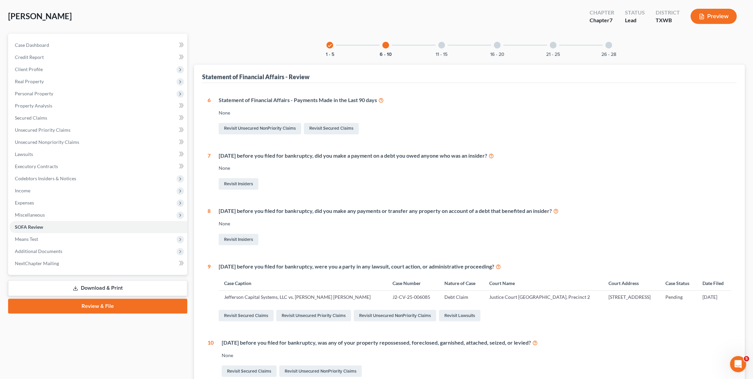
scroll to position [20, 0]
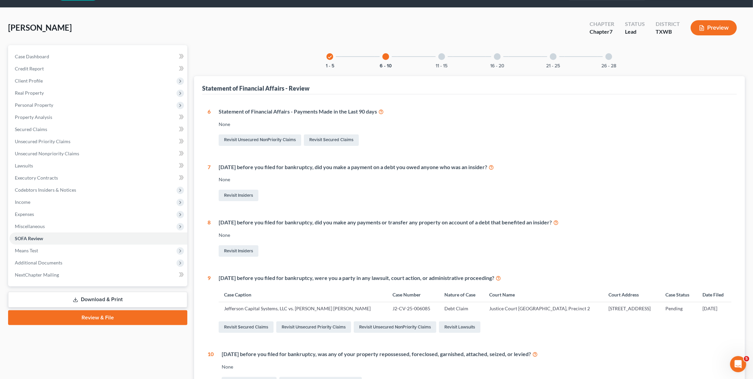
click at [437, 57] on div "11 - 15" at bounding box center [441, 56] width 23 height 23
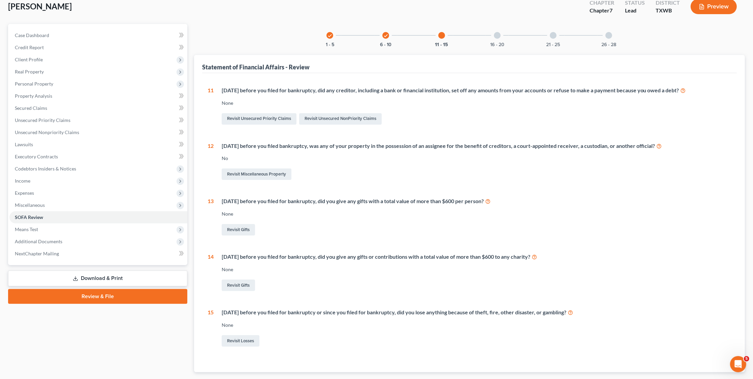
scroll to position [33, 0]
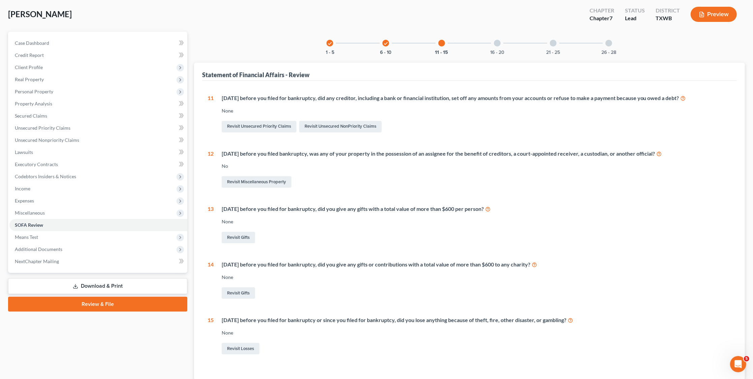
click at [498, 44] on div at bounding box center [497, 43] width 7 height 7
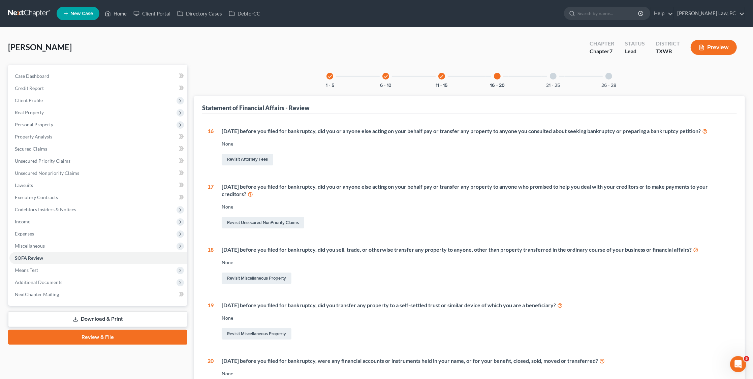
scroll to position [0, 0]
click at [550, 75] on div at bounding box center [553, 76] width 7 height 7
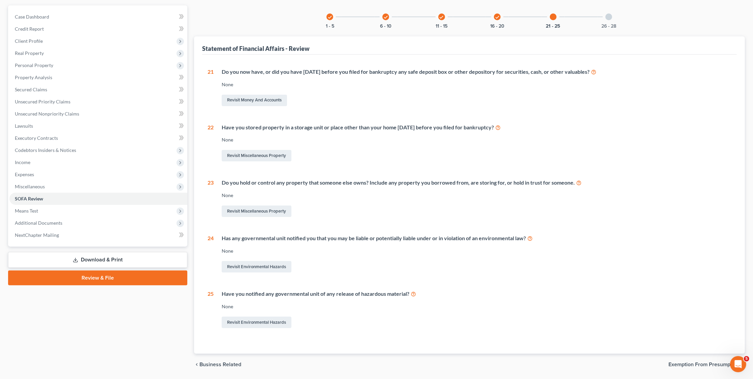
scroll to position [53, 0]
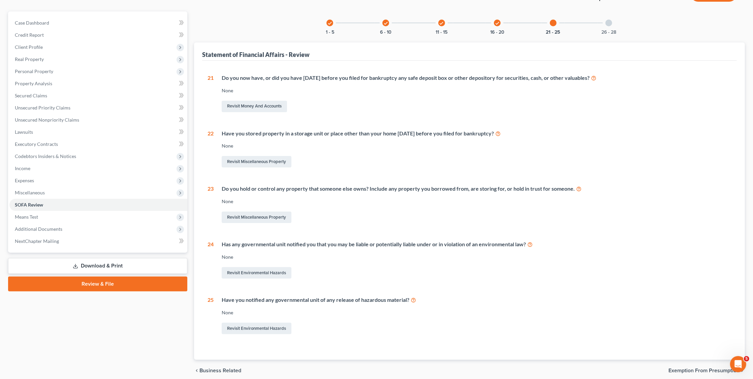
click at [607, 23] on div at bounding box center [608, 23] width 7 height 7
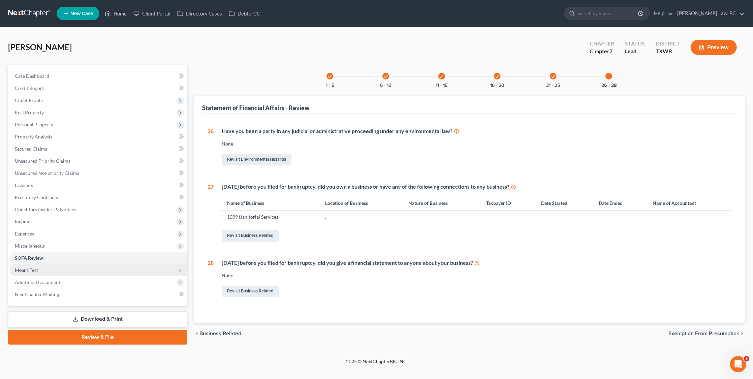
click at [63, 268] on span "Means Test" at bounding box center [98, 270] width 178 height 12
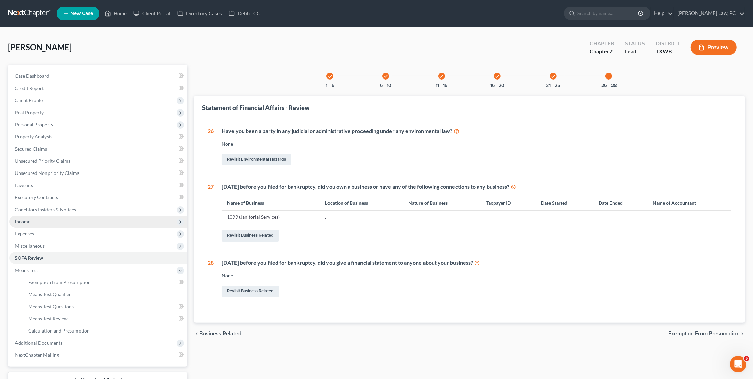
click at [35, 219] on span "Income" at bounding box center [98, 222] width 178 height 12
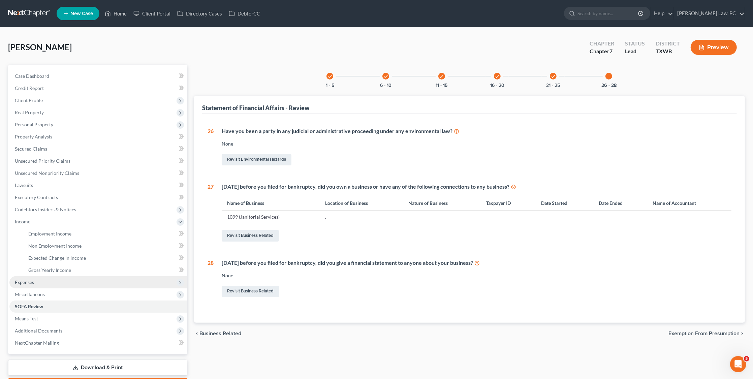
click at [34, 279] on span "Expenses" at bounding box center [24, 282] width 19 height 6
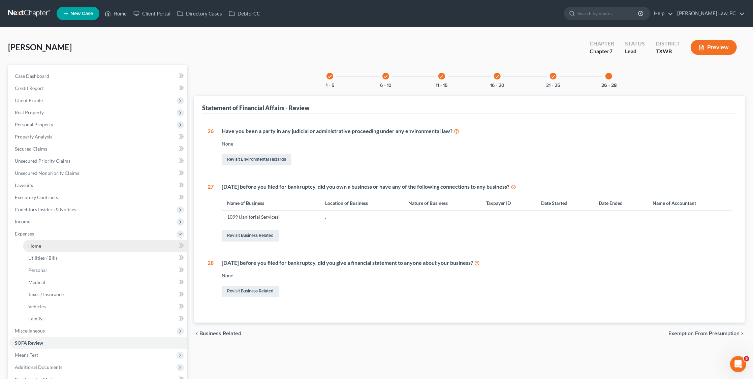
click at [54, 240] on link "Home" at bounding box center [105, 246] width 164 height 12
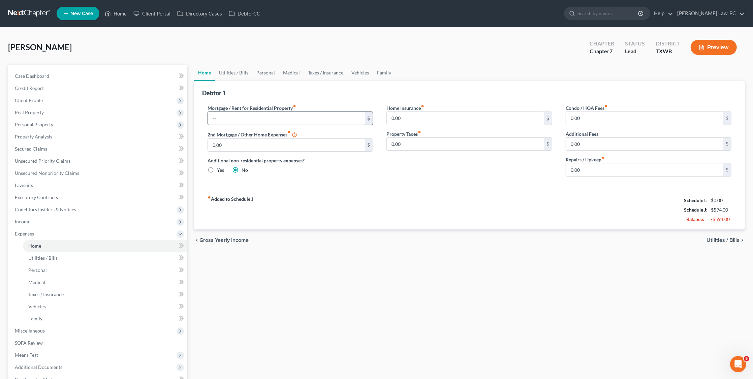
click at [234, 120] on input "text" at bounding box center [286, 118] width 157 height 13
type input "1,238"
click at [417, 119] on input "0.00" at bounding box center [465, 118] width 157 height 13
drag, startPoint x: 415, startPoint y: 116, endPoint x: 387, endPoint y: 116, distance: 27.6
click at [387, 116] on input "0.00" at bounding box center [465, 118] width 157 height 13
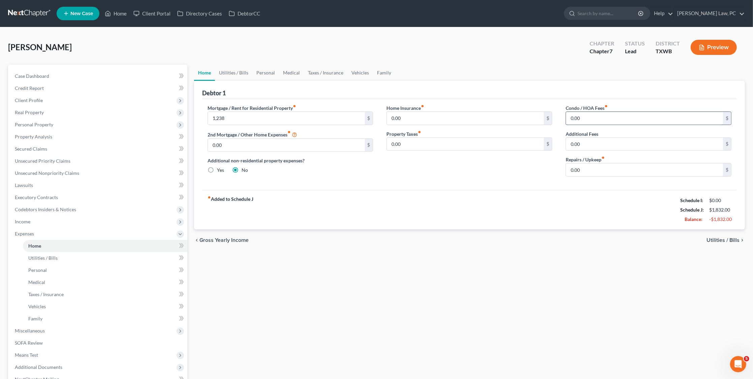
click at [589, 118] on input "0.00" at bounding box center [644, 118] width 157 height 13
drag, startPoint x: 587, startPoint y: 117, endPoint x: 567, endPoint y: 117, distance: 20.2
click at [567, 117] on input "0.00" at bounding box center [644, 118] width 157 height 13
drag, startPoint x: 586, startPoint y: 167, endPoint x: 566, endPoint y: 167, distance: 19.2
click at [566, 167] on input "100" at bounding box center [644, 169] width 157 height 13
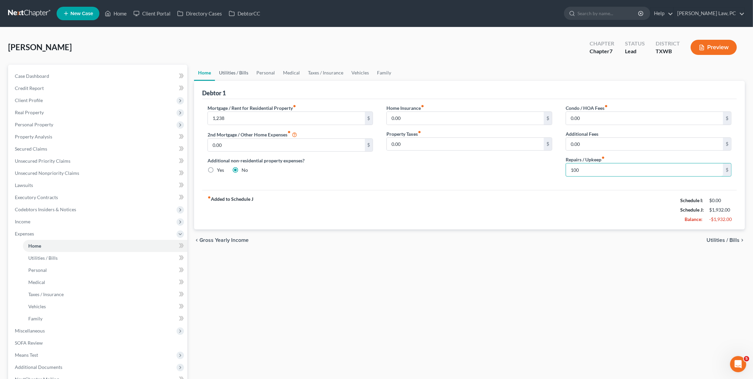
type input "100"
click at [232, 68] on link "Utilities / Bills" at bounding box center [233, 73] width 37 height 16
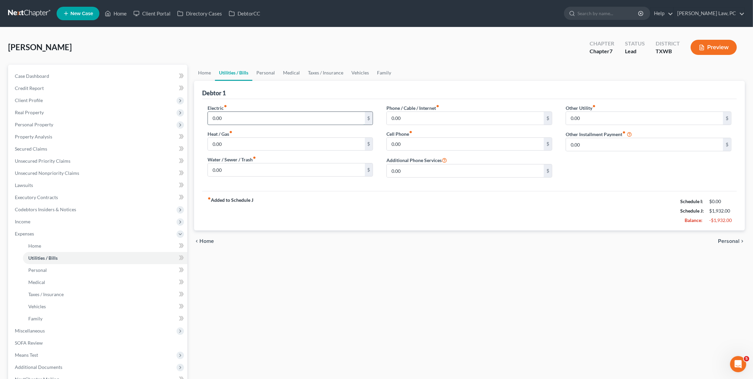
click at [235, 116] on input "0.00" at bounding box center [286, 118] width 157 height 13
drag, startPoint x: 235, startPoint y: 118, endPoint x: 207, endPoint y: 118, distance: 27.3
click at [208, 118] on input "0.00" at bounding box center [286, 118] width 157 height 13
click at [228, 141] on input "0.00" at bounding box center [286, 144] width 157 height 13
drag, startPoint x: 234, startPoint y: 141, endPoint x: 210, endPoint y: 141, distance: 24.3
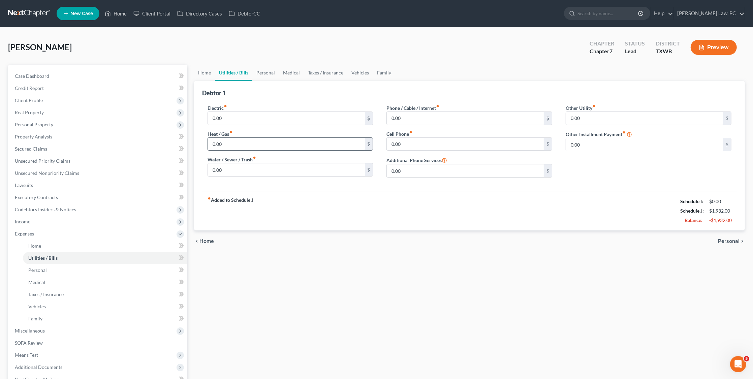
click at [210, 141] on input "0.00" at bounding box center [286, 144] width 157 height 13
click at [230, 166] on input "0.00" at bounding box center [286, 169] width 157 height 13
drag, startPoint x: 228, startPoint y: 171, endPoint x: 210, endPoint y: 168, distance: 17.5
click at [210, 168] on input "0.00" at bounding box center [286, 169] width 157 height 13
drag, startPoint x: 410, startPoint y: 116, endPoint x: 389, endPoint y: 116, distance: 20.5
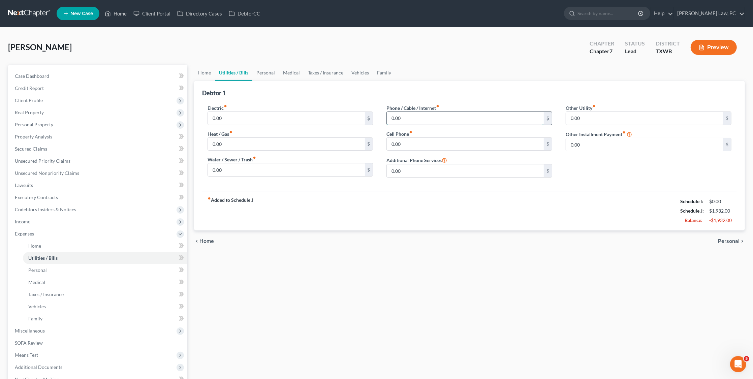
click at [389, 116] on input "0.00" at bounding box center [465, 118] width 157 height 13
drag, startPoint x: 406, startPoint y: 142, endPoint x: 389, endPoint y: 142, distance: 16.8
click at [389, 142] on input "0.00" at bounding box center [465, 144] width 157 height 13
type input "35"
click at [416, 118] on input "0.00" at bounding box center [465, 118] width 157 height 13
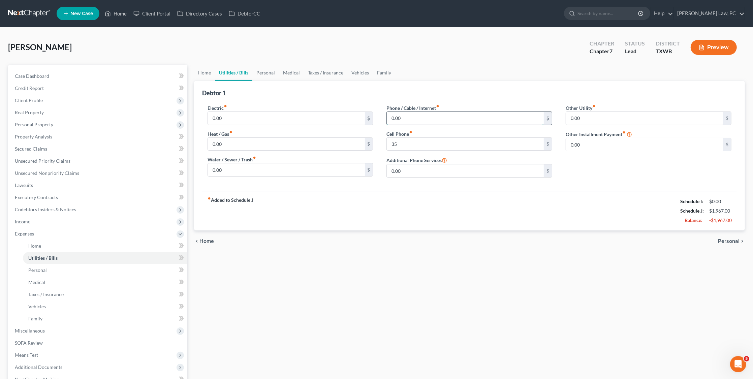
click at [416, 118] on input "0.00" at bounding box center [465, 118] width 157 height 13
type input "6"
type input "70"
drag, startPoint x: 229, startPoint y: 117, endPoint x: 203, endPoint y: 117, distance: 25.3
click at [203, 117] on div "Electric fiber_manual_record 0.00 $ Heat / Gas fiber_manual_record 0.00 $ Water…" at bounding box center [290, 143] width 179 height 78
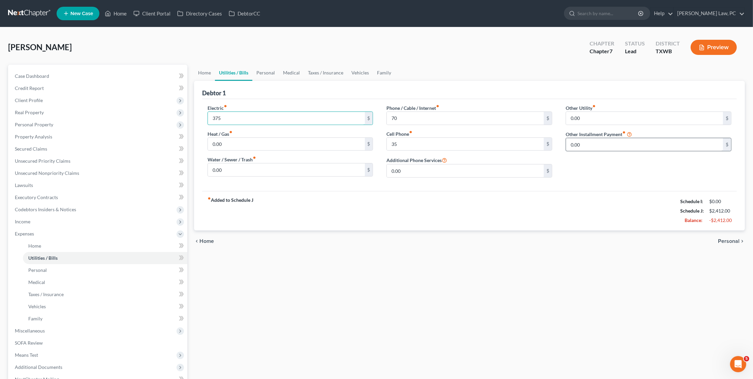
type input "375"
click at [600, 144] on input "0.00" at bounding box center [644, 144] width 157 height 13
click at [264, 74] on link "Personal" at bounding box center [265, 73] width 27 height 16
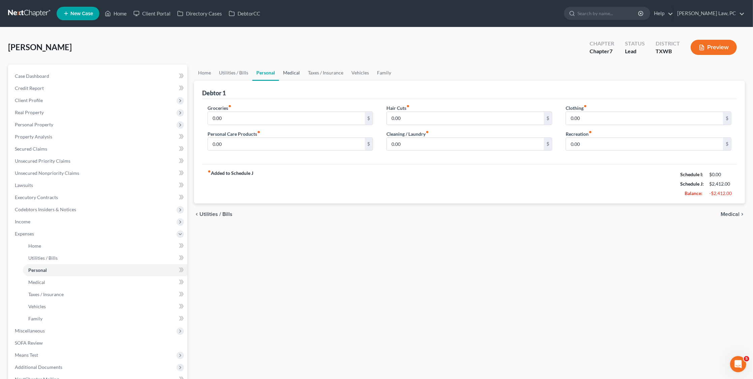
click at [291, 72] on link "Medical" at bounding box center [291, 73] width 25 height 16
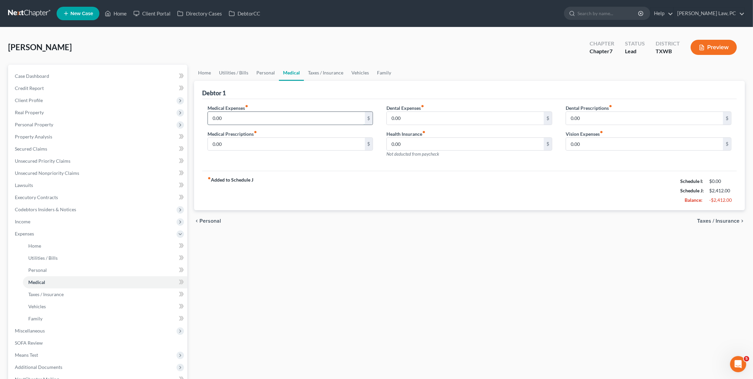
click at [232, 120] on input "0.00" at bounding box center [286, 118] width 157 height 13
click at [323, 75] on link "Taxes / Insurance" at bounding box center [325, 73] width 43 height 16
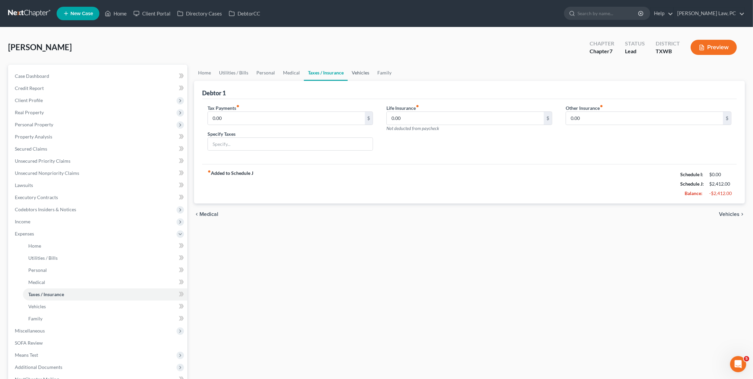
click at [360, 73] on link "Vehicles" at bounding box center [361, 73] width 26 height 16
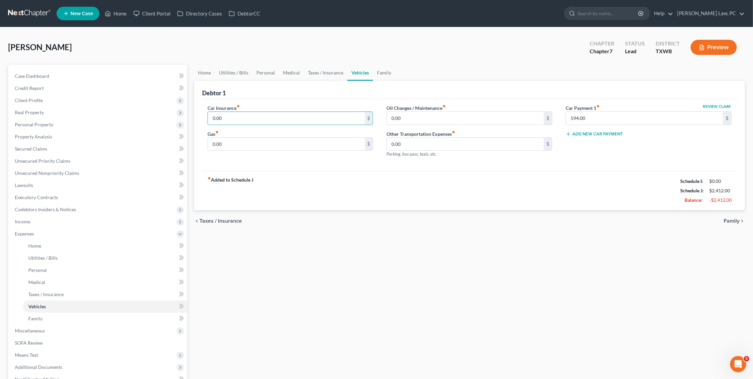
drag, startPoint x: 228, startPoint y: 116, endPoint x: 206, endPoint y: 116, distance: 22.2
click at [206, 116] on div "Car Insurance fiber_manual_record 0.00 $ Gas fiber_manual_record 0.00 $" at bounding box center [290, 133] width 179 height 59
type input "379"
type input "40"
type input "30"
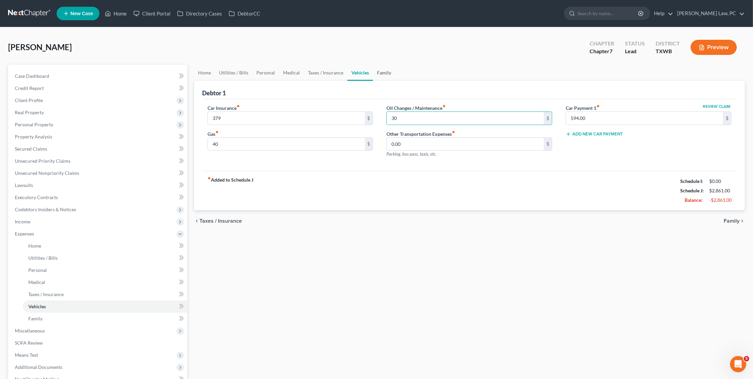
click at [383, 71] on link "Family" at bounding box center [384, 73] width 22 height 16
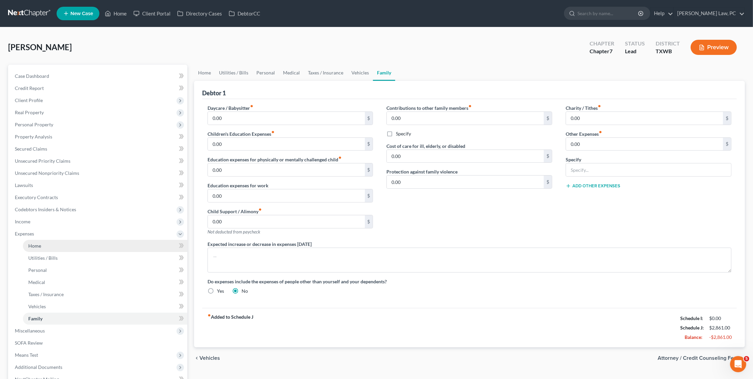
click at [76, 243] on link "Home" at bounding box center [105, 246] width 164 height 12
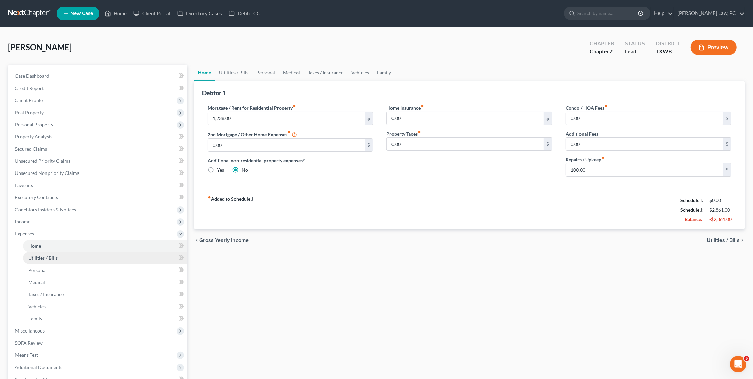
click at [73, 253] on link "Utilities / Bills" at bounding box center [105, 258] width 164 height 12
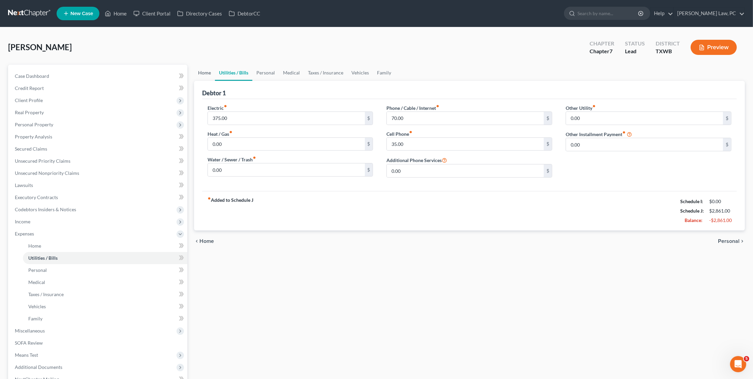
click at [204, 75] on link "Home" at bounding box center [204, 73] width 21 height 16
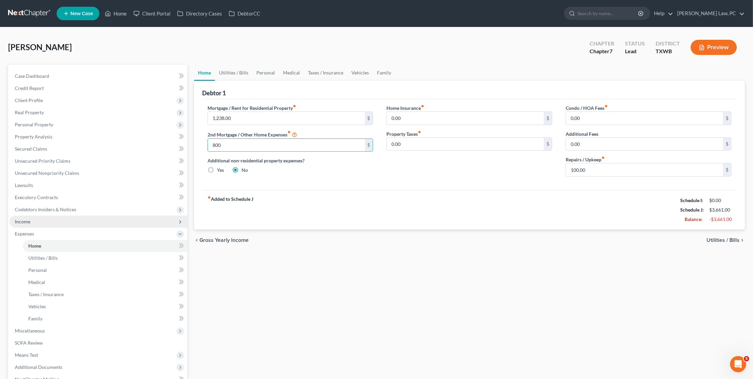
click at [43, 217] on span "Income" at bounding box center [98, 222] width 178 height 12
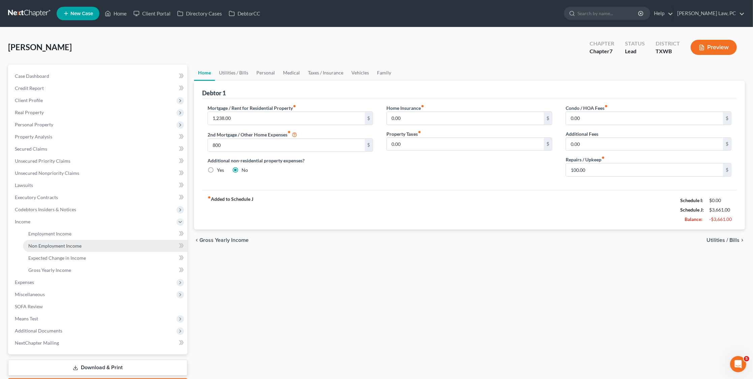
click at [60, 243] on span "Non Employment Income" at bounding box center [54, 246] width 53 height 6
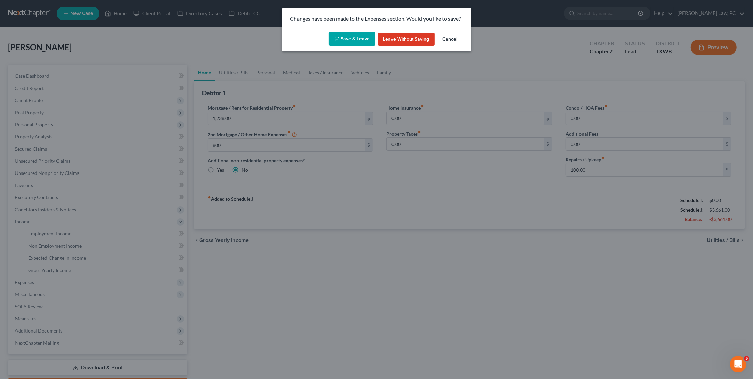
click at [356, 38] on button "Save & Leave" at bounding box center [352, 39] width 46 height 14
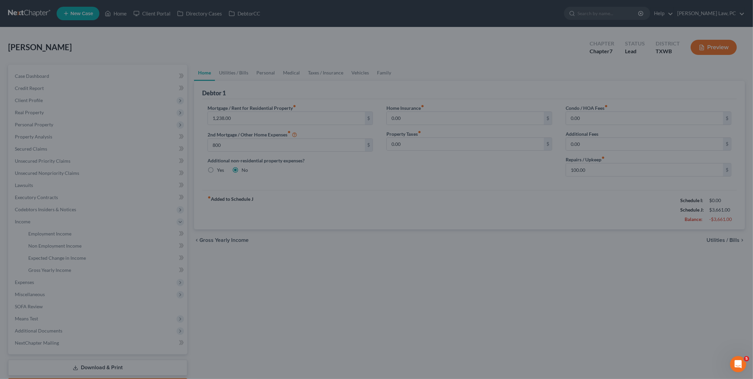
type input "800.00"
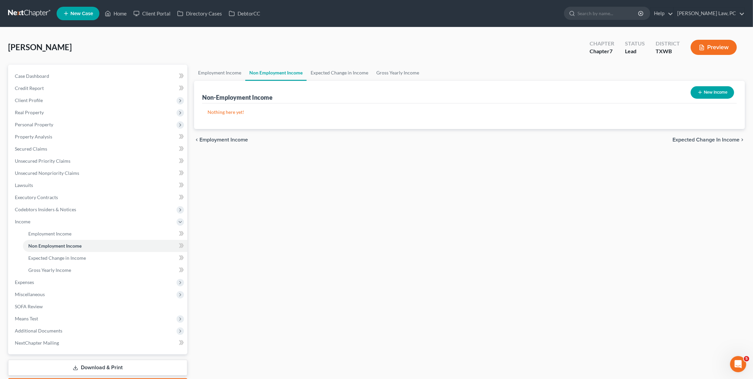
click at [699, 95] on button "New Income" at bounding box center [711, 92] width 43 height 12
select select "0"
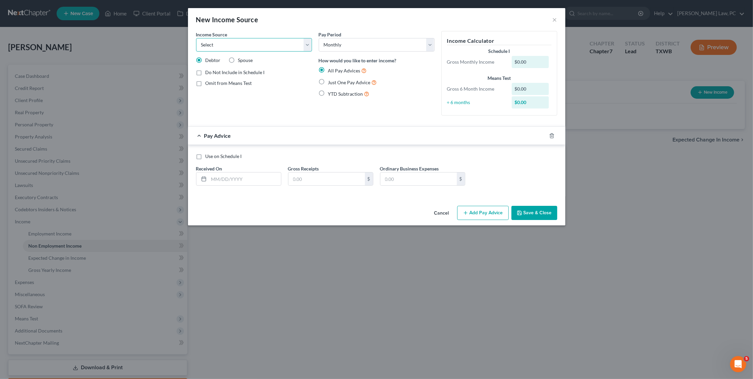
select select "8"
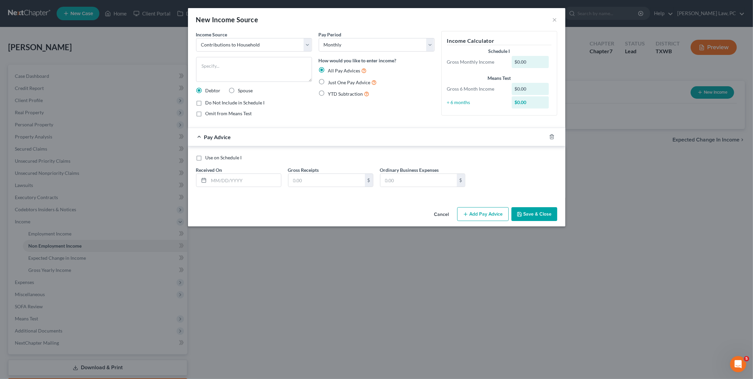
click at [328, 81] on label "Just One Pay Advice" at bounding box center [352, 82] width 49 height 8
click at [331, 81] on input "Just One Pay Advice" at bounding box center [333, 80] width 4 height 4
radio input "true"
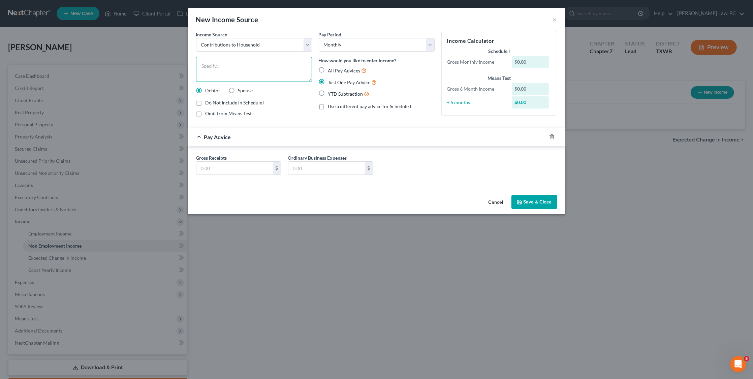
click at [244, 71] on textarea at bounding box center [254, 69] width 116 height 25
type textarea "D"
type textarea "V"
type textarea "Contribution from Daughter"
click at [232, 165] on input "text" at bounding box center [234, 168] width 76 height 13
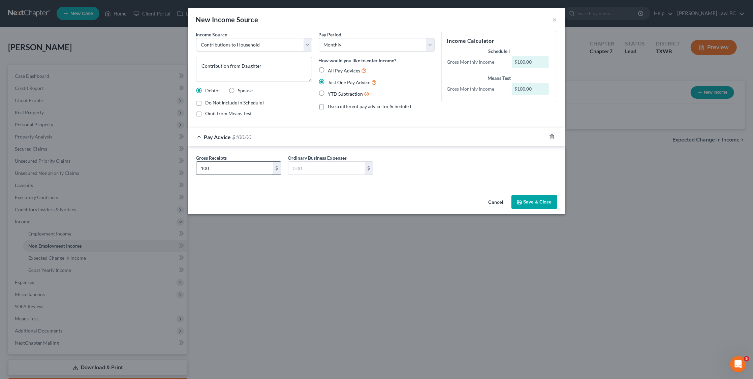
click at [249, 165] on input "100" at bounding box center [234, 168] width 76 height 13
type input "400"
click at [532, 201] on button "Save & Close" at bounding box center [534, 202] width 46 height 14
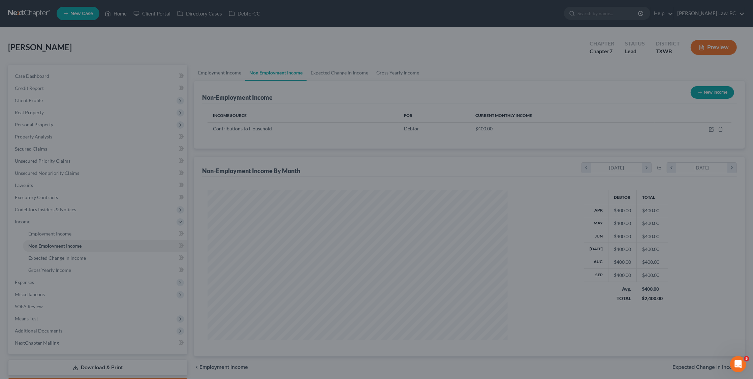
scroll to position [150, 313]
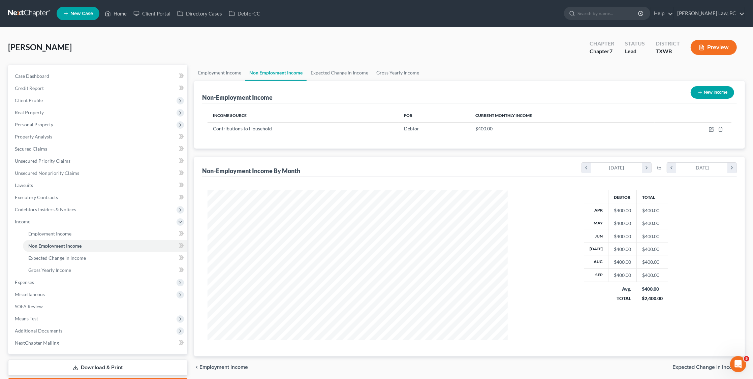
click at [709, 94] on button "New Income" at bounding box center [711, 92] width 43 height 12
select select "0"
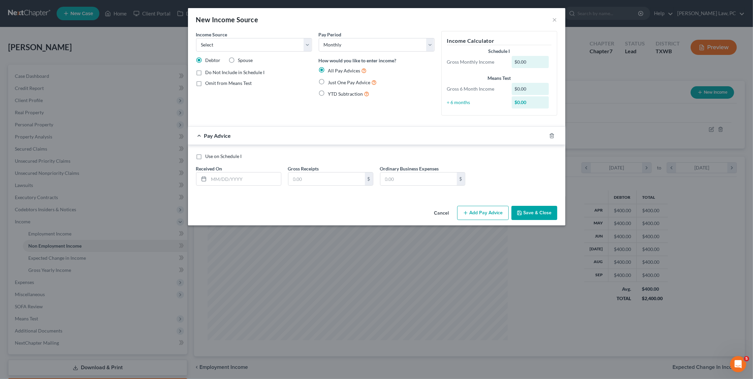
click at [328, 79] on label "Just One Pay Advice" at bounding box center [352, 82] width 49 height 8
click at [331, 79] on input "Just One Pay Advice" at bounding box center [333, 80] width 4 height 4
radio input "true"
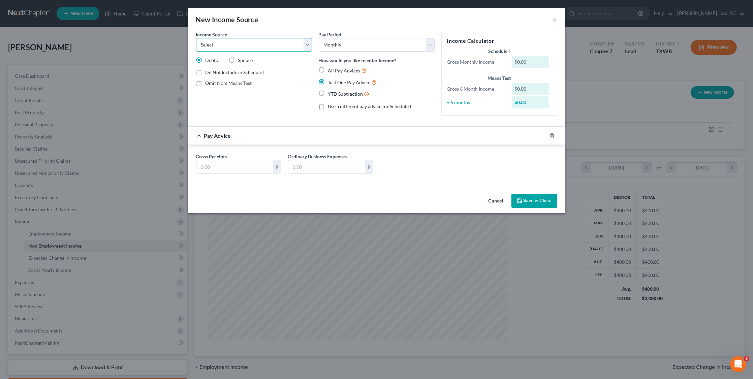
select select "8"
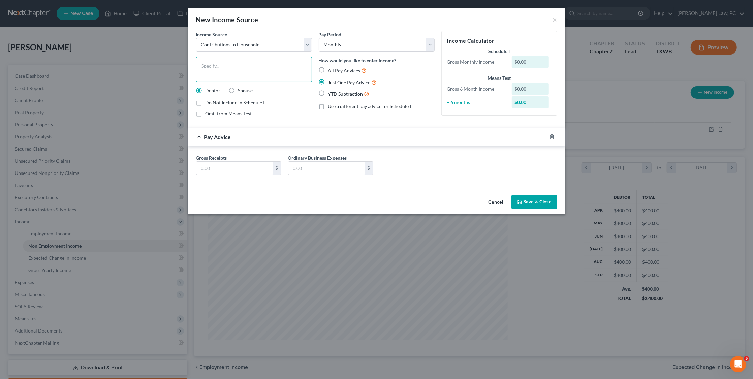
click at [257, 70] on textarea at bounding box center [254, 69] width 116 height 25
click at [553, 23] on button "×" at bounding box center [554, 19] width 5 height 8
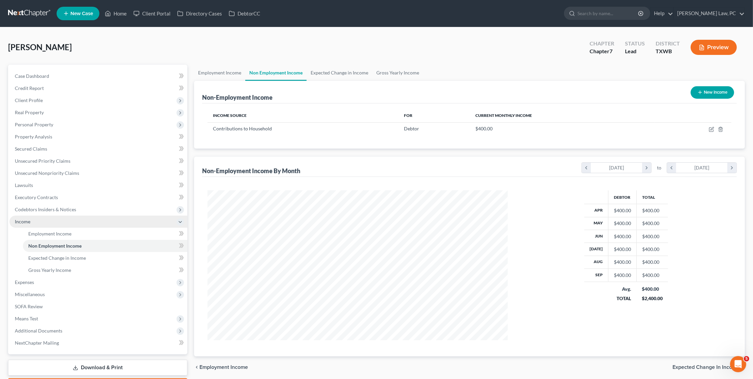
click at [50, 216] on span "Income" at bounding box center [98, 222] width 178 height 12
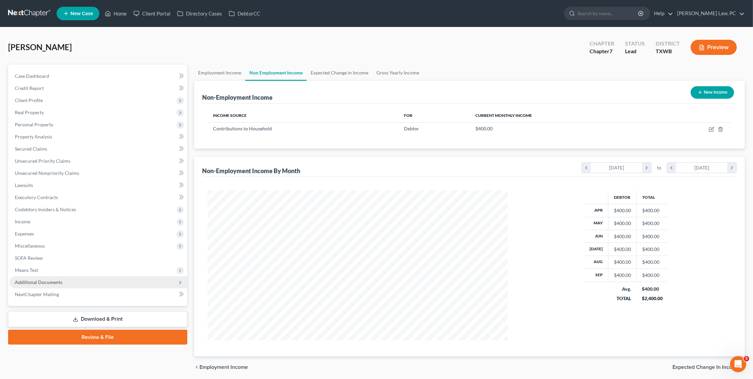
click at [33, 279] on span "Additional Documents" at bounding box center [38, 282] width 47 height 6
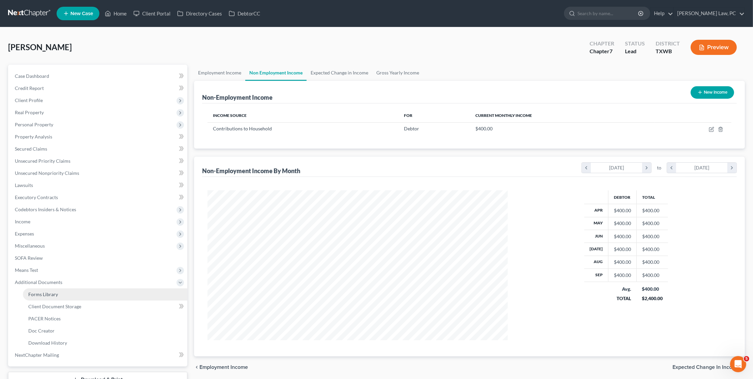
click at [54, 291] on span "Forms Library" at bounding box center [43, 294] width 30 height 6
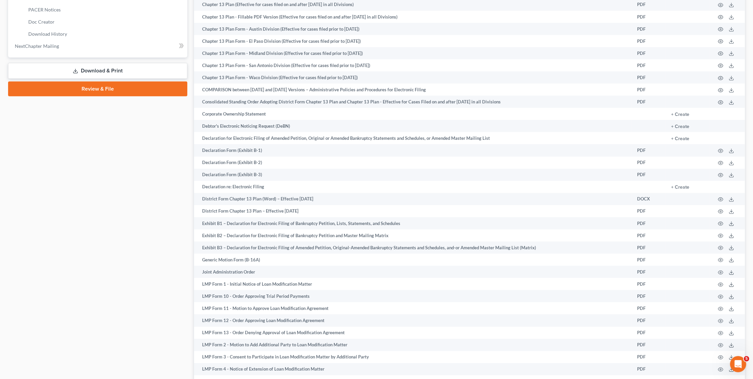
scroll to position [310, 0]
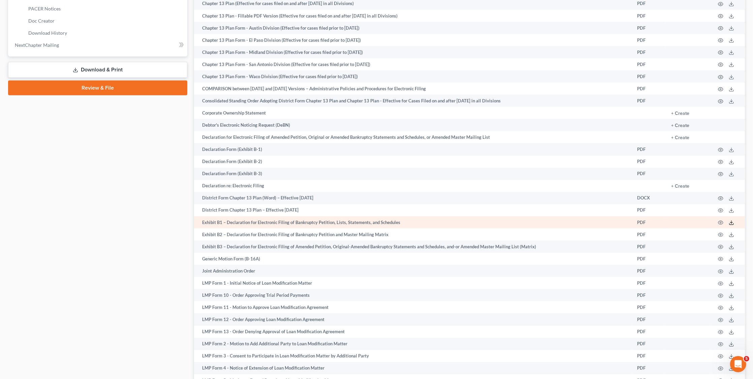
click at [731, 223] on line at bounding box center [731, 222] width 0 height 3
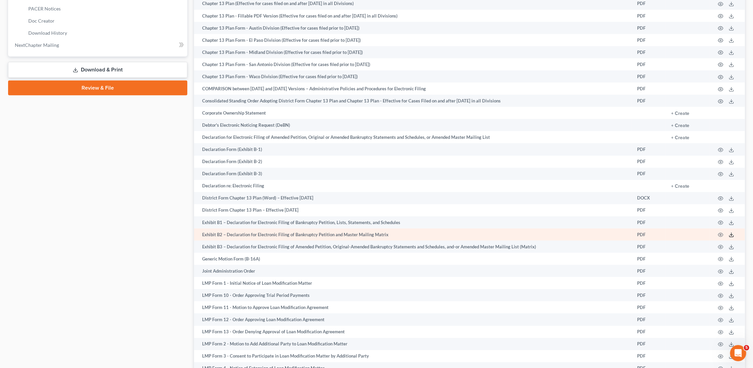
click at [732, 235] on polyline at bounding box center [731, 234] width 2 height 1
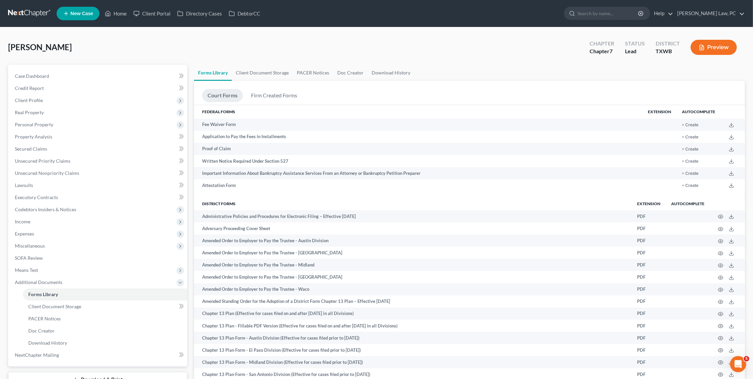
scroll to position [0, 0]
click at [36, 146] on span "Secured Claims" at bounding box center [31, 149] width 32 height 6
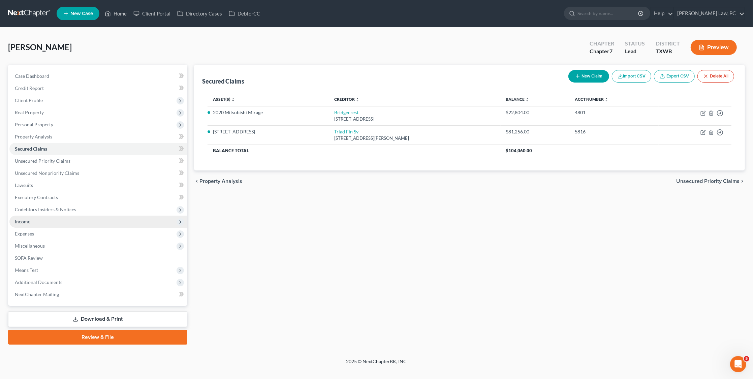
click at [49, 217] on span "Income" at bounding box center [98, 222] width 178 height 12
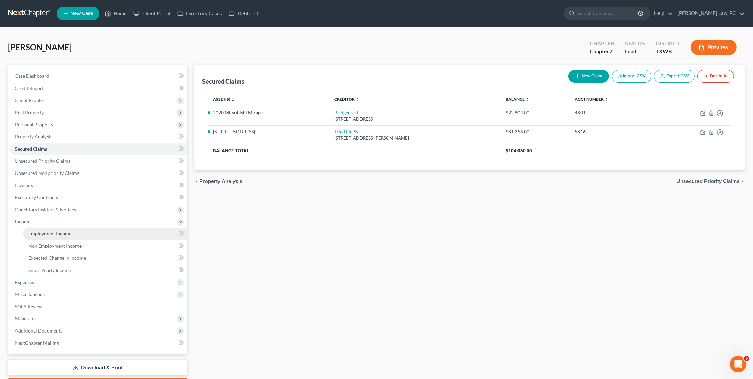
click at [77, 228] on link "Employment Income" at bounding box center [105, 234] width 164 height 12
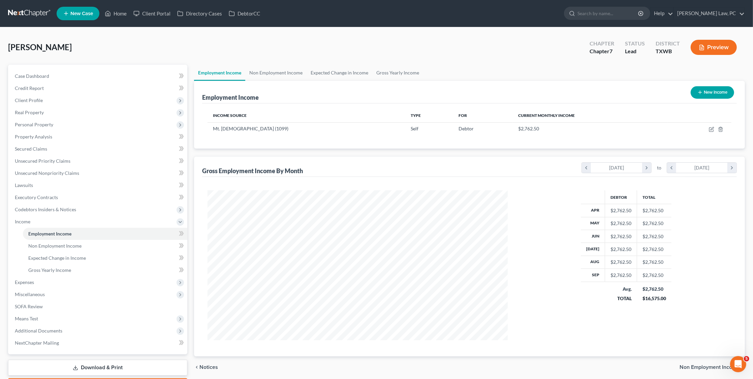
scroll to position [150, 313]
click at [709, 128] on icon "button" at bounding box center [711, 130] width 4 height 4
select select "1"
select select "45"
select select "2"
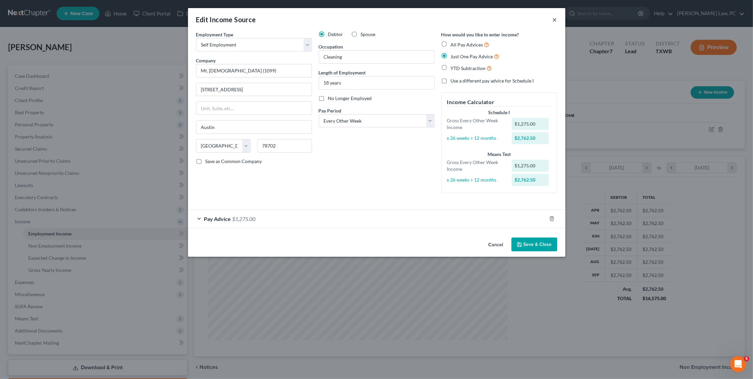
click at [555, 21] on button "×" at bounding box center [554, 19] width 5 height 8
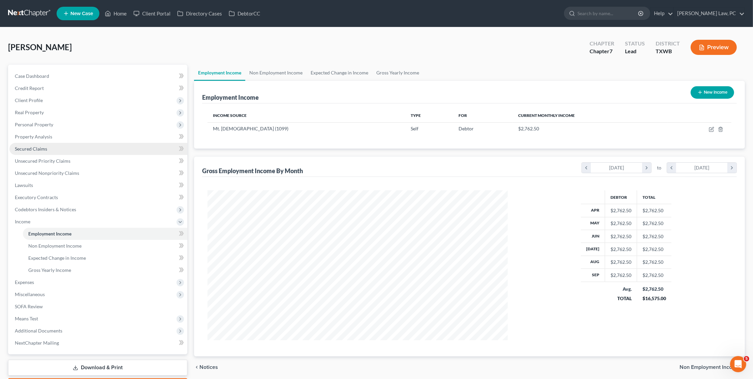
click at [47, 143] on link "Secured Claims" at bounding box center [98, 149] width 178 height 12
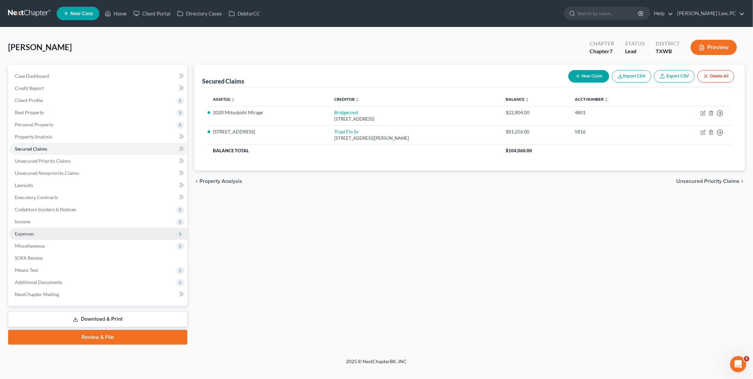
click at [26, 231] on span "Expenses" at bounding box center [24, 234] width 19 height 6
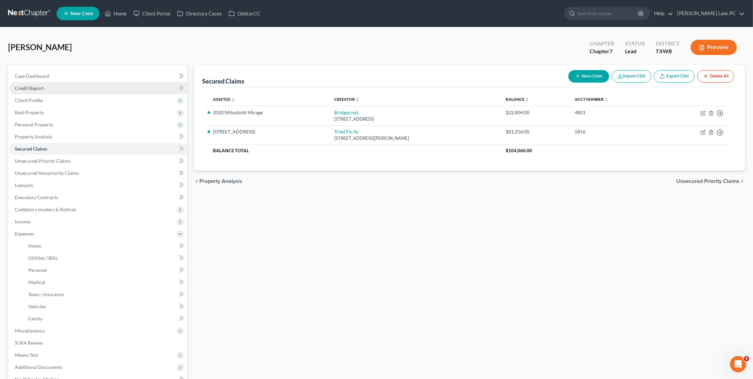
click at [43, 85] on span "Credit Report" at bounding box center [29, 88] width 29 height 6
click at [43, 98] on span "Client Profile" at bounding box center [98, 100] width 178 height 12
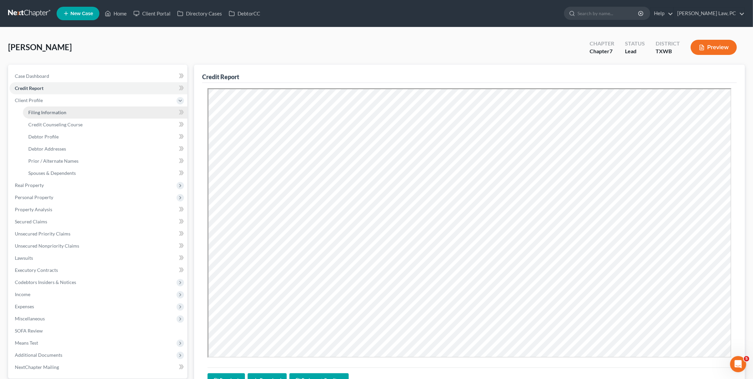
click at [58, 111] on span "Filing Information" at bounding box center [47, 112] width 38 height 6
select select "1"
select select "0"
select select "80"
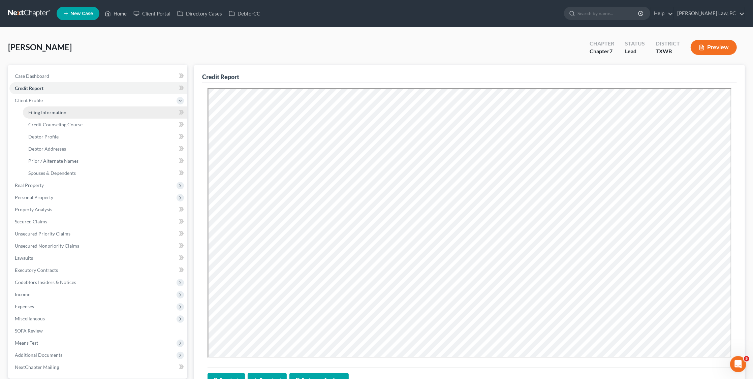
select select "0"
select select "45"
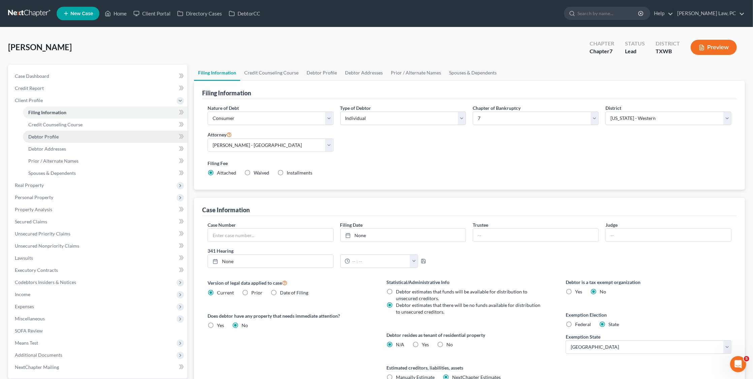
click at [48, 135] on span "Debtor Profile" at bounding box center [43, 137] width 30 height 6
select select "1"
select select "4"
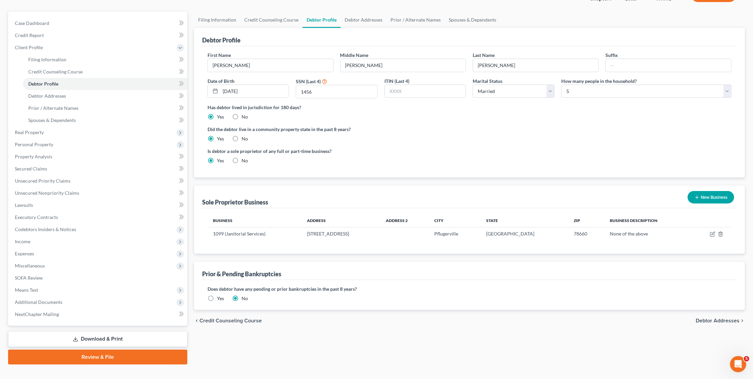
scroll to position [53, 0]
click at [37, 154] on span "Property Analysis" at bounding box center [33, 157] width 37 height 6
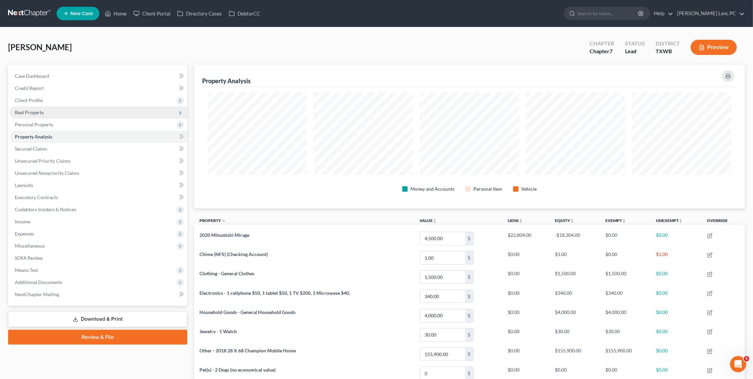
click at [33, 110] on span "Real Property" at bounding box center [29, 112] width 29 height 6
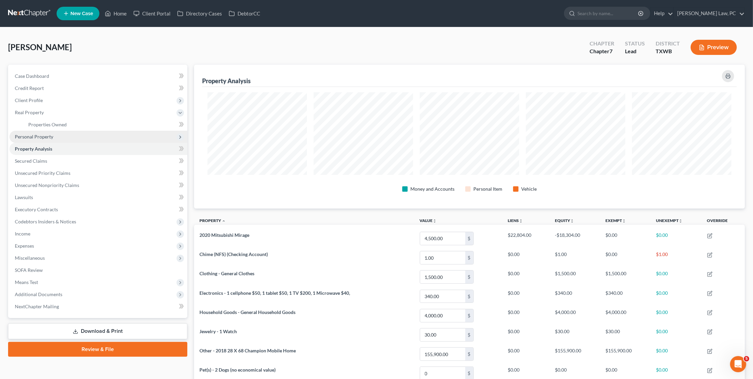
click at [36, 134] on span "Personal Property" at bounding box center [34, 137] width 38 height 6
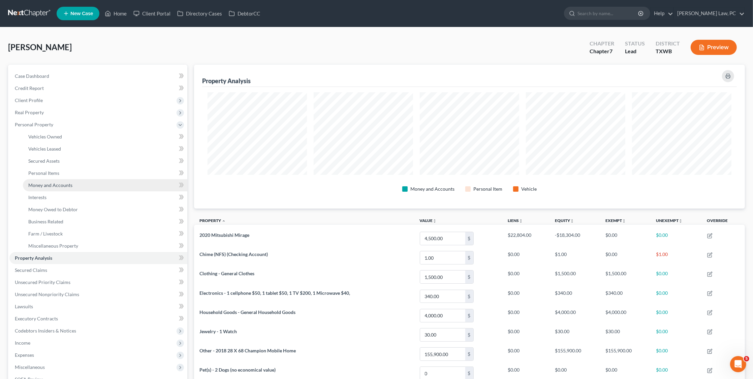
click at [56, 182] on span "Money and Accounts" at bounding box center [50, 185] width 44 height 6
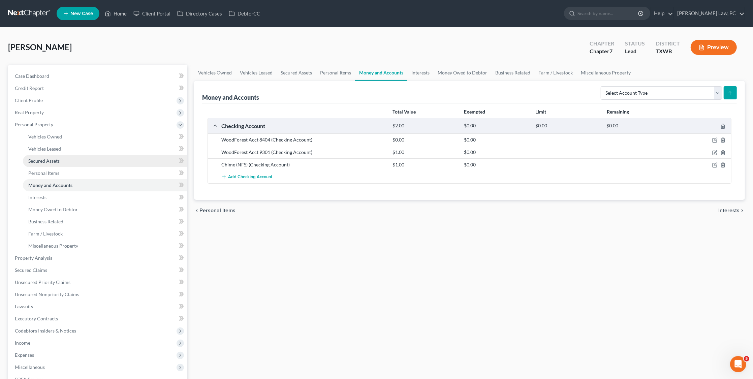
click at [51, 158] on span "Secured Assets" at bounding box center [43, 161] width 31 height 6
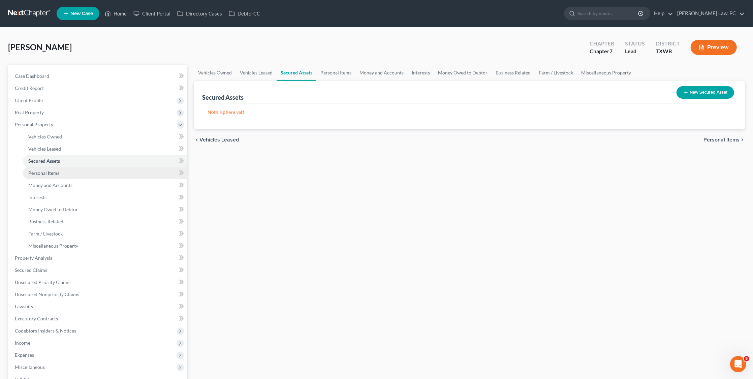
click at [56, 170] on span "Personal Items" at bounding box center [43, 173] width 31 height 6
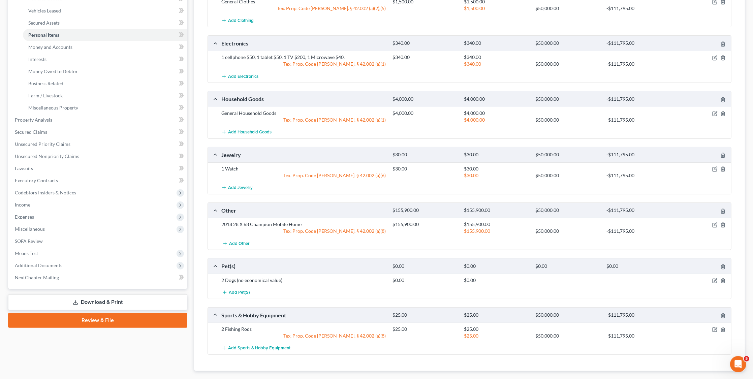
scroll to position [161, 0]
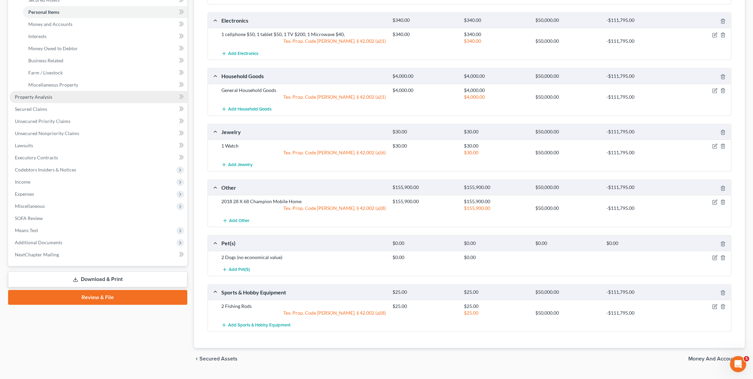
click at [42, 94] on span "Property Analysis" at bounding box center [33, 97] width 37 height 6
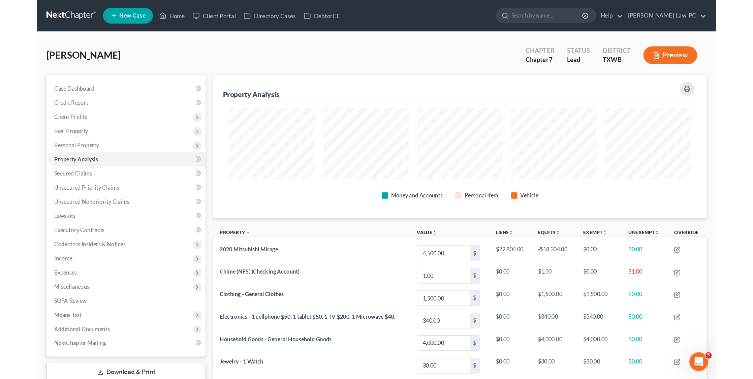
scroll to position [143, 551]
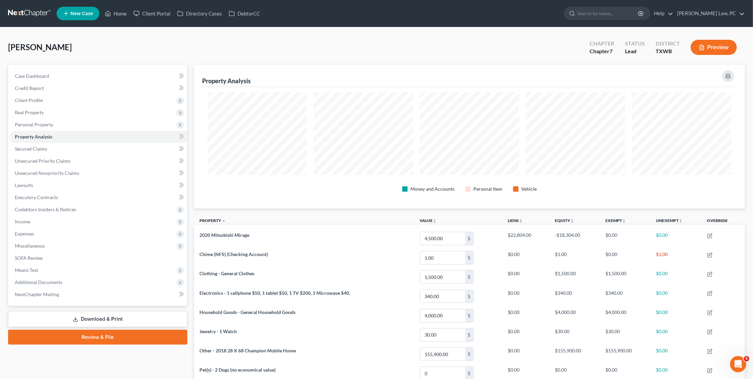
click at [24, 12] on link at bounding box center [29, 13] width 43 height 12
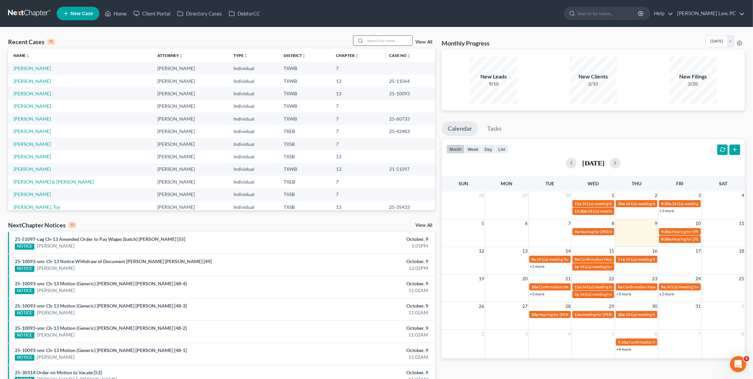
click at [390, 41] on input "search" at bounding box center [388, 41] width 47 height 10
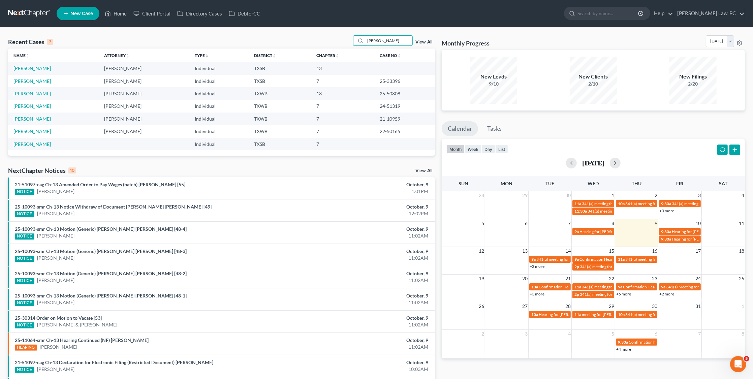
type input "Edwards"
drag, startPoint x: 384, startPoint y: 88, endPoint x: 36, endPoint y: 67, distance: 348.5
click at [36, 67] on link "Edwards, Sheila" at bounding box center [31, 68] width 37 height 6
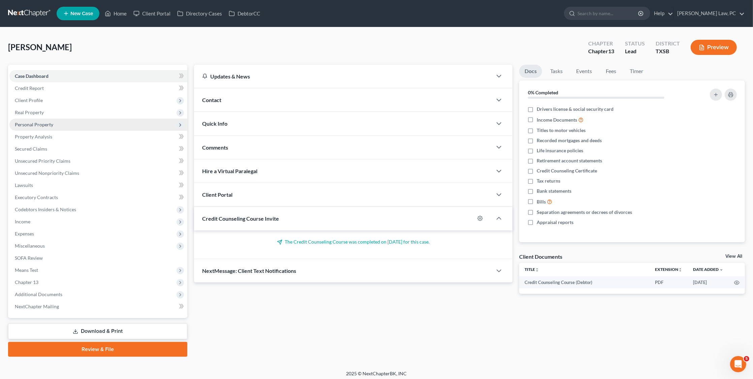
click at [55, 124] on span "Personal Property" at bounding box center [98, 125] width 178 height 12
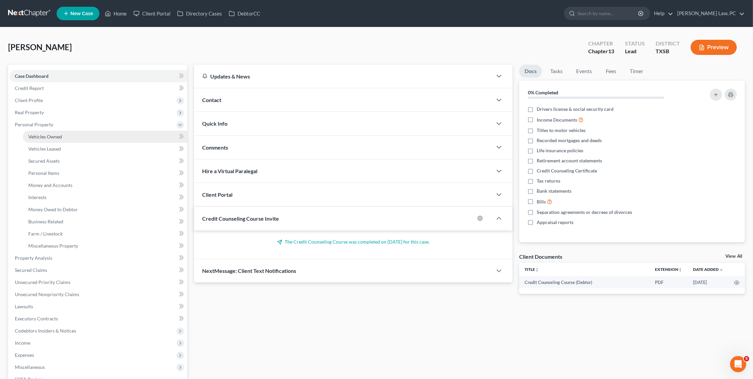
click at [57, 134] on span "Vehicles Owned" at bounding box center [45, 137] width 34 height 6
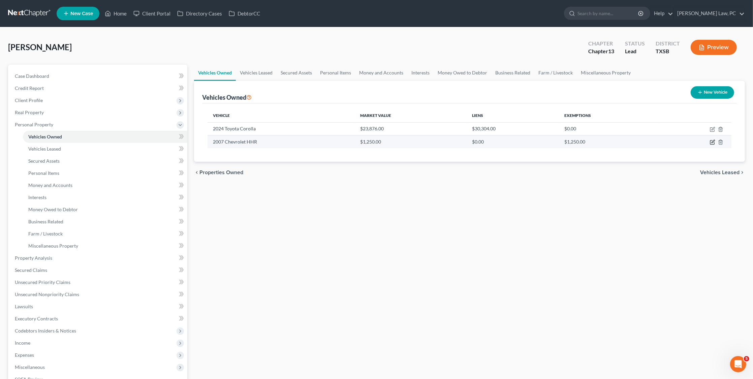
click at [712, 141] on icon "button" at bounding box center [712, 141] width 5 height 5
select select "0"
select select "19"
select select "4"
select select "0"
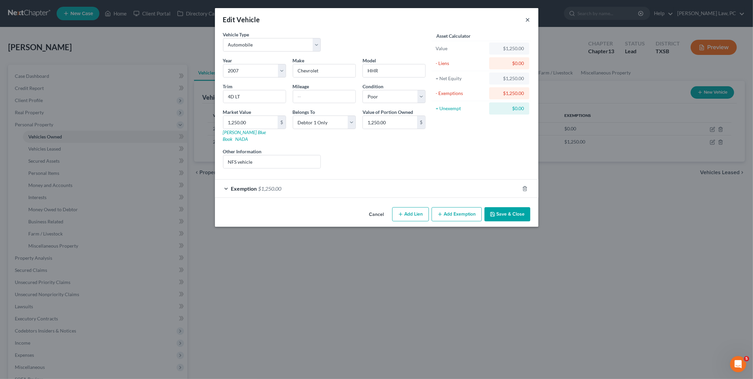
click at [529, 19] on button "×" at bounding box center [527, 19] width 5 height 8
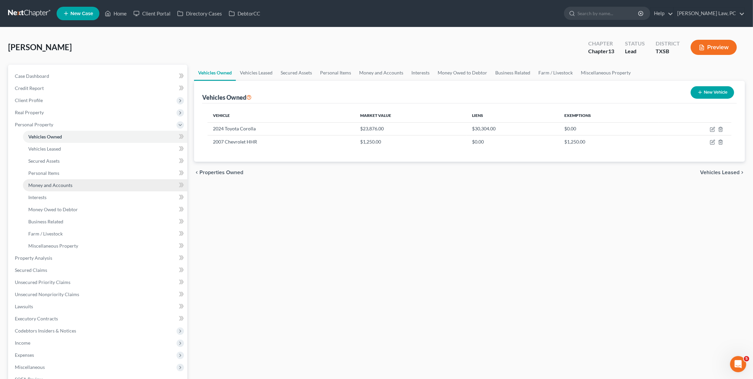
click at [51, 183] on span "Money and Accounts" at bounding box center [50, 185] width 44 height 6
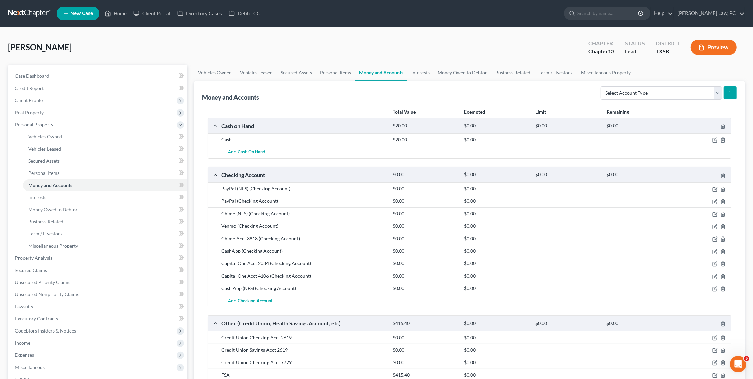
click at [32, 16] on link at bounding box center [29, 13] width 43 height 12
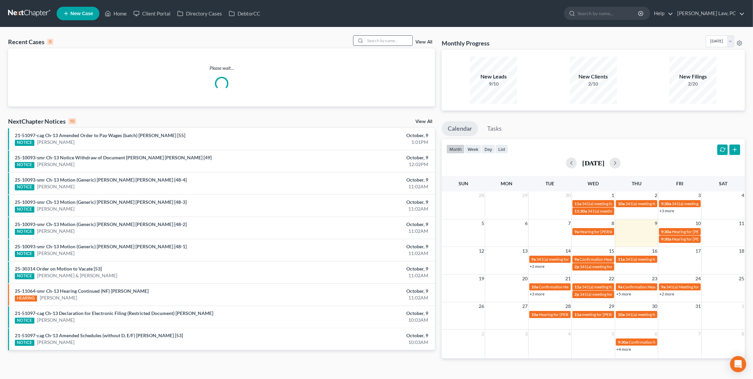
click at [383, 44] on input "search" at bounding box center [388, 41] width 47 height 10
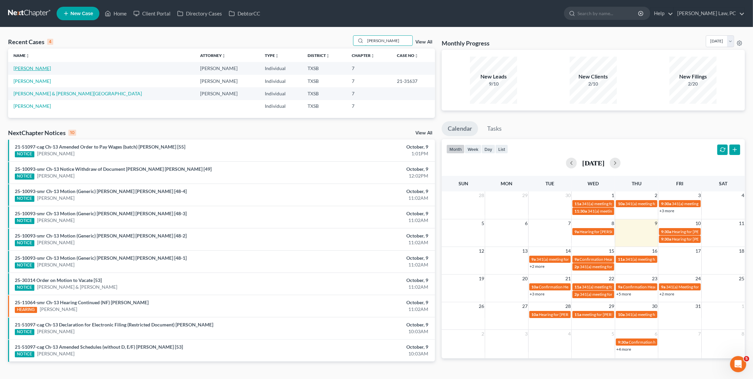
type input "jones"
click at [33, 68] on link "Jones, Aaron" at bounding box center [31, 68] width 37 height 6
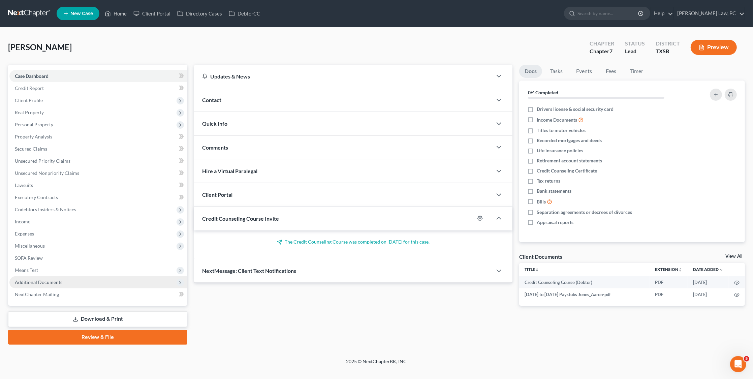
click at [53, 279] on span "Additional Documents" at bounding box center [38, 282] width 47 height 6
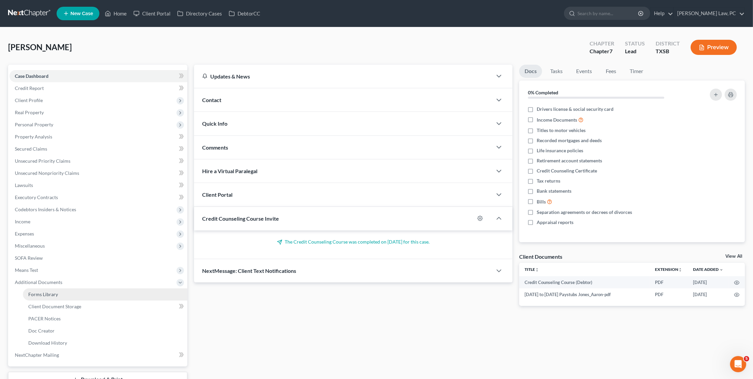
click at [38, 291] on span "Forms Library" at bounding box center [43, 294] width 30 height 6
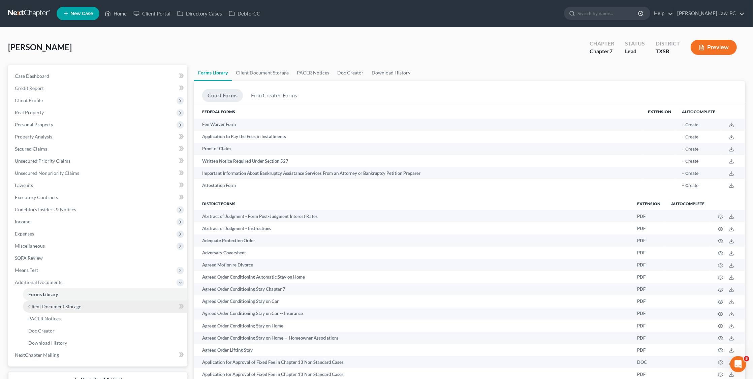
click at [44, 303] on span "Client Document Storage" at bounding box center [54, 306] width 53 height 6
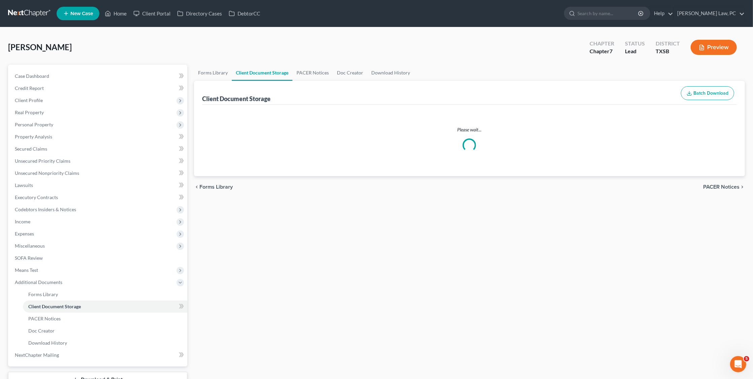
select select "39"
select select "8"
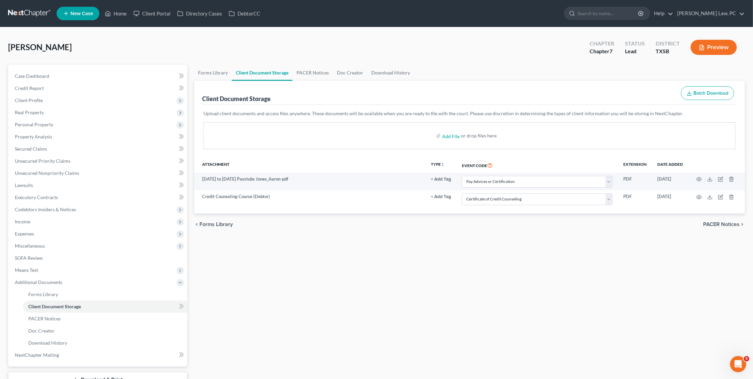
click at [25, 14] on link at bounding box center [29, 13] width 43 height 12
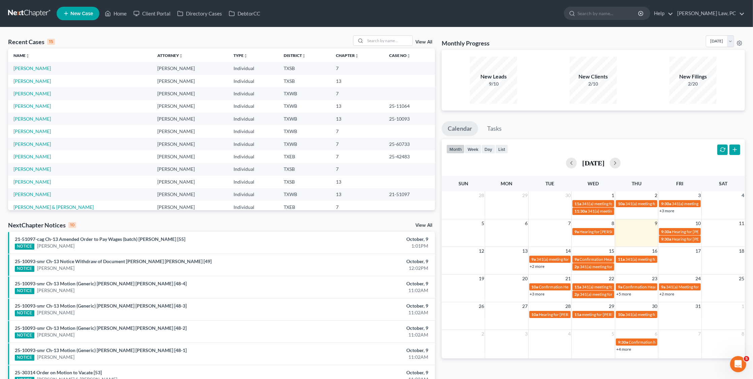
click at [81, 12] on span "New Case" at bounding box center [81, 13] width 23 height 5
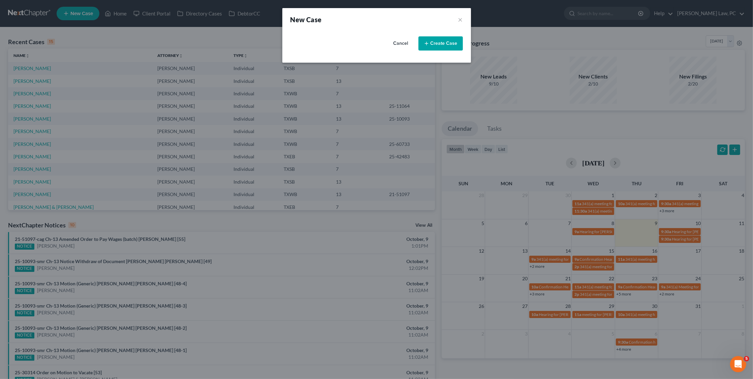
select select "79"
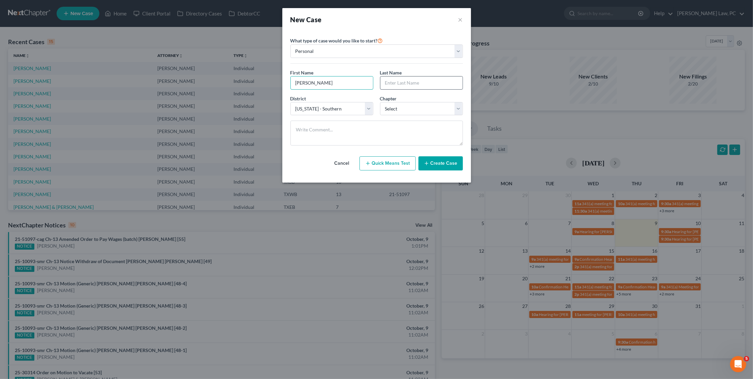
type input "[PERSON_NAME]"
select select "80"
select select "0"
click at [443, 161] on button "Create Case" at bounding box center [440, 163] width 44 height 14
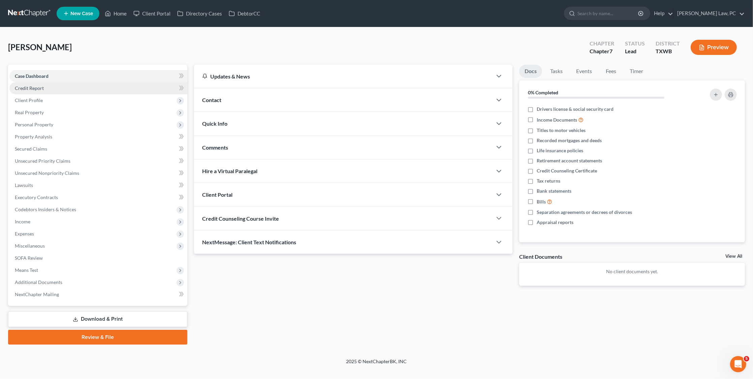
click at [75, 87] on link "Credit Report" at bounding box center [98, 88] width 178 height 12
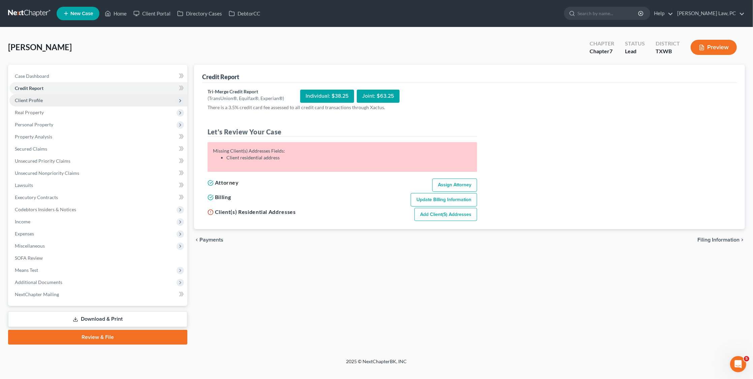
click at [68, 98] on span "Client Profile" at bounding box center [98, 100] width 178 height 12
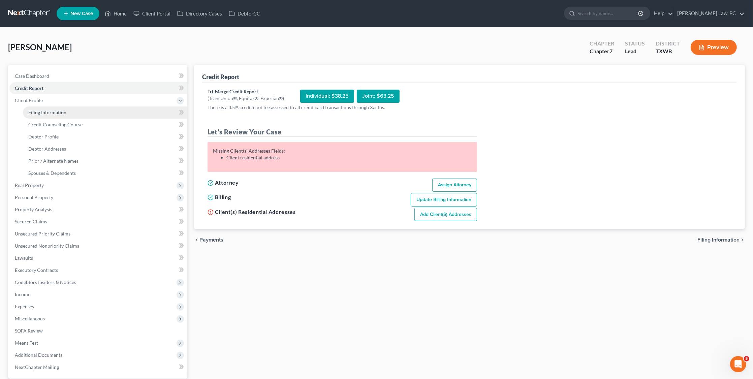
click at [57, 113] on link "Filing Information" at bounding box center [105, 112] width 164 height 12
select select "1"
select select "0"
select select "80"
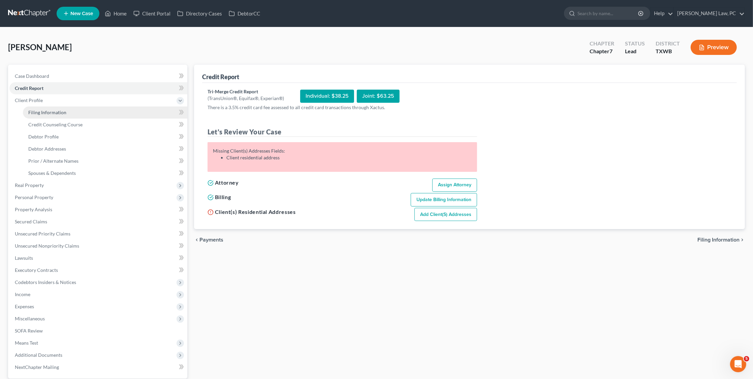
select select "45"
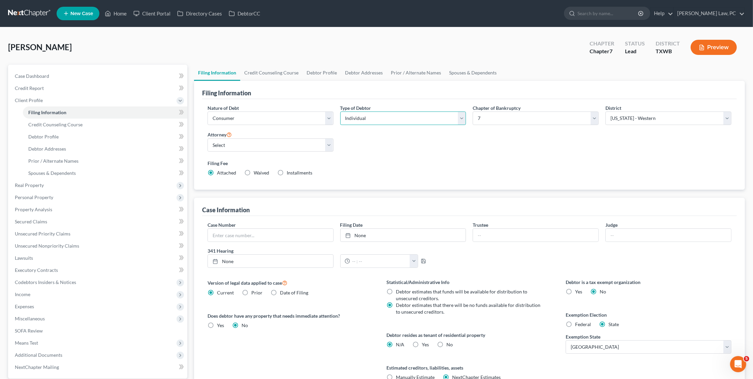
select select "1"
click at [60, 158] on span "Joint Debtor Profile" at bounding box center [49, 161] width 42 height 6
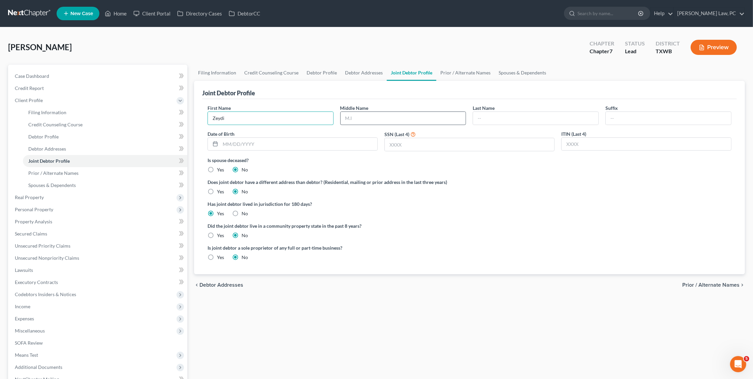
type input "Zeydi"
type input "Maria"
type input "Gadea"
type input "06/13/1986"
click at [487, 142] on input "text" at bounding box center [469, 144] width 169 height 13
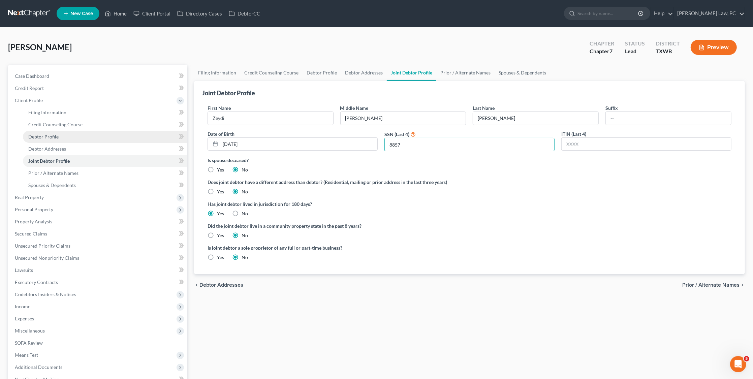
type input "8857"
click at [56, 134] on span "Debtor Profile" at bounding box center [43, 137] width 30 height 6
select select "1"
select select "0"
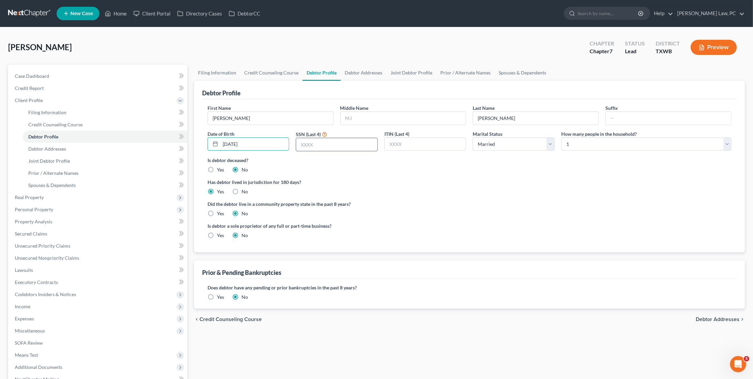
type input "05/04/1981"
click at [354, 147] on input "text" at bounding box center [336, 144] width 81 height 13
type input "2487"
click at [65, 148] on span "Debtor Addresses" at bounding box center [47, 149] width 38 height 6
select select "0"
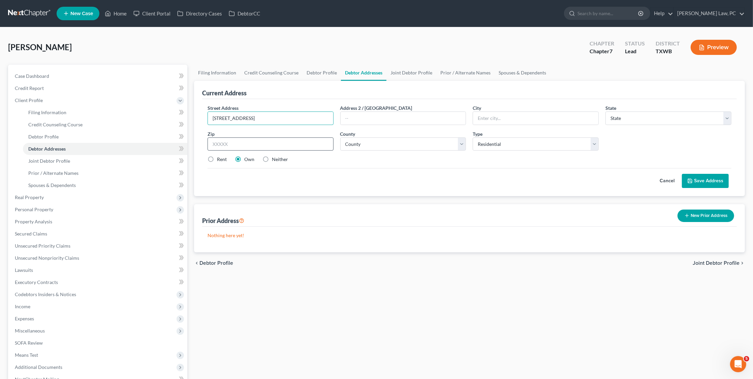
type input "707 Bosque Trl"
type input "78628"
type input "Georgetown"
select select "45"
click at [272, 143] on input "78628" at bounding box center [270, 143] width 126 height 13
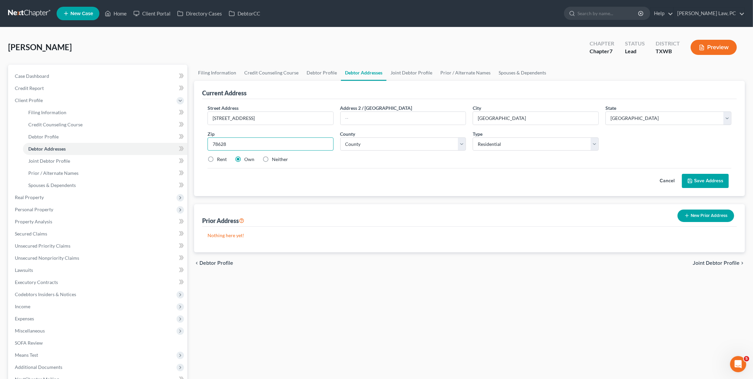
click at [272, 143] on input "78628" at bounding box center [270, 143] width 126 height 13
select select "245"
click at [704, 181] on button "Save Address" at bounding box center [705, 181] width 47 height 14
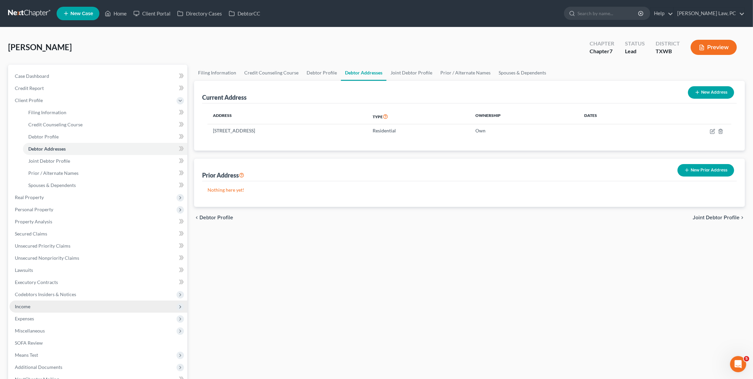
click at [30, 300] on span "Income" at bounding box center [98, 306] width 178 height 12
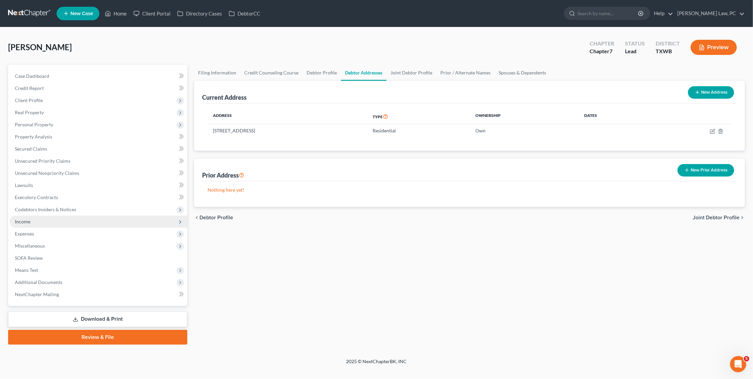
click at [62, 216] on span "Income" at bounding box center [98, 222] width 178 height 12
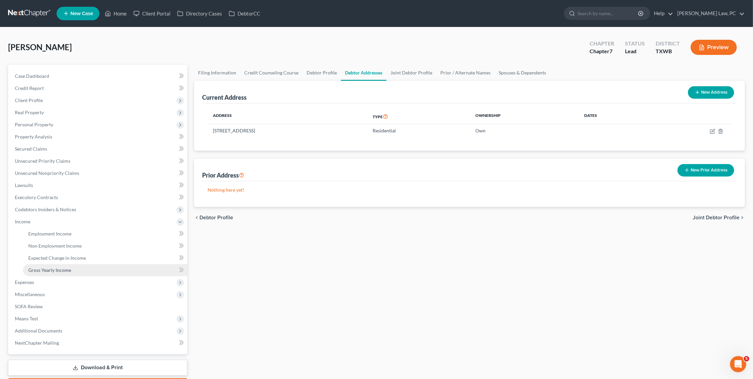
click at [57, 266] on link "Gross Yearly Income" at bounding box center [105, 270] width 164 height 12
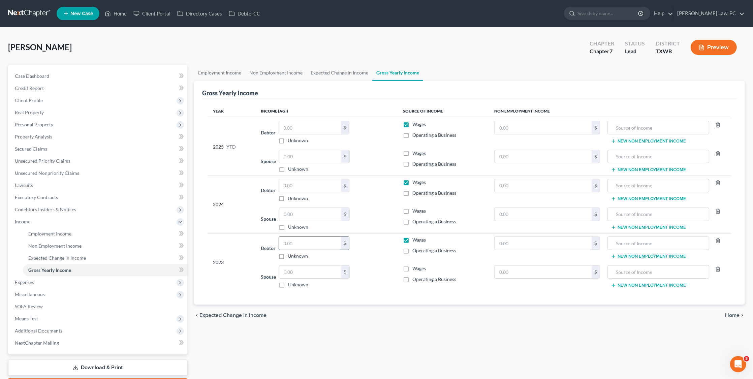
click at [308, 243] on input "text" at bounding box center [310, 243] width 62 height 13
type input "42,971"
click at [305, 187] on input "text" at bounding box center [310, 185] width 62 height 13
type input "44,265"
click at [35, 98] on span "Client Profile" at bounding box center [29, 100] width 28 height 6
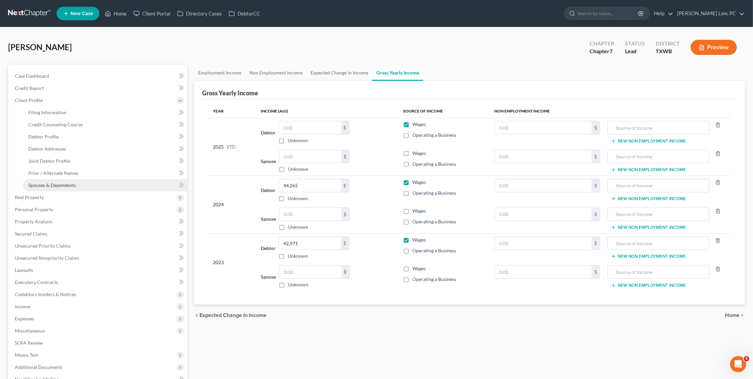
click at [50, 179] on link "Spouses & Dependents" at bounding box center [105, 185] width 164 height 12
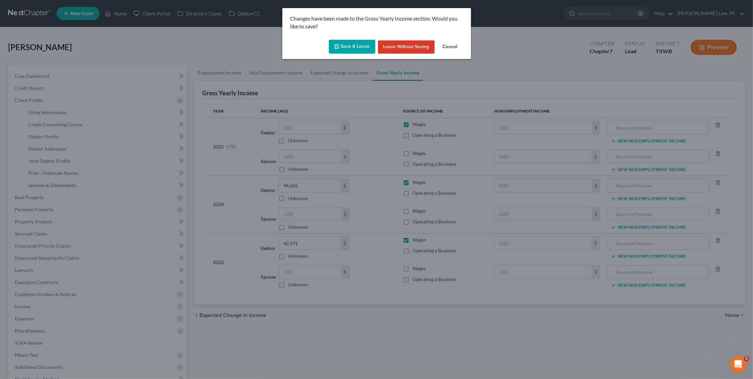
click at [354, 46] on button "Save & Leave" at bounding box center [352, 47] width 46 height 14
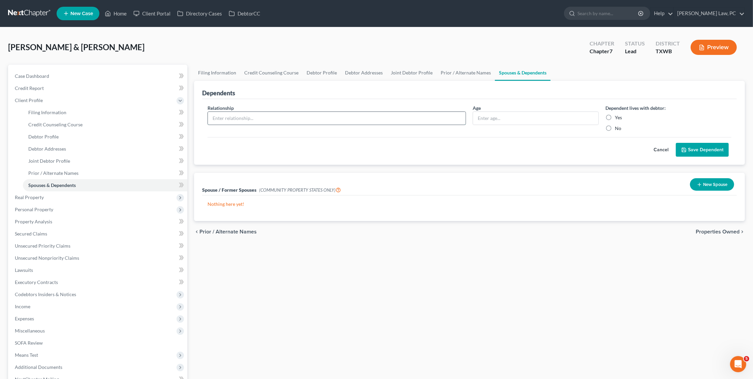
click at [309, 117] on input "text" at bounding box center [337, 118] width 258 height 13
type input "Jason"
click at [615, 116] on label "Yes" at bounding box center [618, 117] width 7 height 7
click at [617, 116] on input "Yes" at bounding box center [619, 116] width 4 height 4
radio input "true"
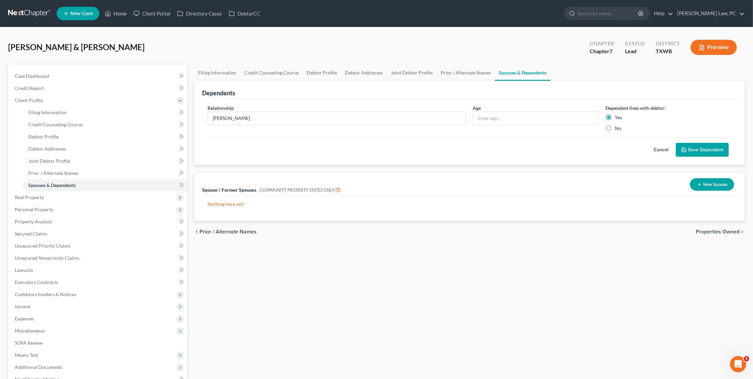
click at [705, 150] on button "Save Dependent" at bounding box center [702, 150] width 53 height 14
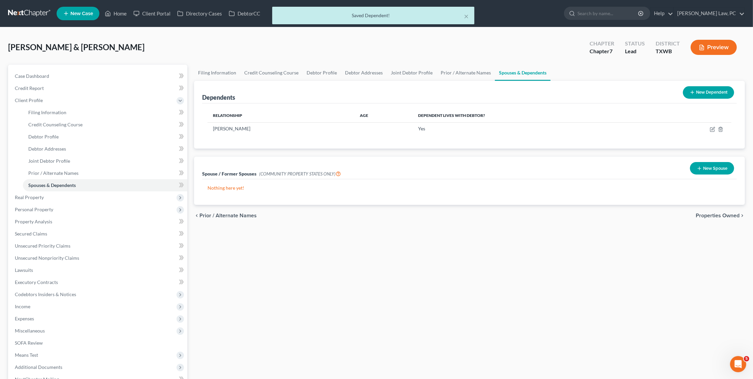
click at [711, 92] on button "New Dependent" at bounding box center [708, 92] width 51 height 12
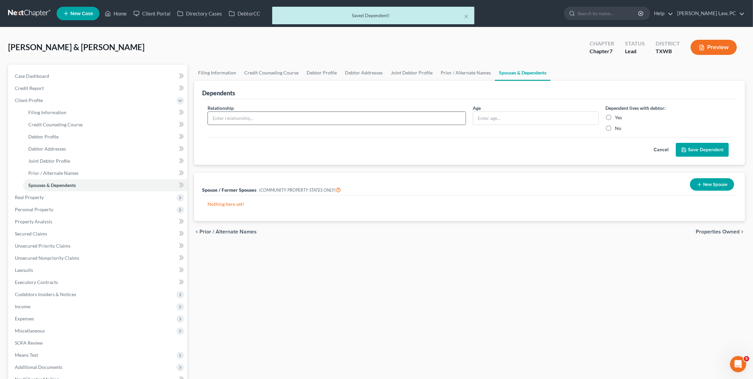
click at [423, 118] on input "text" at bounding box center [337, 118] width 258 height 13
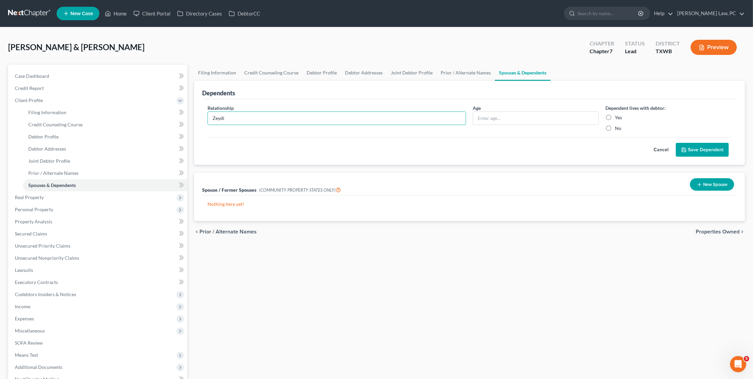
type input "Zeydi"
click at [691, 150] on button "Save Dependent" at bounding box center [702, 150] width 53 height 14
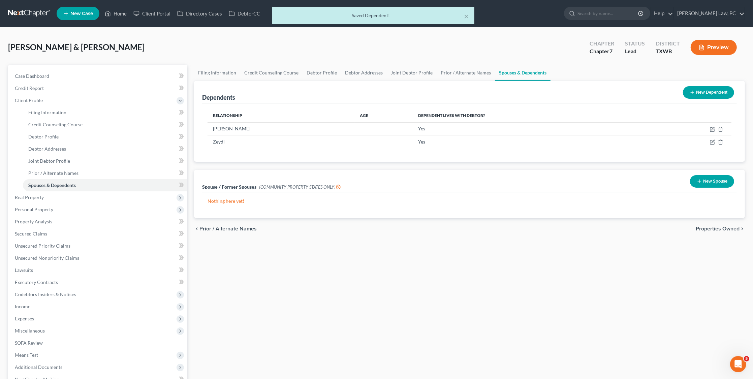
click at [705, 95] on button "New Dependent" at bounding box center [708, 92] width 51 height 12
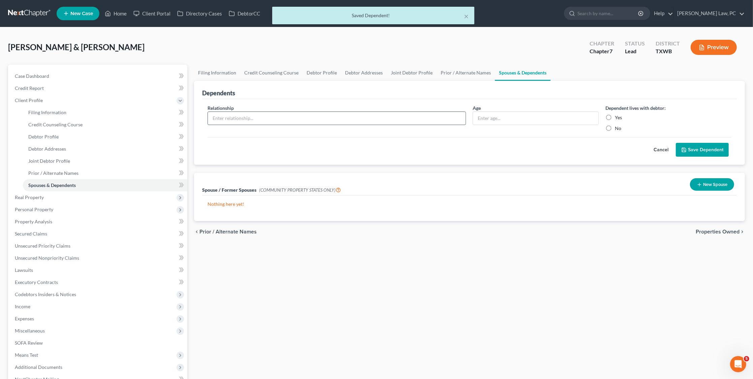
click at [351, 117] on input "text" at bounding box center [337, 118] width 258 height 13
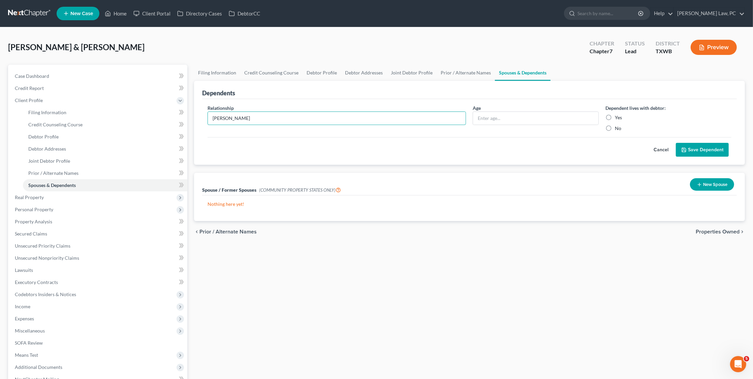
type input "Sophia"
click at [695, 147] on button "Save Dependent" at bounding box center [702, 150] width 53 height 14
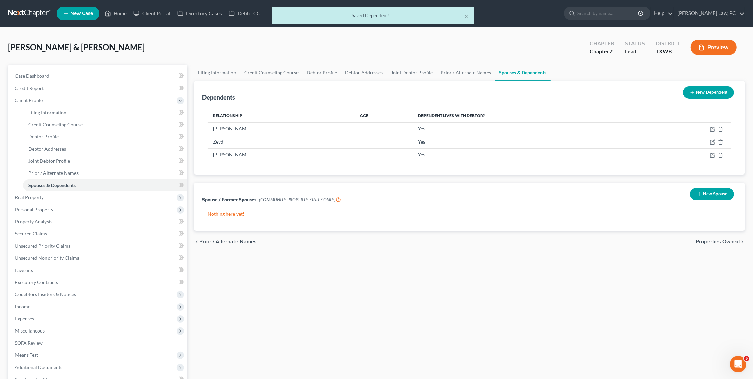
click at [713, 94] on button "New Dependent" at bounding box center [708, 92] width 51 height 12
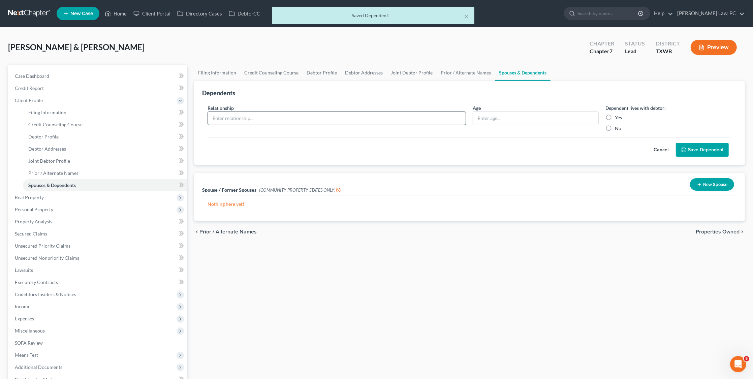
click at [318, 118] on input "text" at bounding box center [337, 118] width 258 height 13
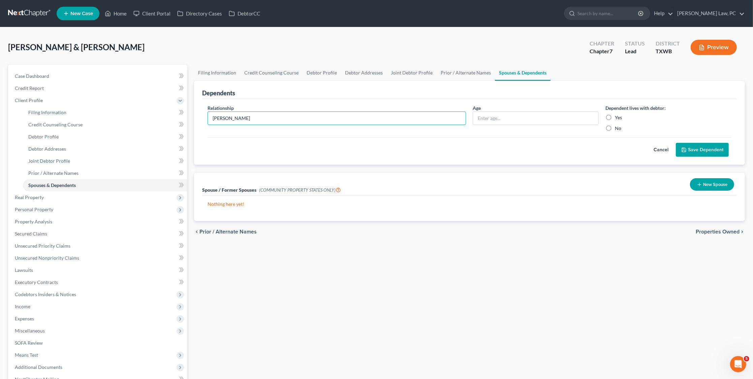
type input "Emmanuel"
click at [695, 153] on button "Save Dependent" at bounding box center [702, 150] width 53 height 14
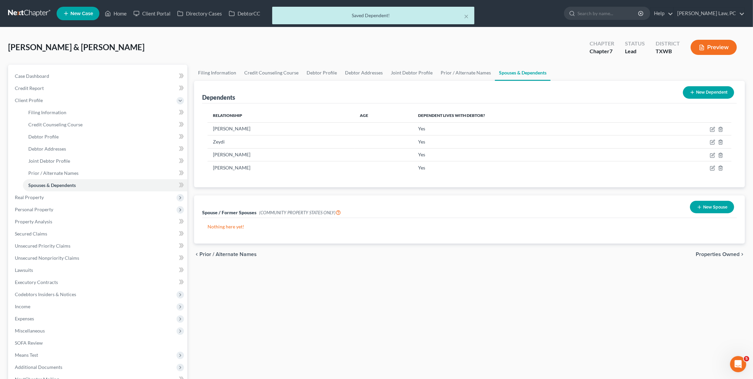
click at [708, 93] on button "New Dependent" at bounding box center [708, 92] width 51 height 12
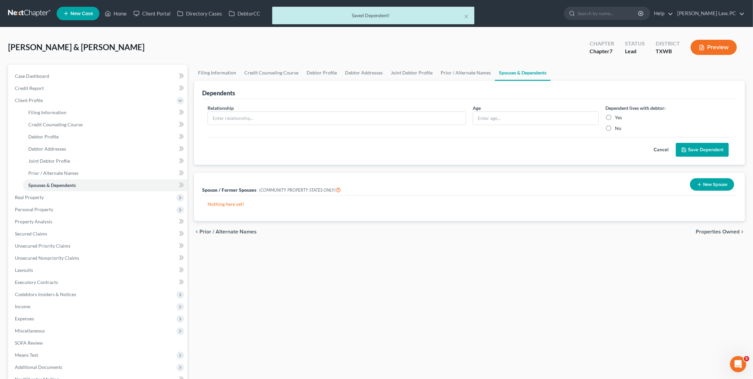
click at [615, 117] on label "Yes" at bounding box center [618, 117] width 7 height 7
click at [617, 117] on input "Yes" at bounding box center [619, 116] width 4 height 4
radio input "true"
click at [430, 122] on input "text" at bounding box center [337, 118] width 258 height 13
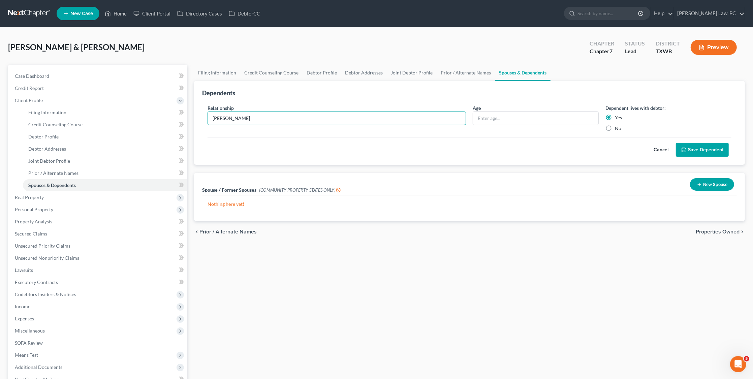
type input "Sarah"
click at [702, 149] on button "Save Dependent" at bounding box center [702, 150] width 53 height 14
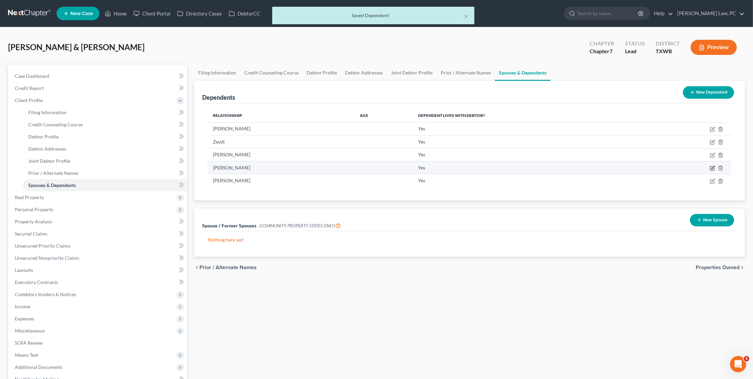
click at [712, 166] on icon "button" at bounding box center [712, 167] width 5 height 5
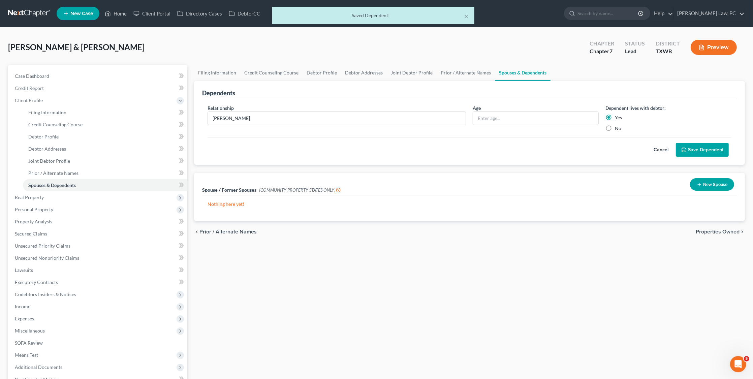
click at [696, 149] on button "Save Dependent" at bounding box center [702, 150] width 53 height 14
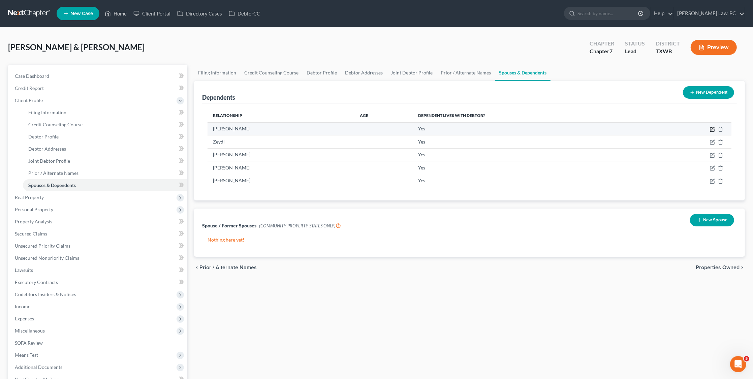
click at [712, 128] on icon "button" at bounding box center [712, 128] width 3 height 3
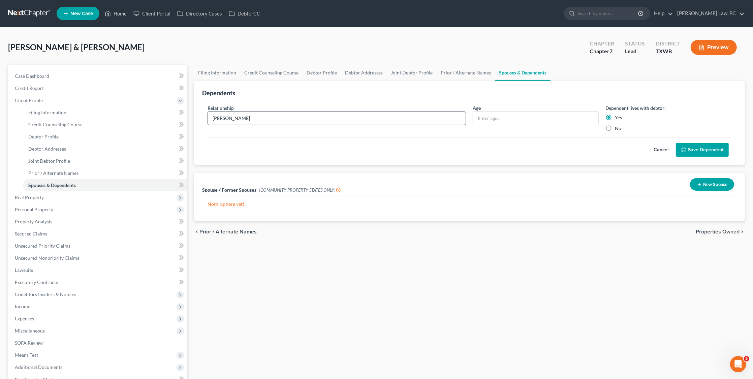
click at [243, 113] on input "Jason" at bounding box center [337, 118] width 258 height 13
click at [239, 115] on input "Jason" at bounding box center [337, 118] width 258 height 13
type input "Jason (Son)"
click at [701, 149] on button "Save Dependent" at bounding box center [702, 150] width 53 height 14
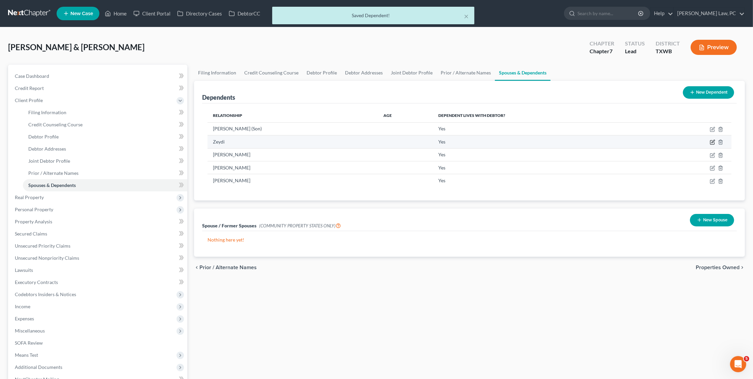
click at [714, 142] on icon "button" at bounding box center [712, 141] width 5 height 5
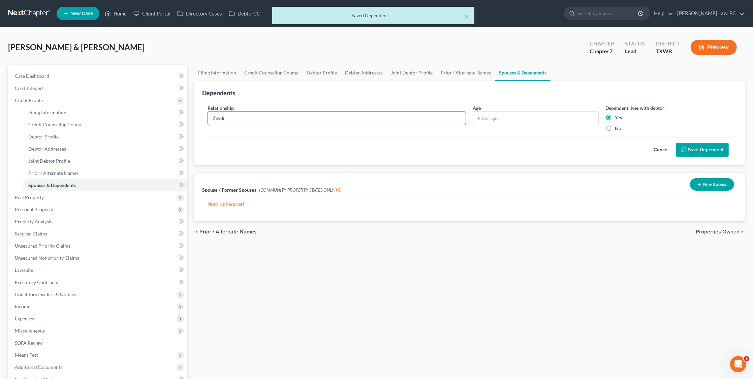
click at [390, 122] on input "Zeydi" at bounding box center [337, 118] width 258 height 13
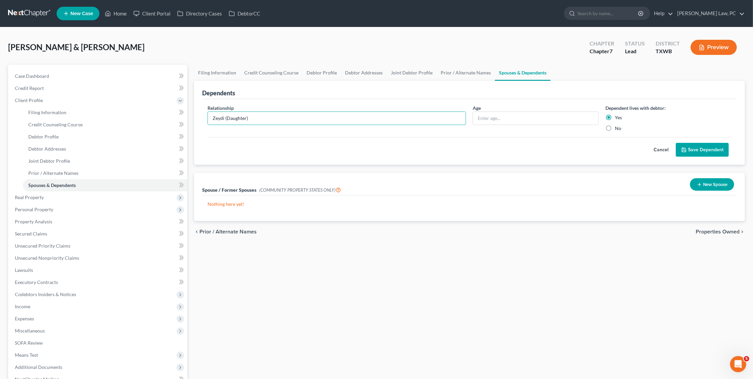
type input "Zeydi (Daughter)"
click at [708, 148] on button "Save Dependent" at bounding box center [702, 150] width 53 height 14
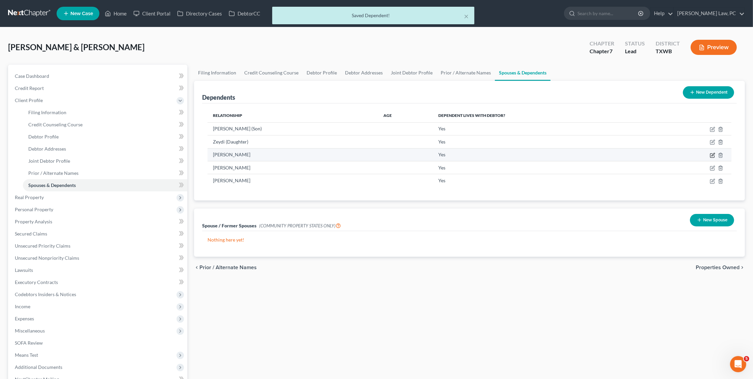
click at [713, 156] on icon "button" at bounding box center [712, 155] width 5 height 5
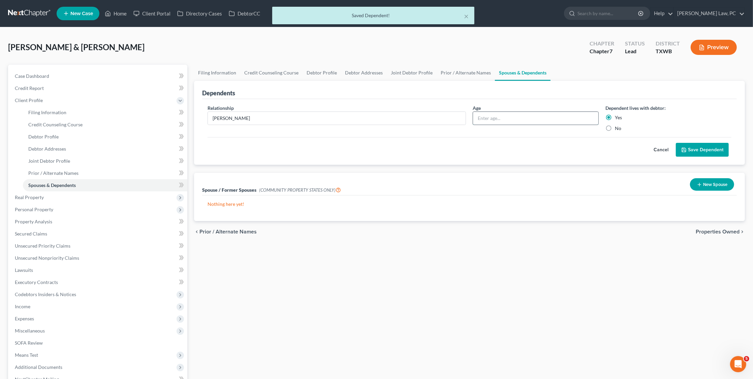
click at [494, 120] on input "text" at bounding box center [535, 118] width 125 height 13
type input "("
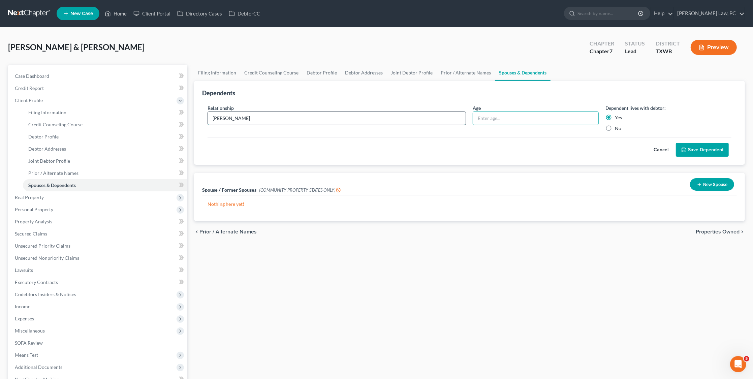
click at [304, 118] on input "Sophia" at bounding box center [337, 118] width 258 height 13
type input "Sophia (Daughter)"
click at [691, 149] on button "Save Dependent" at bounding box center [702, 150] width 53 height 14
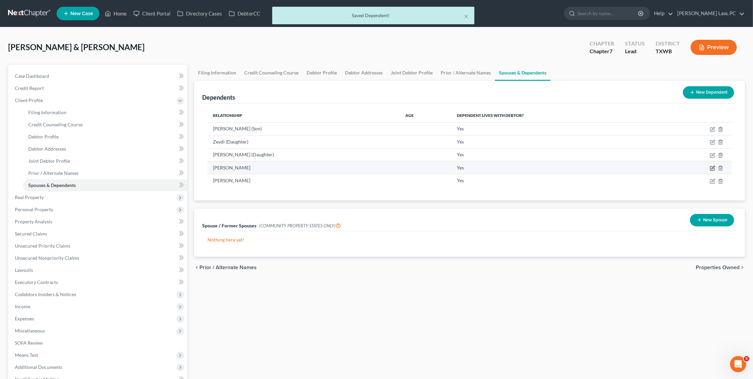
click at [712, 166] on icon "button" at bounding box center [712, 167] width 3 height 3
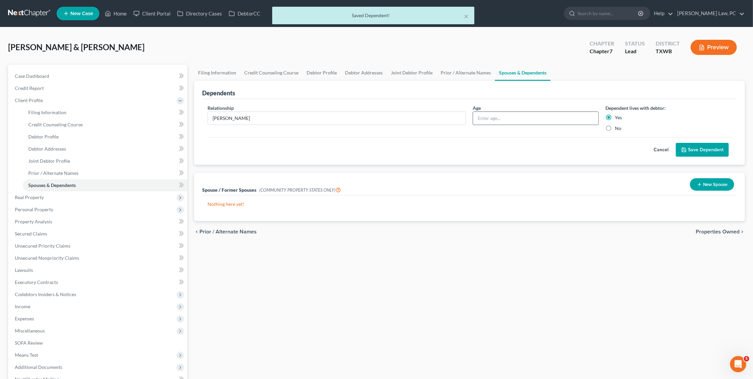
click at [495, 115] on input "text" at bounding box center [535, 118] width 125 height 13
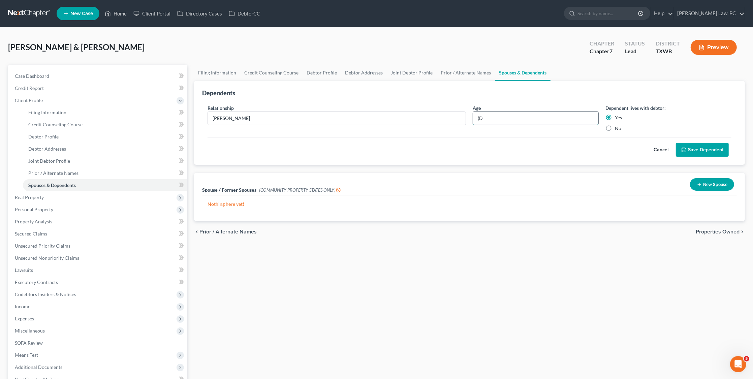
type input "("
click at [392, 117] on input "Emmanuel" at bounding box center [337, 118] width 258 height 13
type input "Emmanuel (Son)"
click at [691, 149] on button "Save Dependent" at bounding box center [702, 150] width 53 height 14
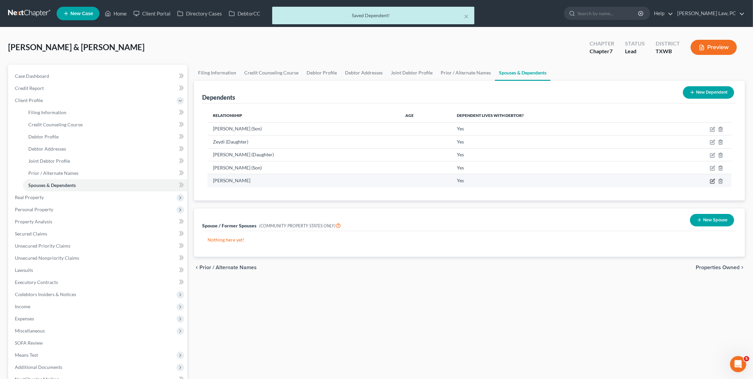
click at [711, 181] on icon "button" at bounding box center [712, 180] width 5 height 5
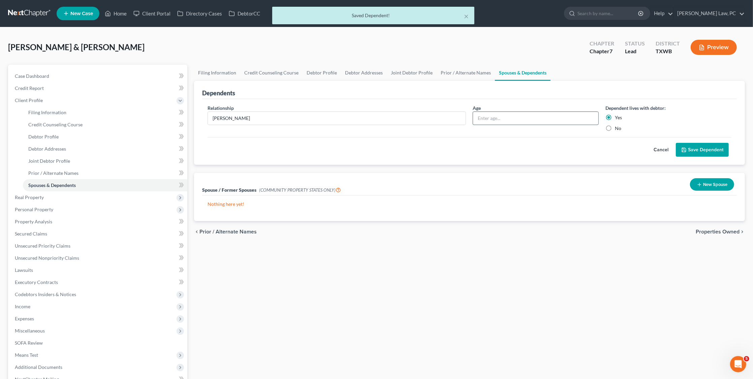
click at [510, 119] on input "text" at bounding box center [535, 118] width 125 height 13
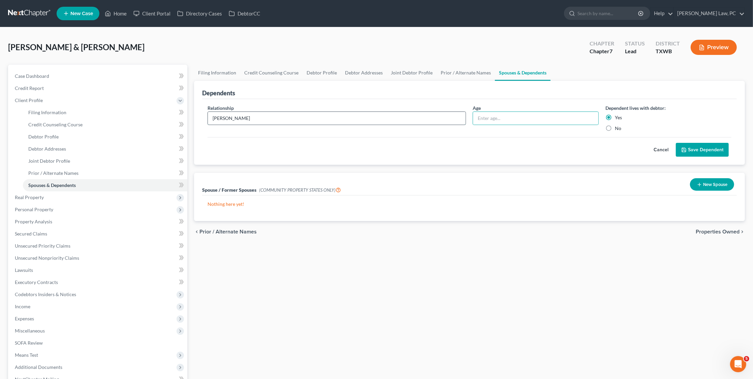
click at [413, 115] on input "Sarah" at bounding box center [337, 118] width 258 height 13
type input "Sarah (Daughter)"
click at [702, 152] on button "Save Dependent" at bounding box center [702, 150] width 53 height 14
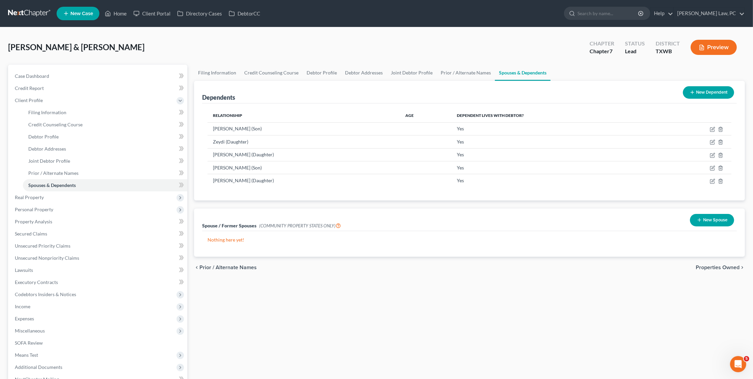
click at [707, 214] on button "New Spouse" at bounding box center [712, 220] width 44 height 12
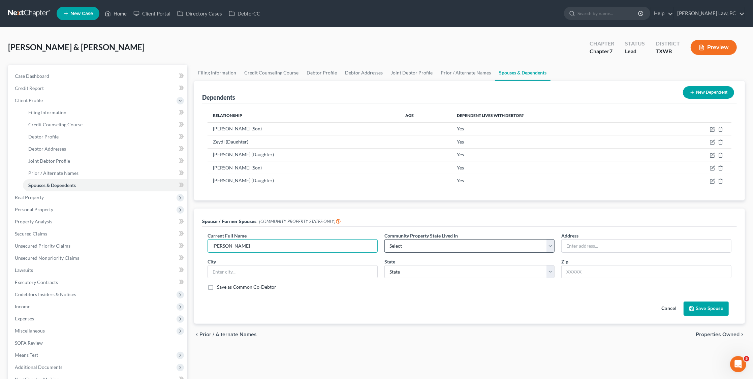
type input "Zeydi Maria Gadea"
select select "8"
select select "45"
type input "78628"
type input "Georgetown"
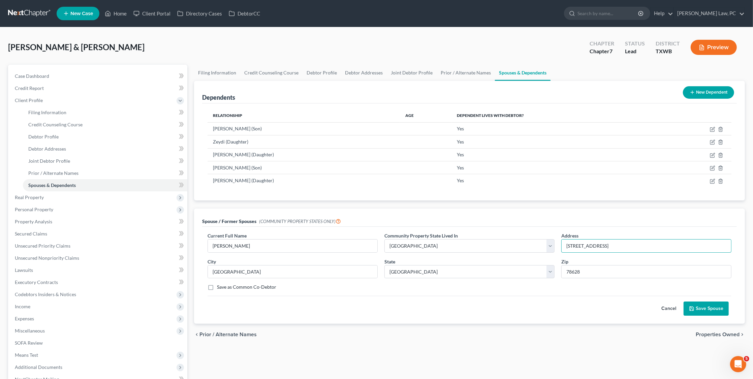
type input "707 Bosque Trl"
click at [217, 286] on label "Save as Common Co-Debtor" at bounding box center [246, 287] width 59 height 7
click at [220, 286] on input "Save as Common Co-Debtor" at bounding box center [222, 286] width 4 height 4
checkbox input "true"
click at [713, 306] on button "Save Spouse" at bounding box center [705, 308] width 45 height 14
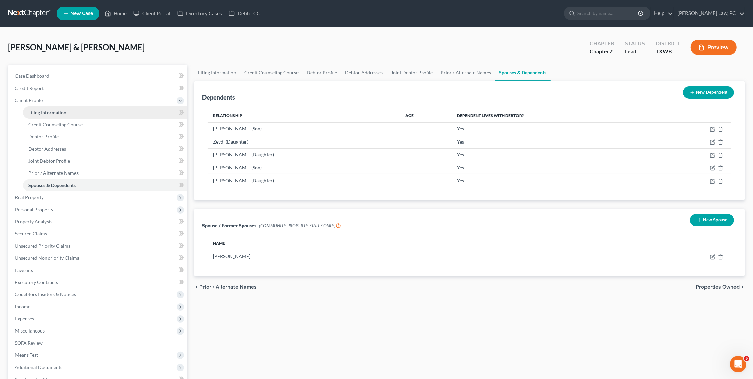
click at [85, 110] on link "Filing Information" at bounding box center [105, 112] width 164 height 12
select select "1"
select select "0"
select select "80"
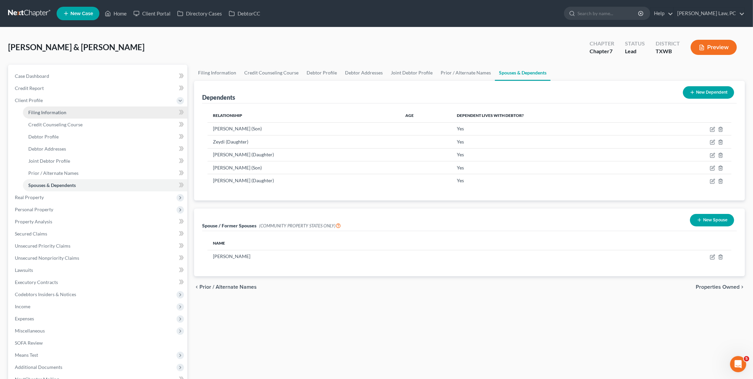
select select "0"
select select "45"
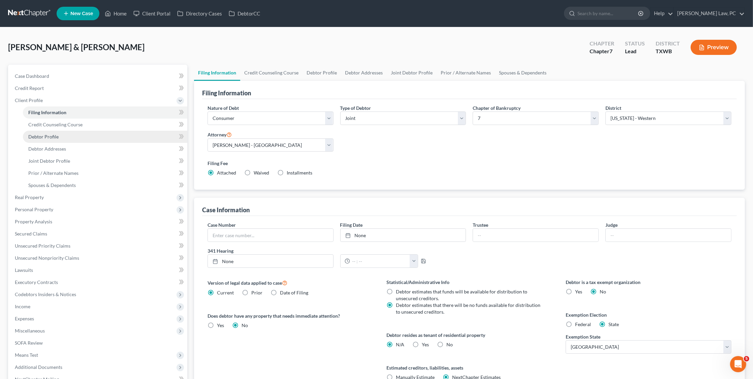
click at [93, 131] on link "Debtor Profile" at bounding box center [105, 137] width 164 height 12
select select "1"
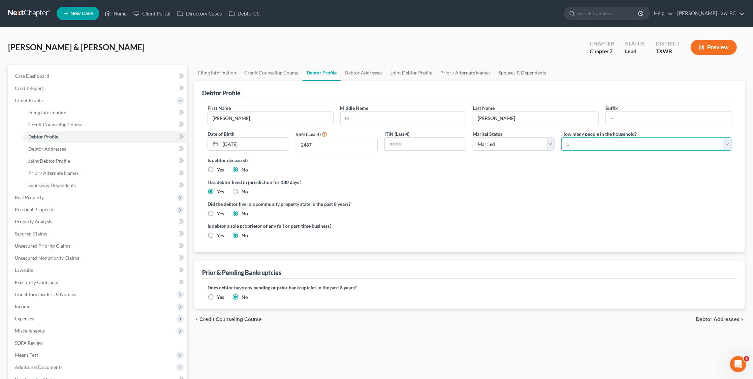
select select "6"
click at [56, 122] on span "Credit Counseling Course" at bounding box center [55, 125] width 54 height 6
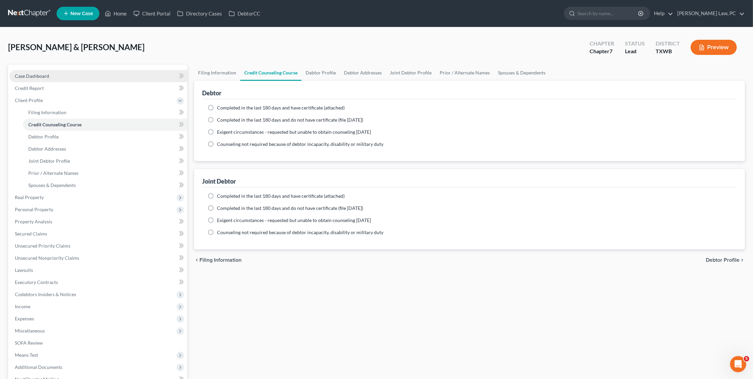
click at [54, 72] on link "Case Dashboard" at bounding box center [98, 76] width 178 height 12
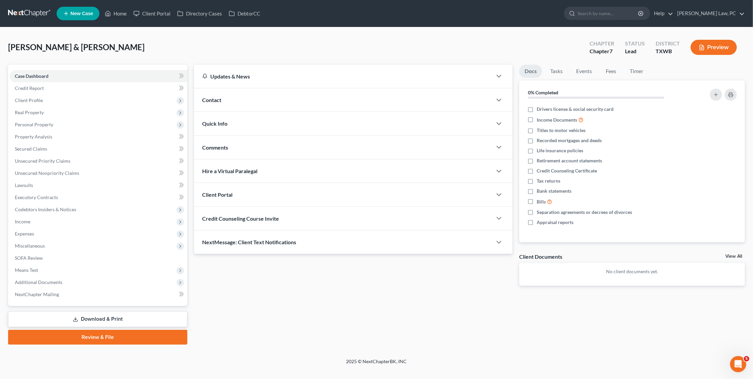
click at [230, 217] on span "Credit Counseling Course Invite" at bounding box center [240, 218] width 77 height 6
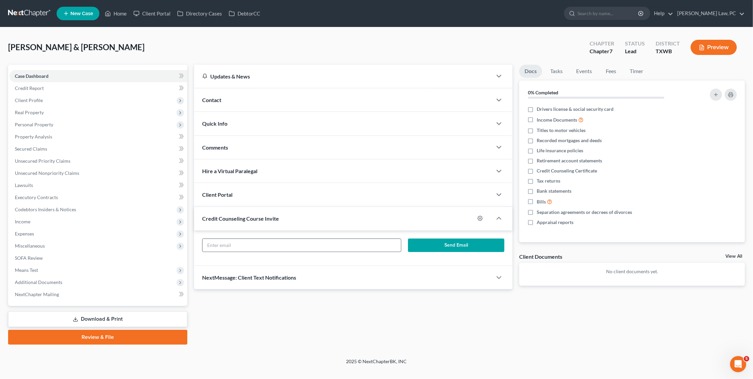
click at [220, 242] on input "text" at bounding box center [301, 245] width 199 height 13
paste input "gadea_z@yahoo.com"
type input "gadea_z@yahoo.com"
click at [467, 241] on button "Send Email" at bounding box center [456, 244] width 96 height 13
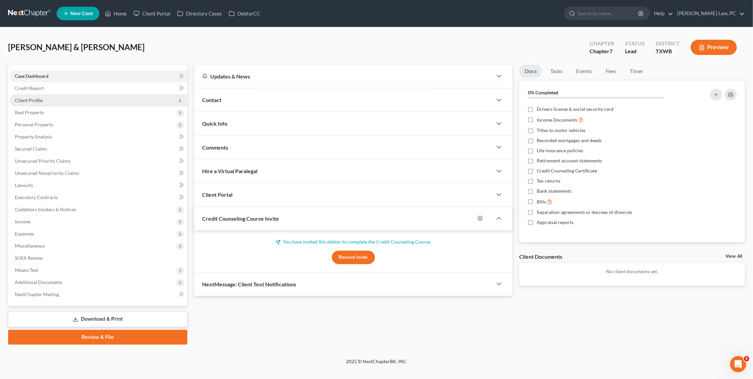
click at [50, 99] on span "Client Profile" at bounding box center [98, 100] width 178 height 12
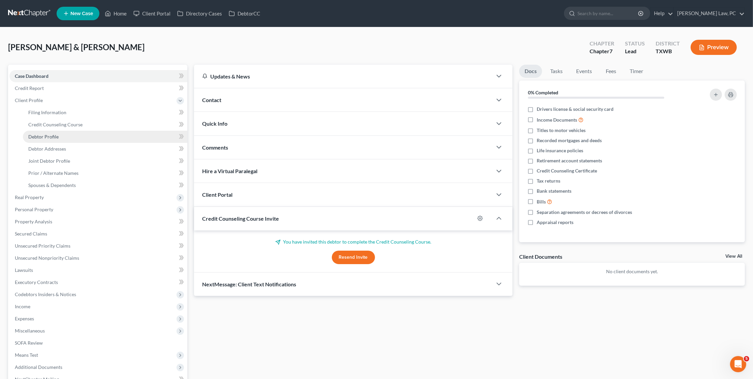
click at [62, 133] on link "Debtor Profile" at bounding box center [105, 137] width 164 height 12
select select "1"
select select "6"
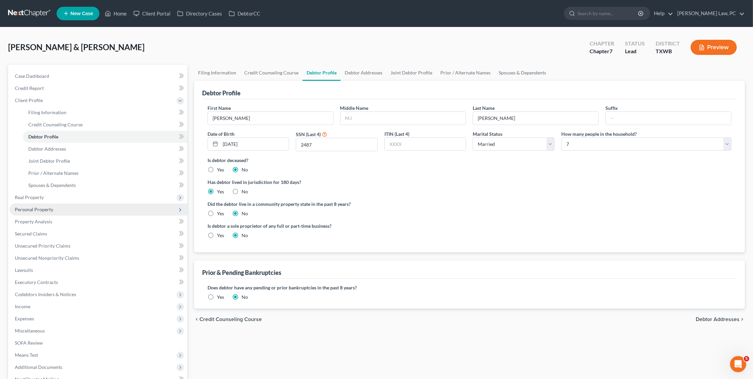
click at [43, 206] on span "Personal Property" at bounding box center [34, 209] width 38 height 6
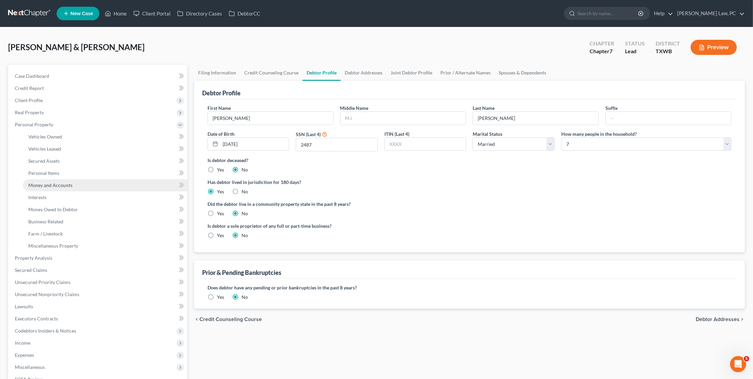
click at [68, 182] on span "Money and Accounts" at bounding box center [50, 185] width 44 height 6
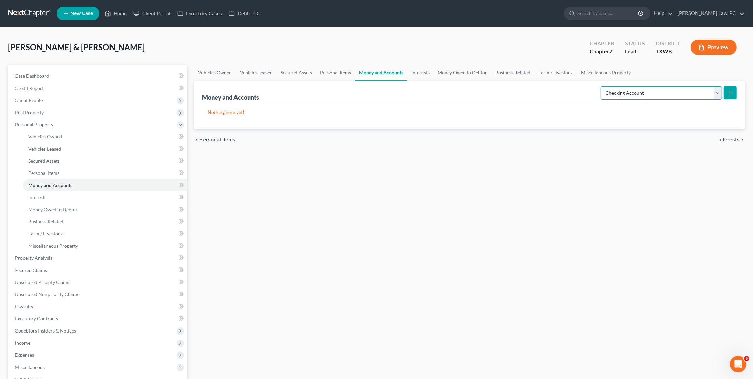
select select "other"
click at [728, 91] on icon "submit" at bounding box center [729, 92] width 5 height 5
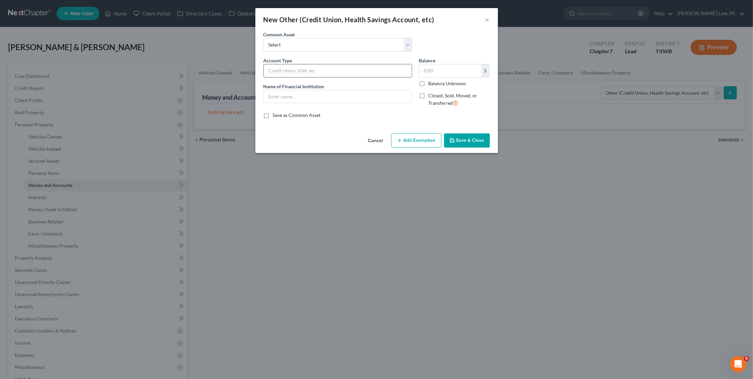
click at [364, 66] on input "text" at bounding box center [338, 70] width 148 height 13
click at [283, 73] on input "A+ FCu Savs" at bounding box center [338, 70] width 148 height 13
click at [283, 70] on input "A+ FCu Savs" at bounding box center [338, 70] width 148 height 13
click at [347, 70] on input "A+ FCU Savs" at bounding box center [338, 70] width 148 height 13
drag, startPoint x: 300, startPoint y: 69, endPoint x: 265, endPoint y: 68, distance: 35.4
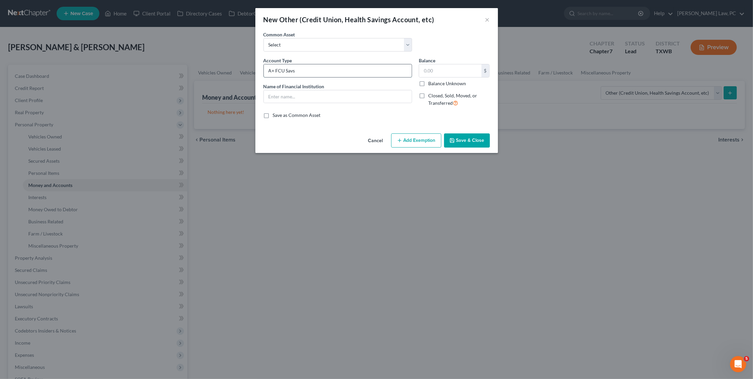
click at [265, 68] on input "A+ FCU Savs" at bounding box center [338, 70] width 148 height 13
type input "A+ FCU Savs"
click at [293, 99] on input "text" at bounding box center [338, 96] width 148 height 13
paste input "A+ FCU Savs"
type input "A+ FCU Savs"
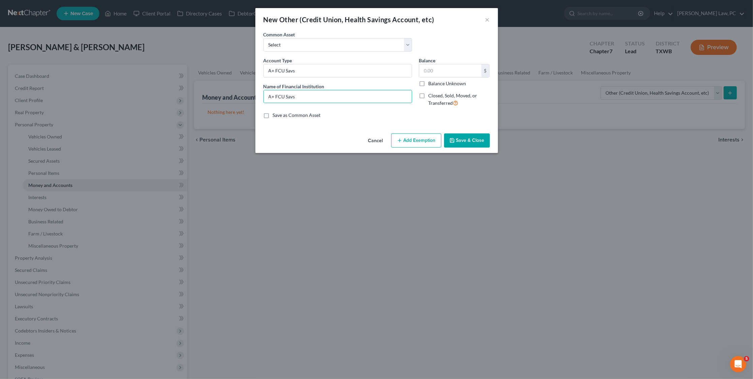
click at [465, 138] on button "Save & Close" at bounding box center [467, 140] width 46 height 14
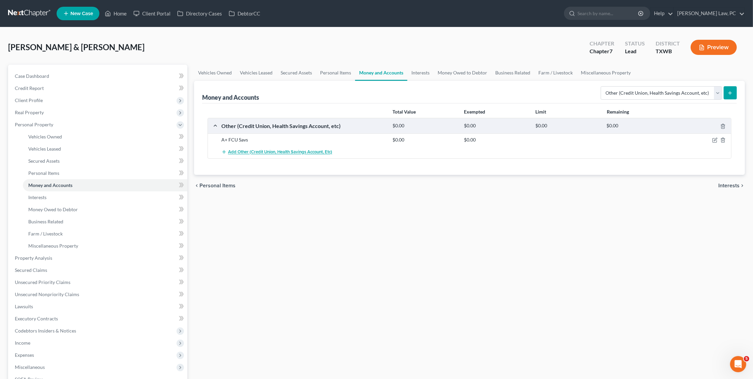
click at [271, 151] on span "Add Other (Credit Union, Health Savings Account, etc)" at bounding box center [280, 152] width 104 height 5
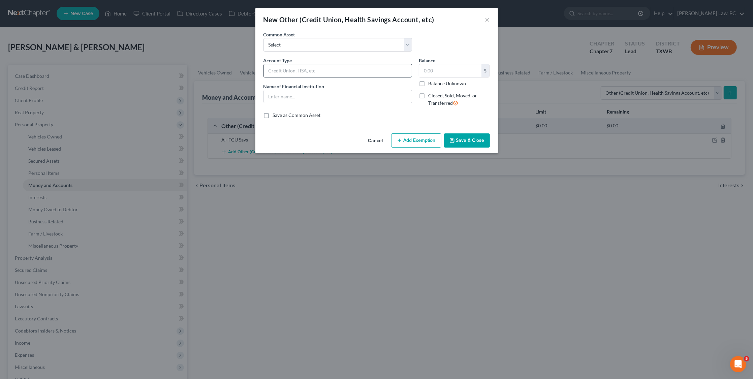
click at [292, 70] on input "text" at bounding box center [338, 70] width 148 height 13
paste input "A+ FCU Savs"
type input "A+ FCU Chk"
click at [320, 96] on input "text" at bounding box center [338, 96] width 148 height 13
paste input "A+ FCU Savs"
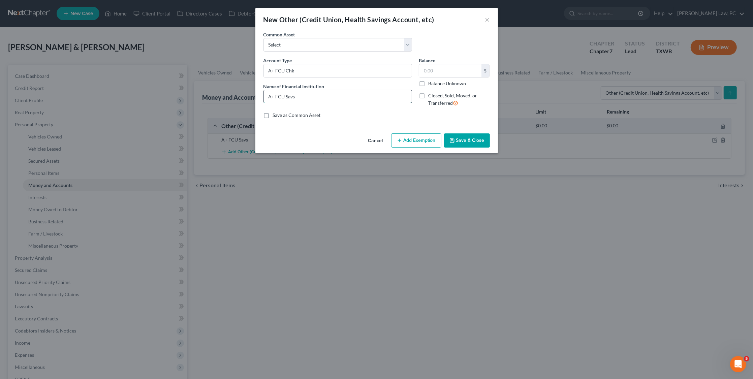
drag, startPoint x: 299, startPoint y: 96, endPoint x: 286, endPoint y: 96, distance: 13.1
click at [286, 96] on input "A+ FCU Savs" at bounding box center [338, 96] width 148 height 13
type input "A+ FCU Chk"
click at [472, 143] on button "Save & Close" at bounding box center [467, 140] width 46 height 14
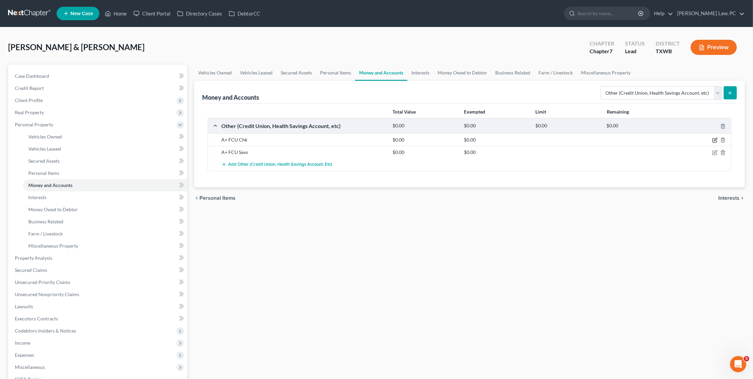
click at [714, 140] on icon "button" at bounding box center [714, 139] width 5 height 5
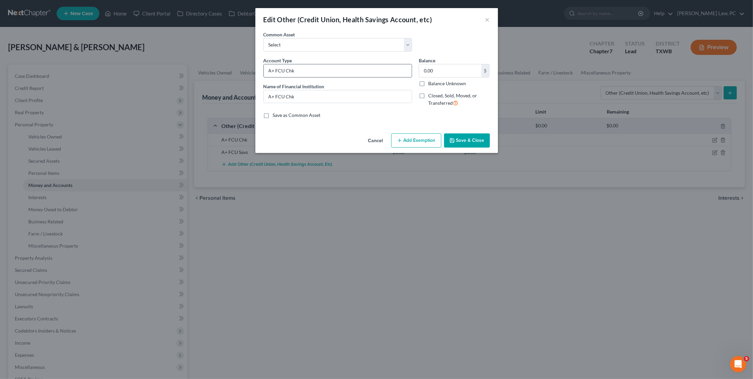
click at [330, 67] on input "A+ FCU Chk" at bounding box center [338, 70] width 148 height 13
drag, startPoint x: 319, startPoint y: 69, endPoint x: 294, endPoint y: 68, distance: 25.6
click at [294, 68] on input "A+ FCU Chk (Debtor)" at bounding box center [338, 70] width 148 height 13
type input "A+ FCU Chk (Debtor)"
click at [318, 97] on input "A+ FCU Chk" at bounding box center [338, 96] width 148 height 13
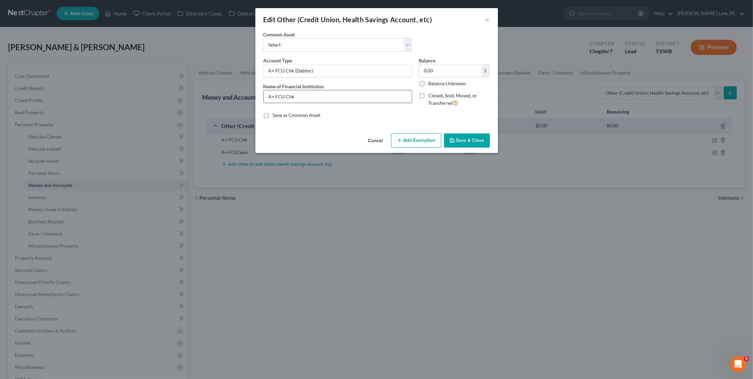
paste input "(Debtor)"
type input "A+ FCU Chk (Debtor)"
click at [471, 139] on button "Save & Close" at bounding box center [467, 140] width 46 height 14
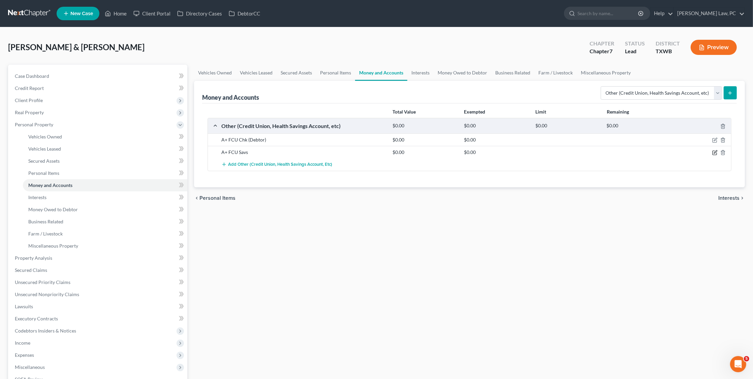
click at [714, 152] on icon "button" at bounding box center [715, 152] width 3 height 3
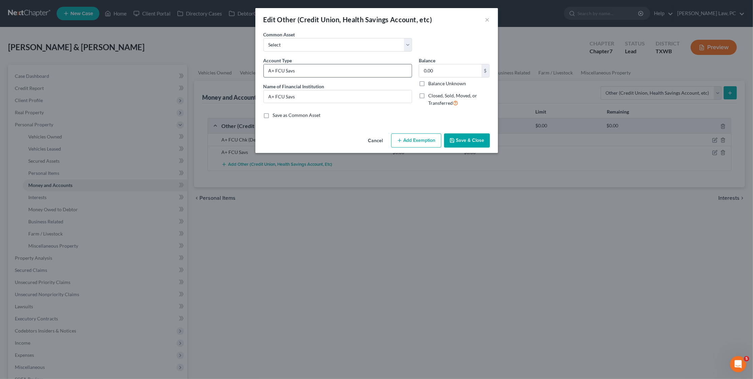
click at [374, 73] on input "A+ FCU Savs" at bounding box center [338, 70] width 148 height 13
paste input "(Debtor)"
type input "A+ FCU Savs (Debtor)"
click at [358, 90] on input "A+ FCU Savs" at bounding box center [338, 96] width 148 height 13
click at [354, 98] on input "A+ FCU Savs" at bounding box center [338, 96] width 148 height 13
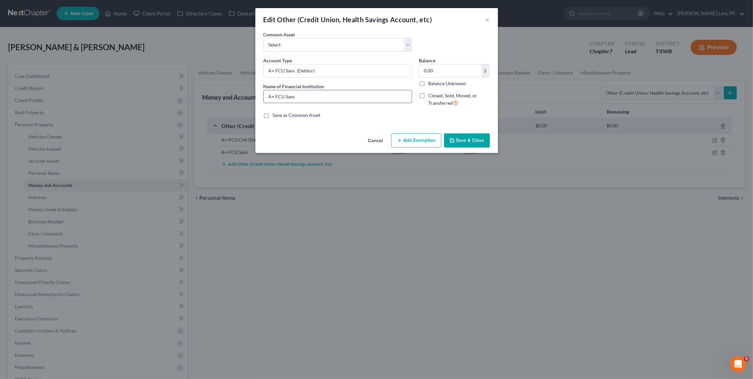
paste input "(Debtor)"
type input "A+ FCU Savs (Debtor)"
click at [476, 142] on button "Save & Close" at bounding box center [467, 140] width 46 height 14
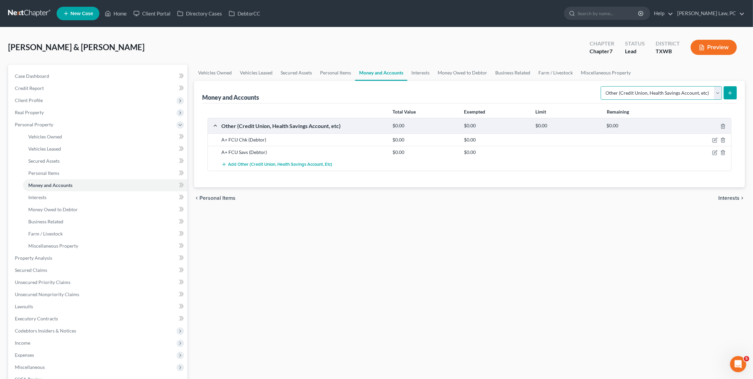
select select "checking"
click at [729, 94] on icon "submit" at bounding box center [729, 92] width 5 height 5
select select "checking"
click at [730, 96] on button "submit" at bounding box center [729, 92] width 13 height 13
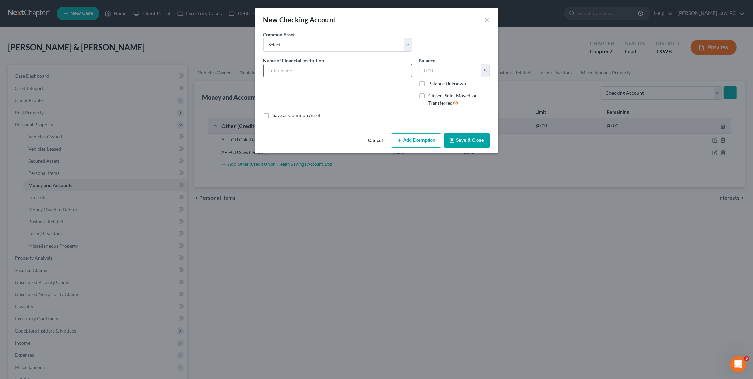
click at [329, 67] on input "text" at bounding box center [338, 70] width 148 height 13
click at [306, 70] on input "[PERSON_NAME] [PERSON_NAME] (Joint Debtor)" at bounding box center [338, 70] width 148 height 13
type input "[PERSON_NAME] [PERSON_NAME] Acct 2370 (Joint Debtor)"
click at [470, 135] on button "Save & Close" at bounding box center [467, 140] width 46 height 14
